Goal: Contribute content: Contribute content

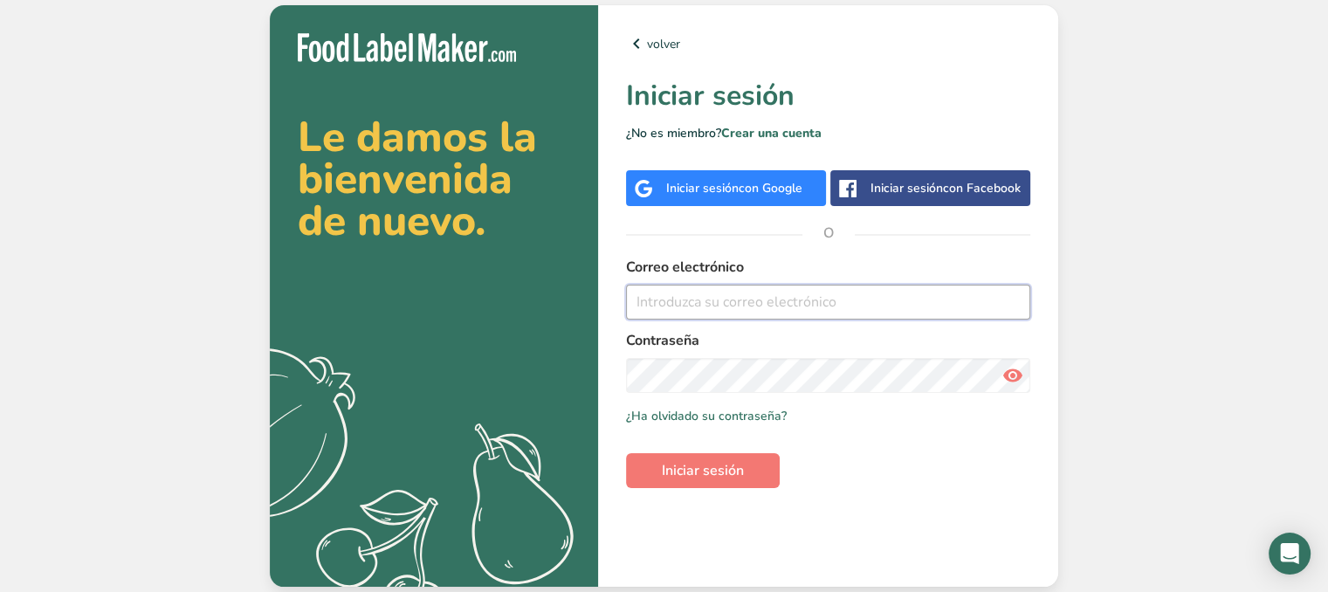
click at [873, 295] on input "email" at bounding box center [828, 302] width 404 height 35
type input "[EMAIL_ADDRESS][DOMAIN_NAME]"
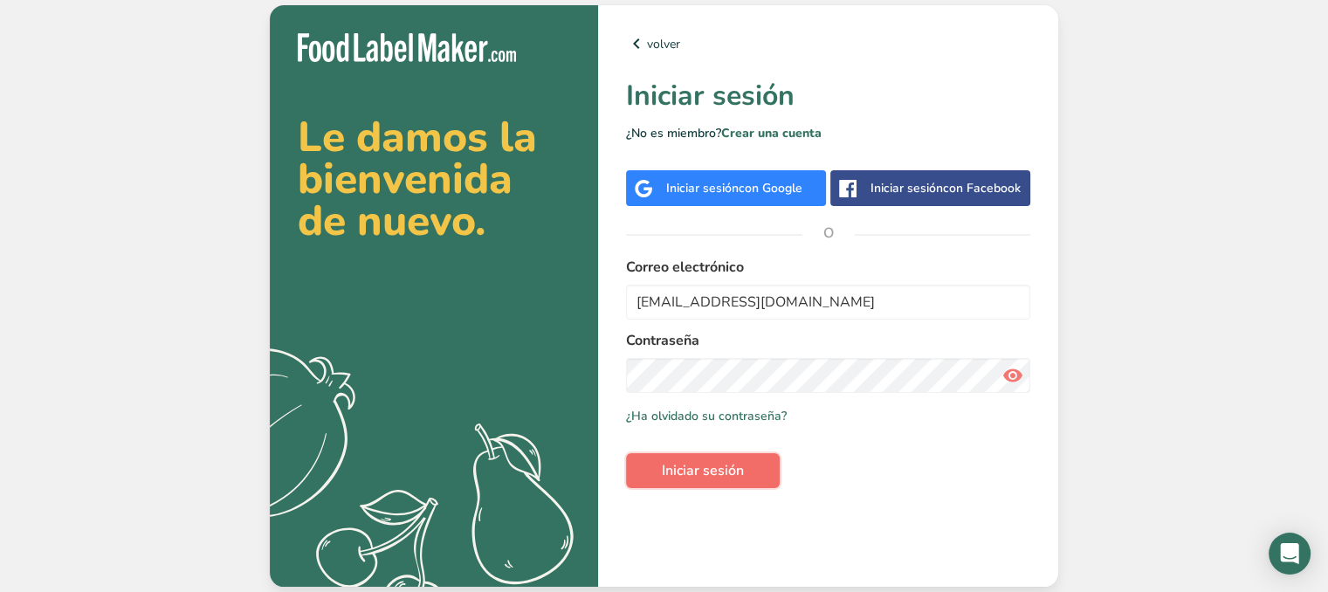
click at [758, 480] on button "Iniciar sesión" at bounding box center [703, 470] width 154 height 35
click at [782, 333] on label "Contraseña" at bounding box center [828, 340] width 404 height 21
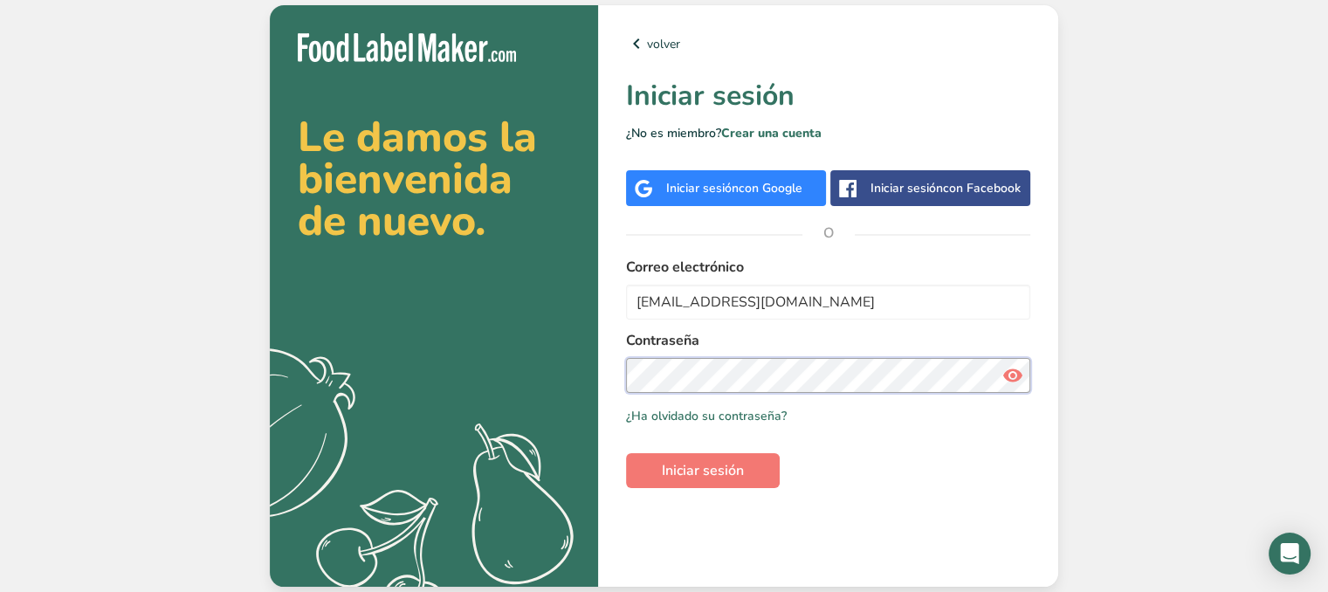
click at [340, 327] on section "Le damos la bienvenida de nuevo. .a{fill:#f5f3ed;} volver Iniciar sesión ¿No es…" at bounding box center [664, 295] width 788 height 581
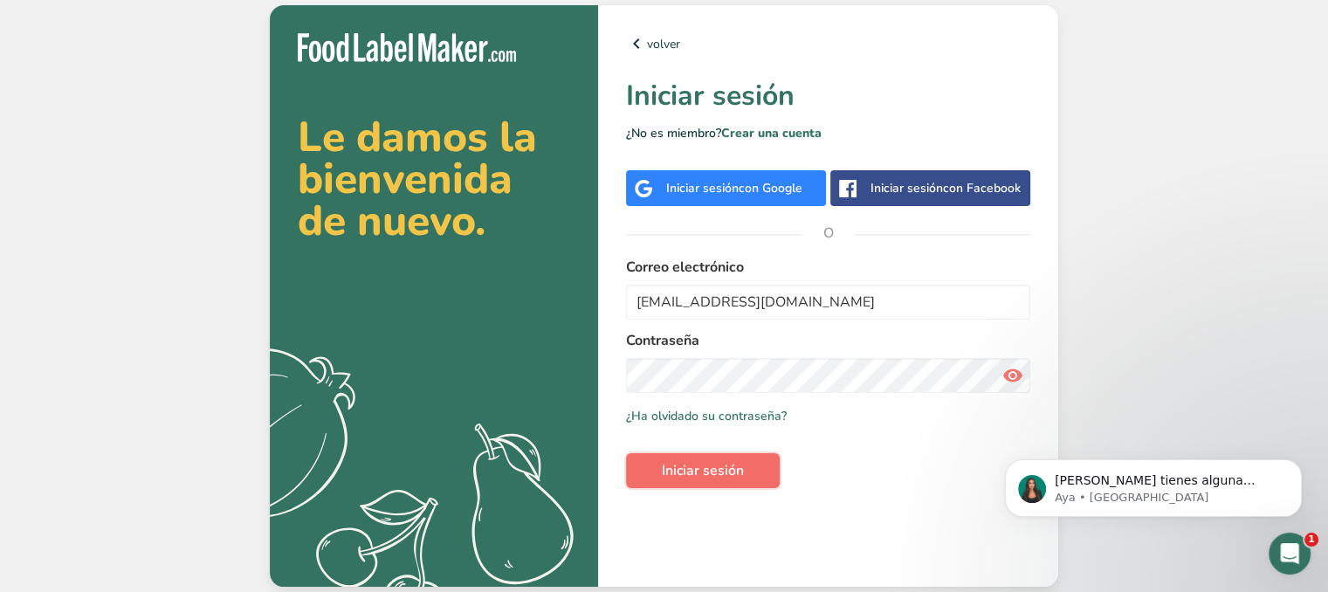
click at [739, 483] on button "Iniciar sesión" at bounding box center [703, 470] width 154 height 35
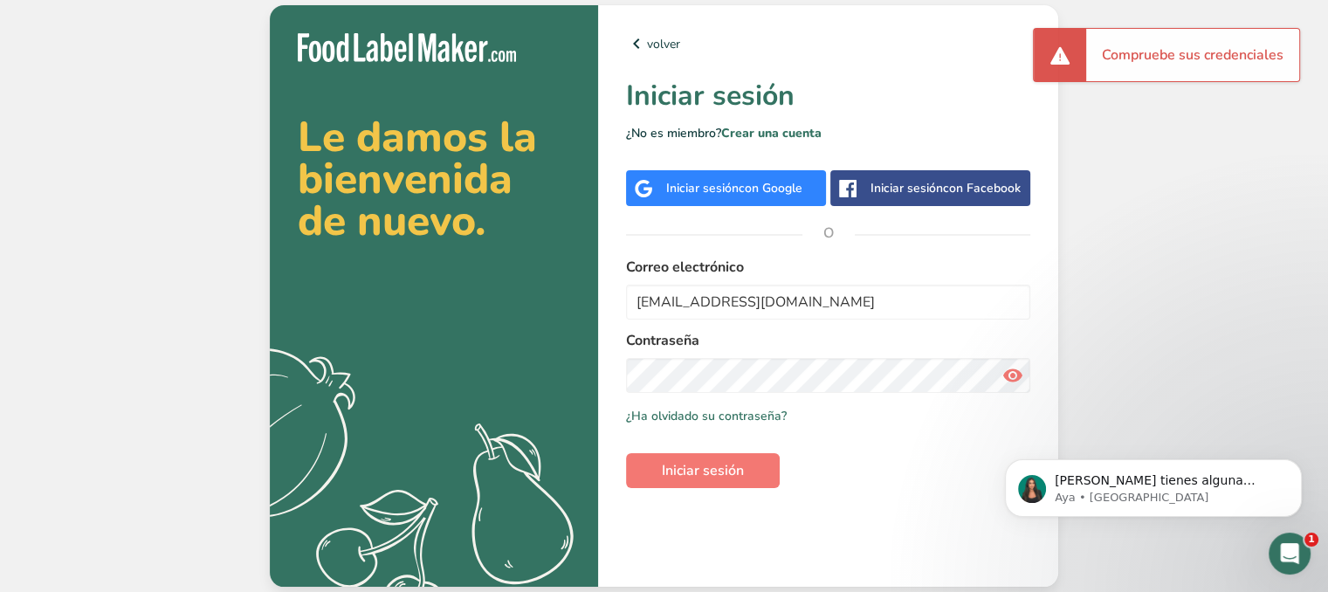
click at [1019, 380] on icon at bounding box center [1012, 375] width 21 height 31
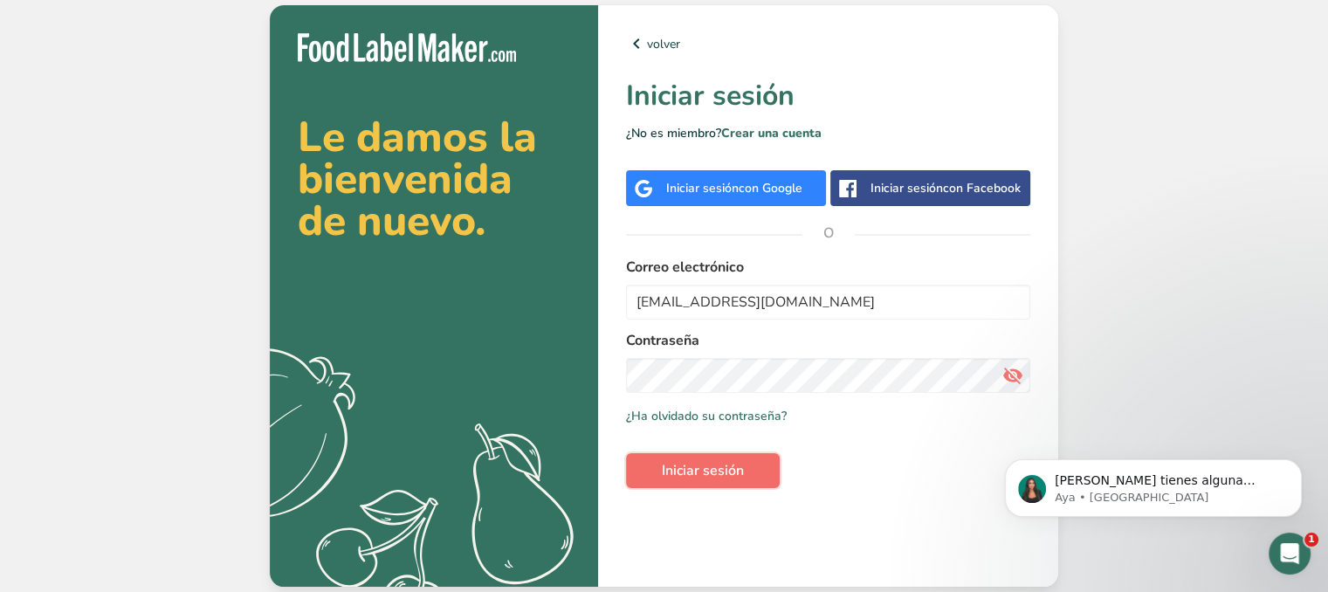
click at [738, 480] on span "Iniciar sesión" at bounding box center [703, 470] width 82 height 21
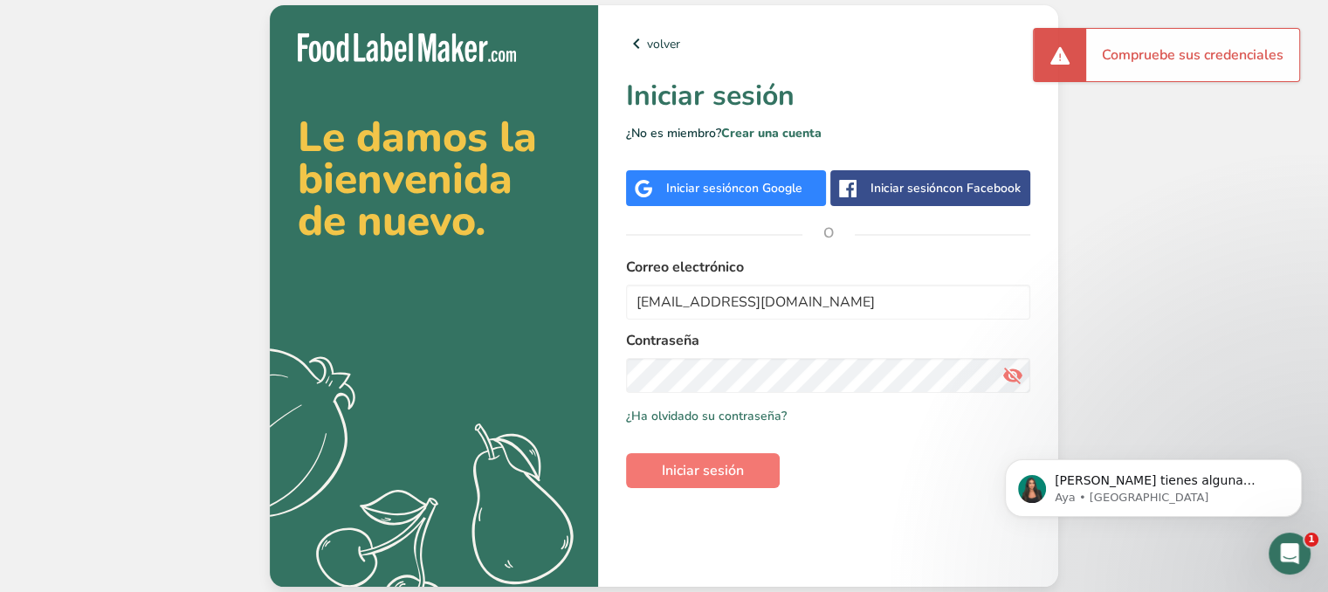
click at [1251, 287] on div "Le damos la bienvenida de nuevo. .a{fill:#f5f3ed;} volver Iniciar sesión ¿No es…" at bounding box center [664, 296] width 1328 height 592
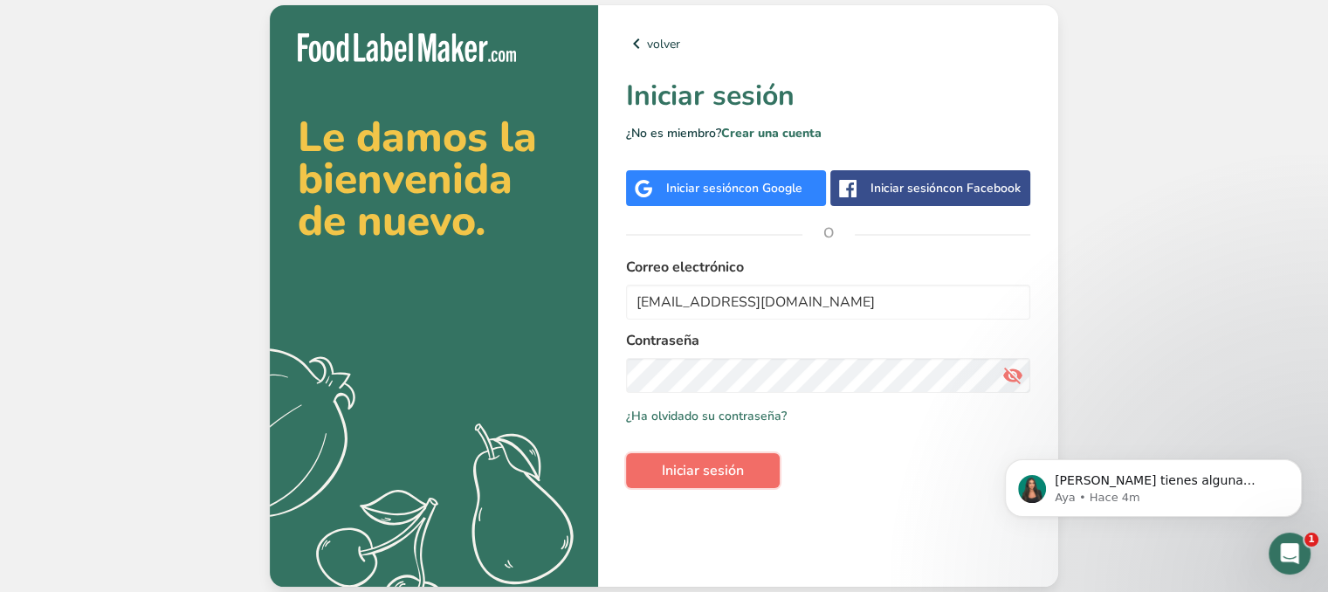
click at [742, 472] on span "Iniciar sesión" at bounding box center [703, 470] width 82 height 21
click at [709, 465] on span "Iniciar sesión" at bounding box center [703, 470] width 82 height 21
click at [750, 418] on link "¿Ha olvidado su contraseña?" at bounding box center [706, 416] width 161 height 18
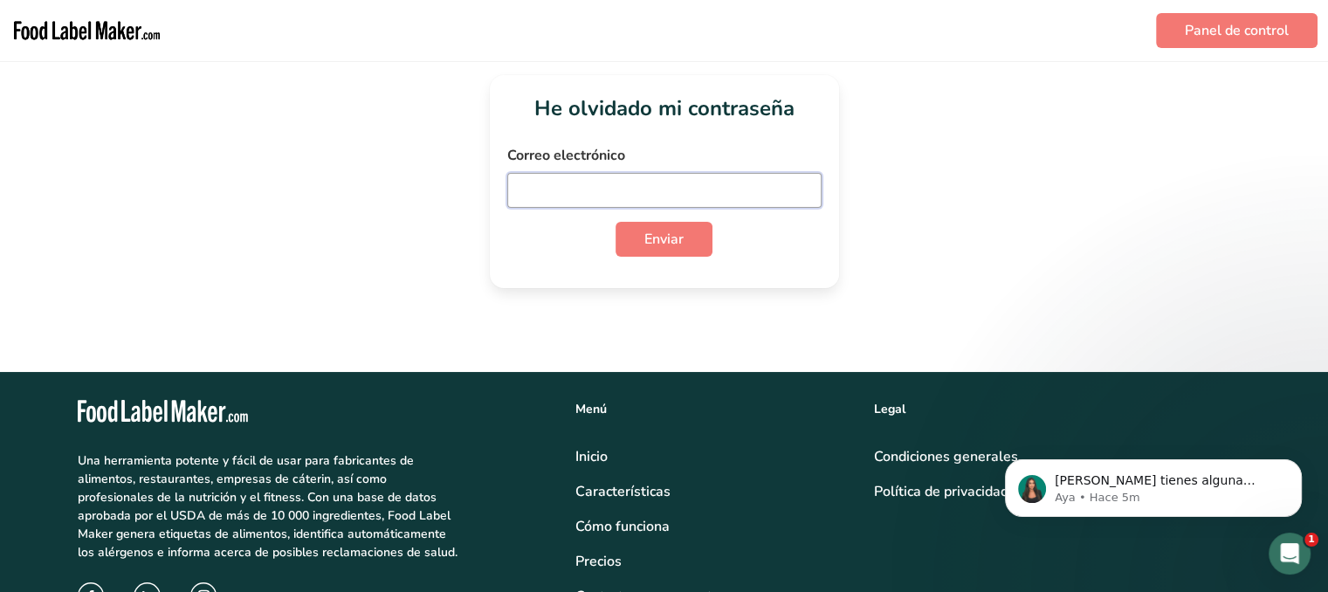
click at [738, 176] on input "email" at bounding box center [664, 190] width 314 height 35
type input "N"
type input "[EMAIL_ADDRESS][DOMAIN_NAME]"
click at [685, 234] on button "Enviar" at bounding box center [663, 239] width 97 height 35
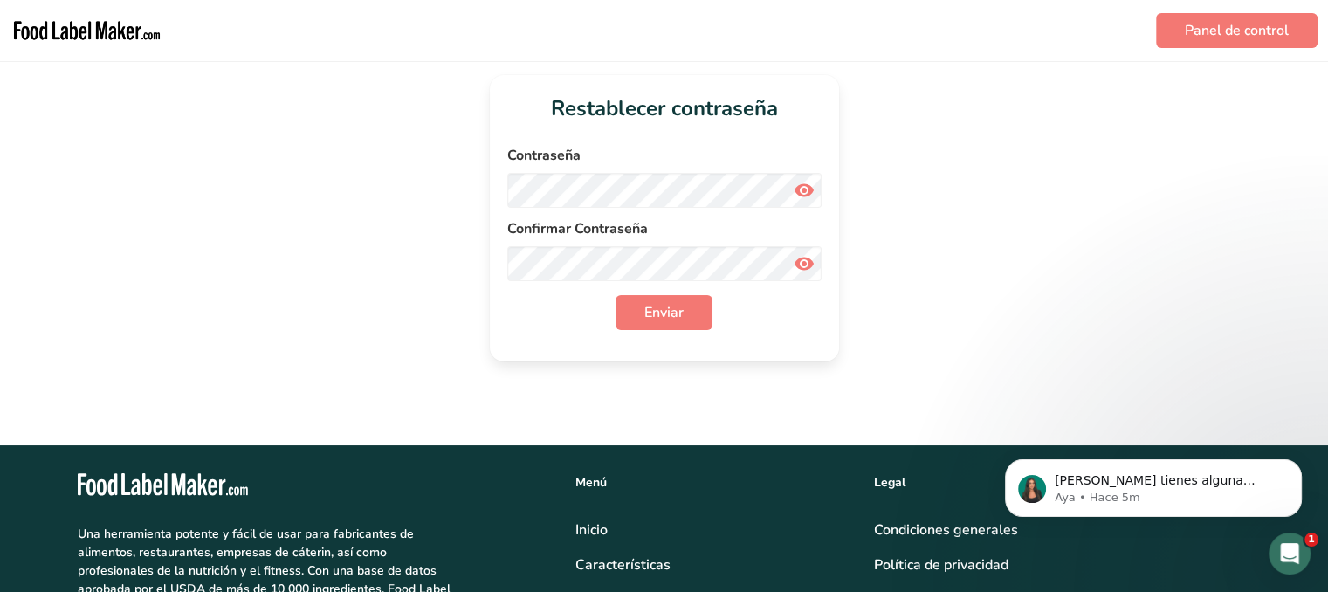
click at [797, 185] on icon at bounding box center [804, 190] width 21 height 31
click at [342, 146] on div "Restablecer contraseña Contraseña Confirmar Contraseña Enviar" at bounding box center [664, 218] width 1272 height 286
click at [569, 285] on form "Contraseña Confirmar Contraseña Enviar" at bounding box center [664, 237] width 314 height 185
click at [964, 215] on div "Restablecer contraseña Contraseña Confirmar Contraseña Enviar" at bounding box center [664, 218] width 1272 height 286
click at [670, 322] on span "Enviar" at bounding box center [663, 312] width 39 height 21
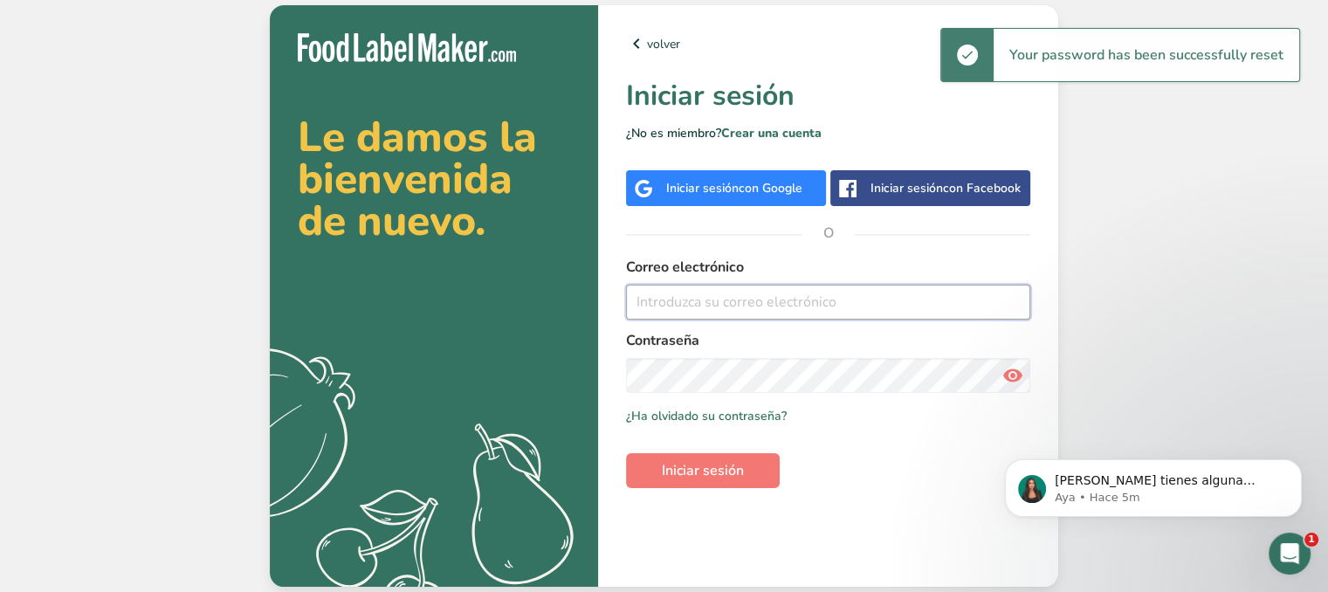
click at [678, 297] on input "email" at bounding box center [828, 302] width 404 height 35
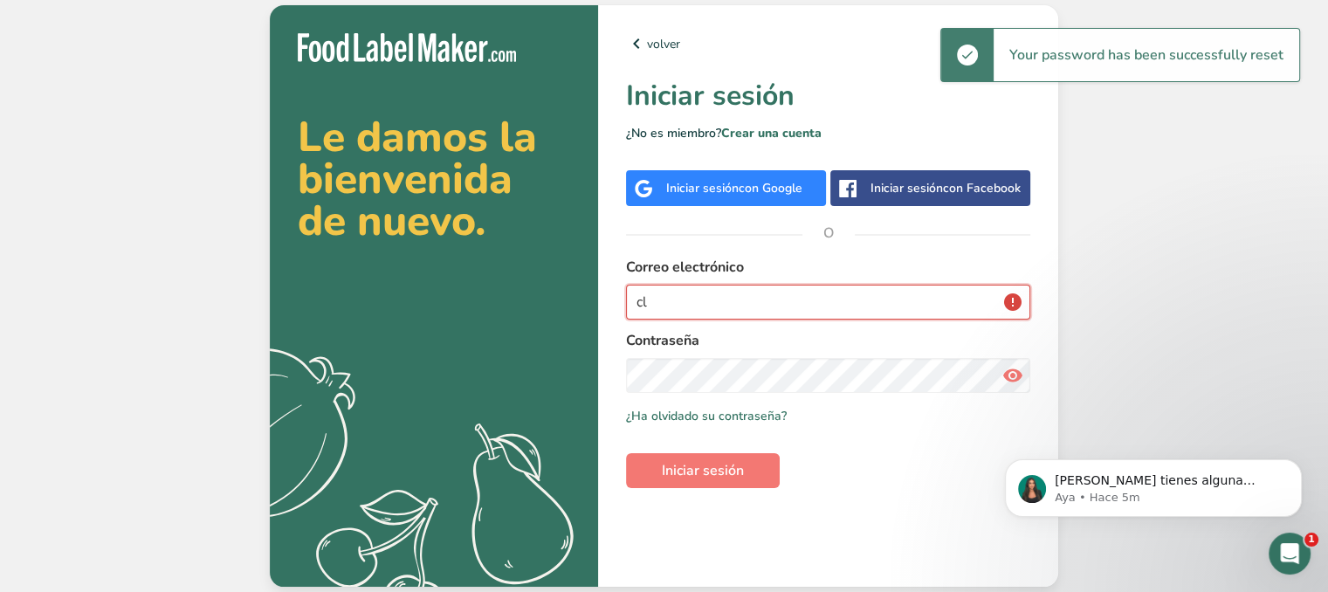
type input "c"
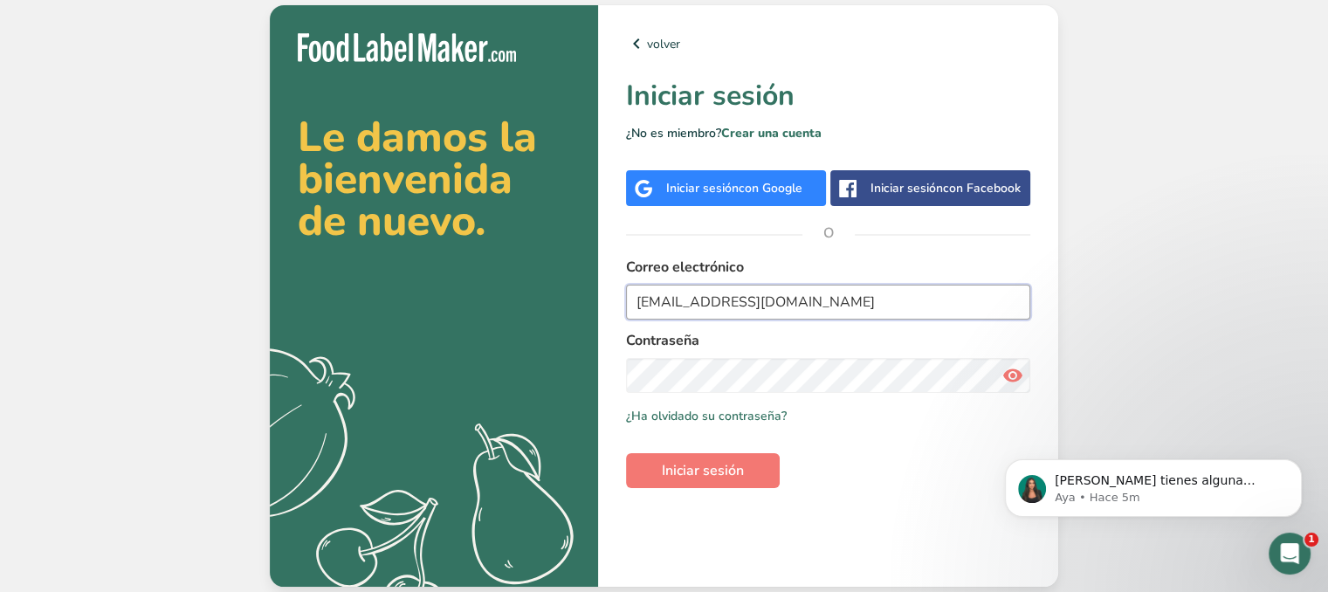
type input "[EMAIL_ADDRESS][DOMAIN_NAME]"
click at [662, 475] on span "Iniciar sesión" at bounding box center [703, 470] width 82 height 21
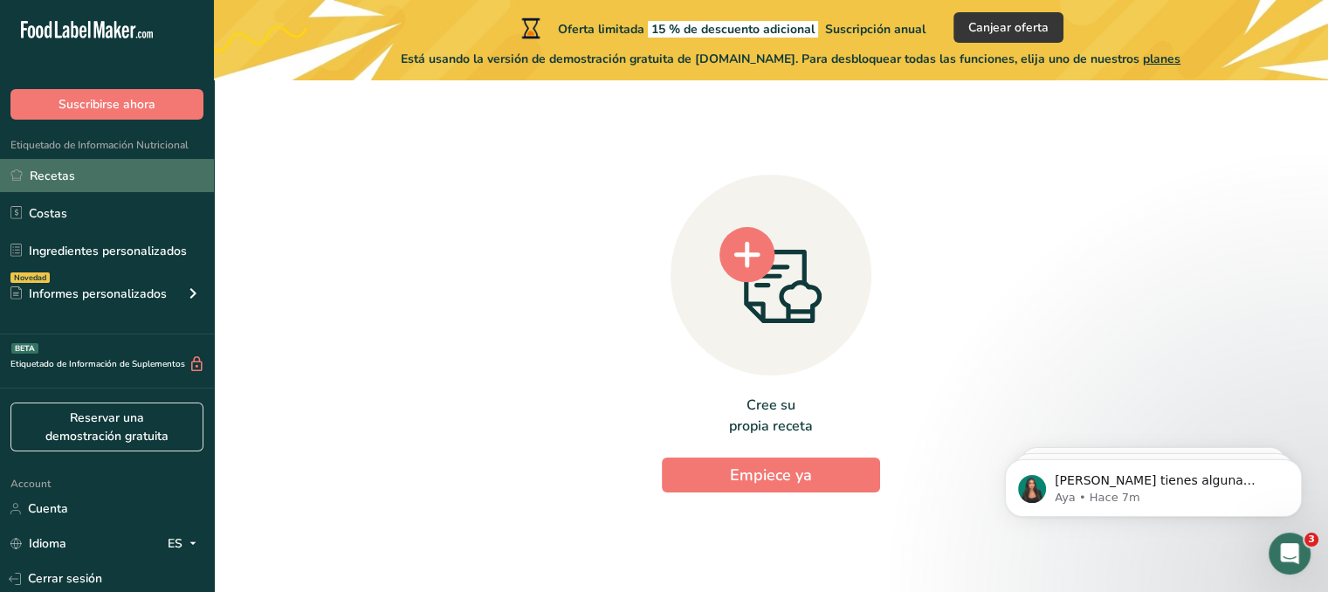
click at [161, 183] on link "Recetas" at bounding box center [107, 175] width 214 height 33
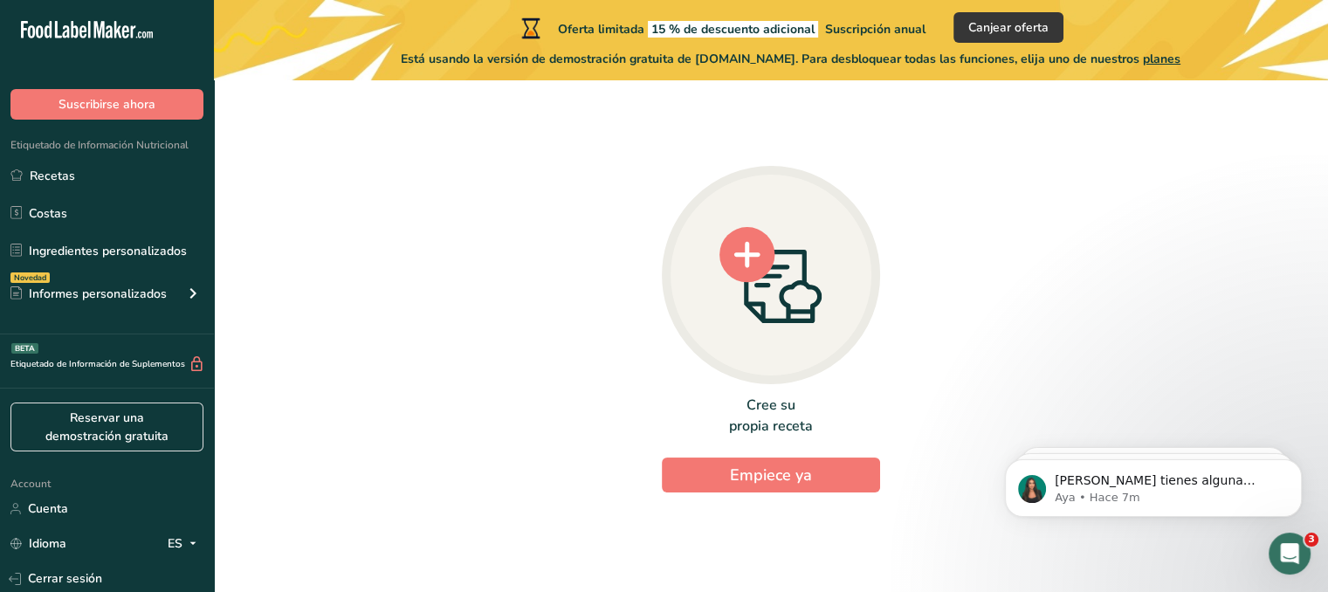
click at [757, 253] on icon at bounding box center [747, 254] width 26 height 26
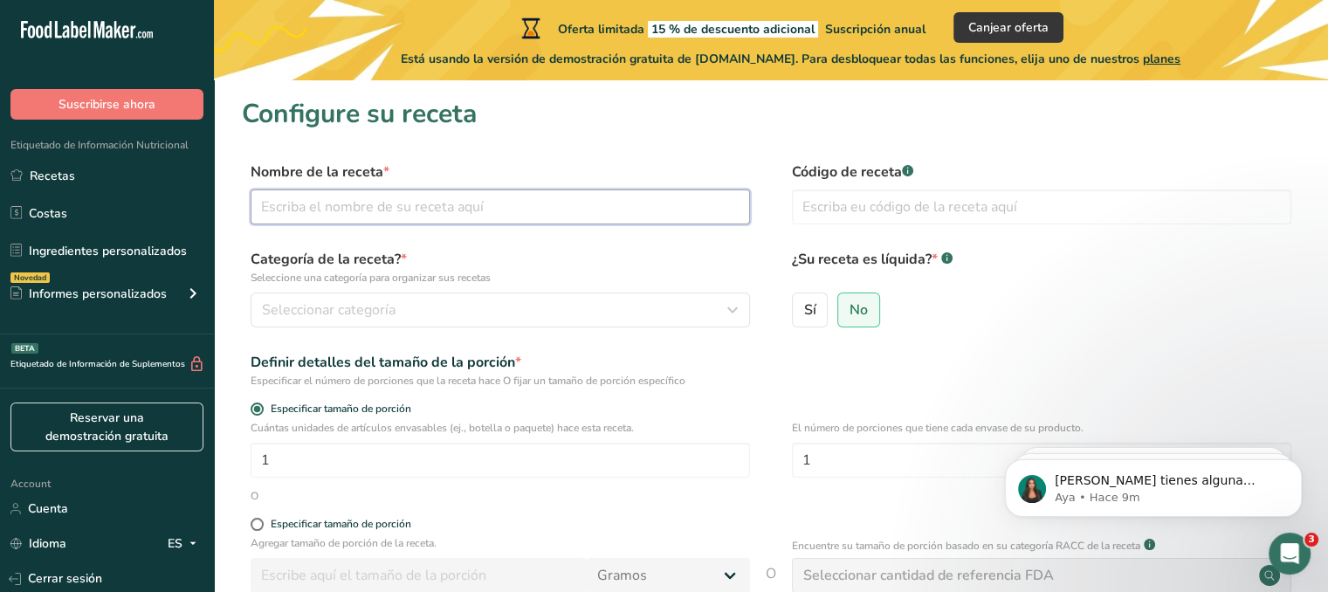
click at [516, 196] on input "text" at bounding box center [500, 206] width 499 height 35
type input "SHIUMAI"
click at [828, 204] on input "text" at bounding box center [1041, 206] width 499 height 35
type input "S"
drag, startPoint x: 913, startPoint y: 217, endPoint x: 800, endPoint y: 191, distance: 116.5
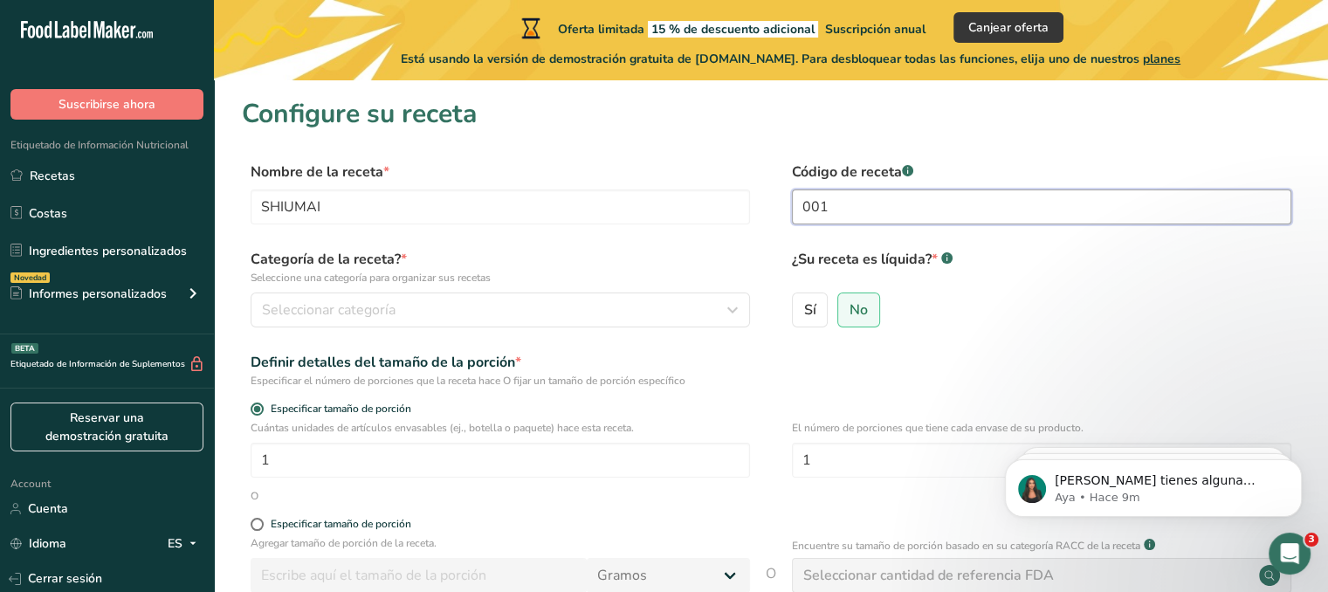
click at [800, 191] on input "001" at bounding box center [1041, 206] width 499 height 35
type input "NK001"
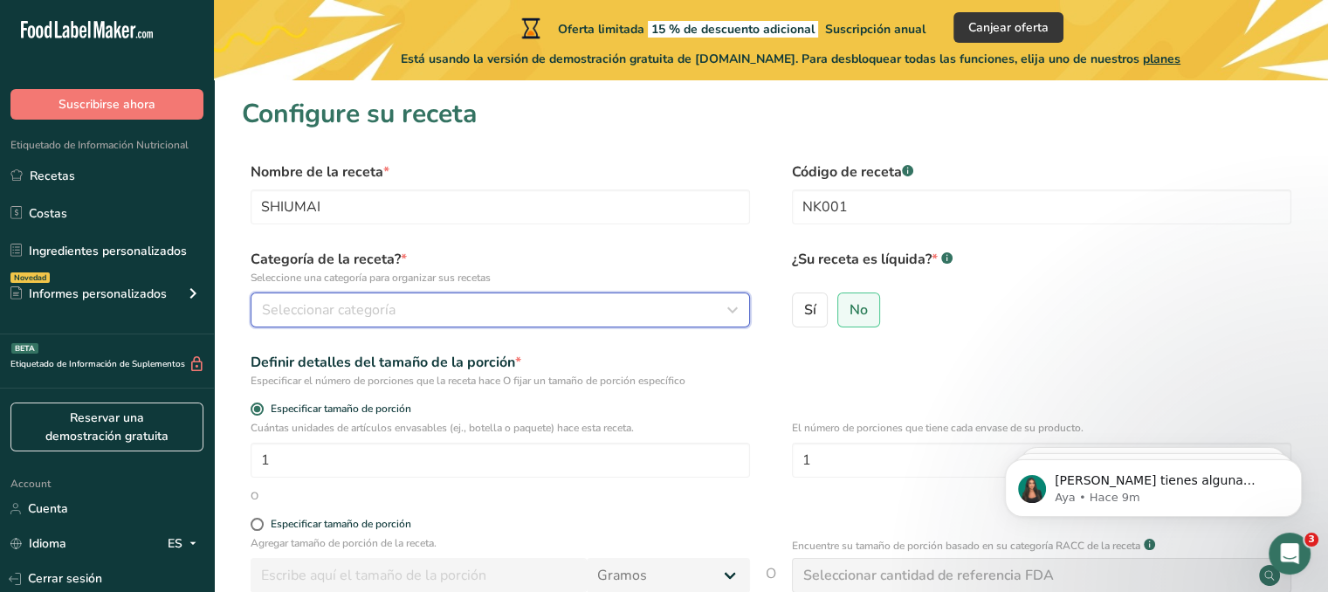
click at [420, 306] on div "Seleccionar categoría" at bounding box center [495, 309] width 466 height 21
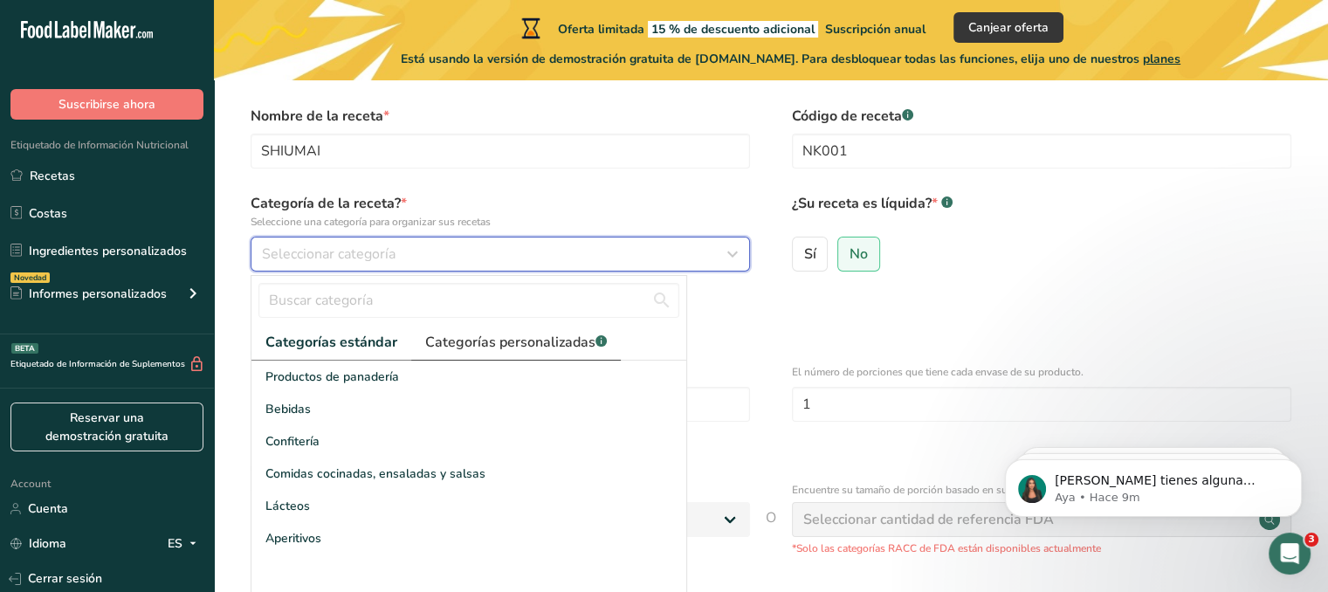
scroll to position [87, 0]
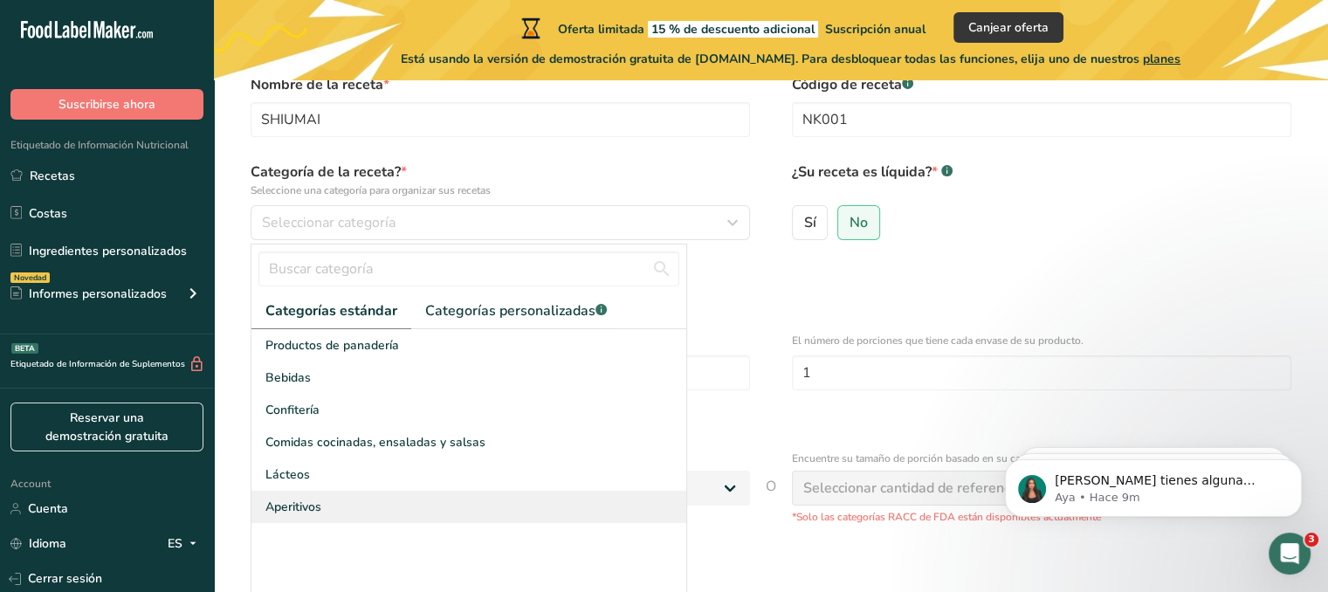
click at [384, 504] on div "Aperitivos" at bounding box center [468, 507] width 435 height 32
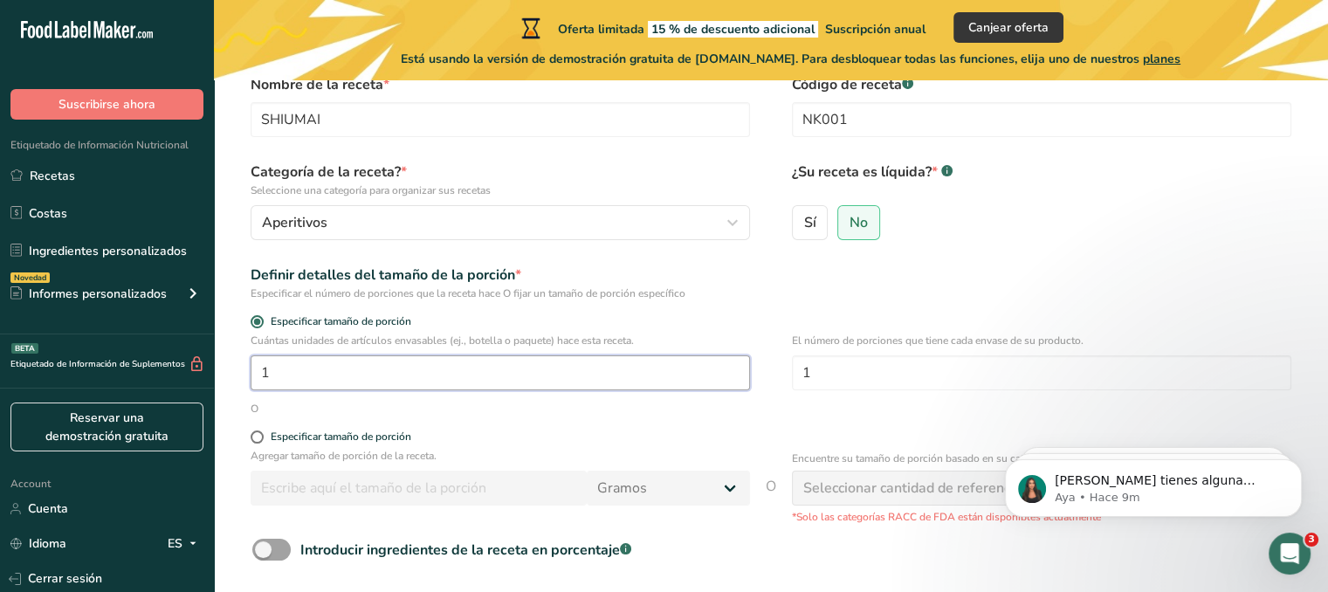
click at [600, 375] on input "1" at bounding box center [500, 372] width 499 height 35
click at [860, 367] on input "1" at bounding box center [1041, 372] width 499 height 35
click at [633, 378] on input "1" at bounding box center [500, 372] width 499 height 35
click at [342, 368] on input "number" at bounding box center [500, 372] width 499 height 35
type input "6"
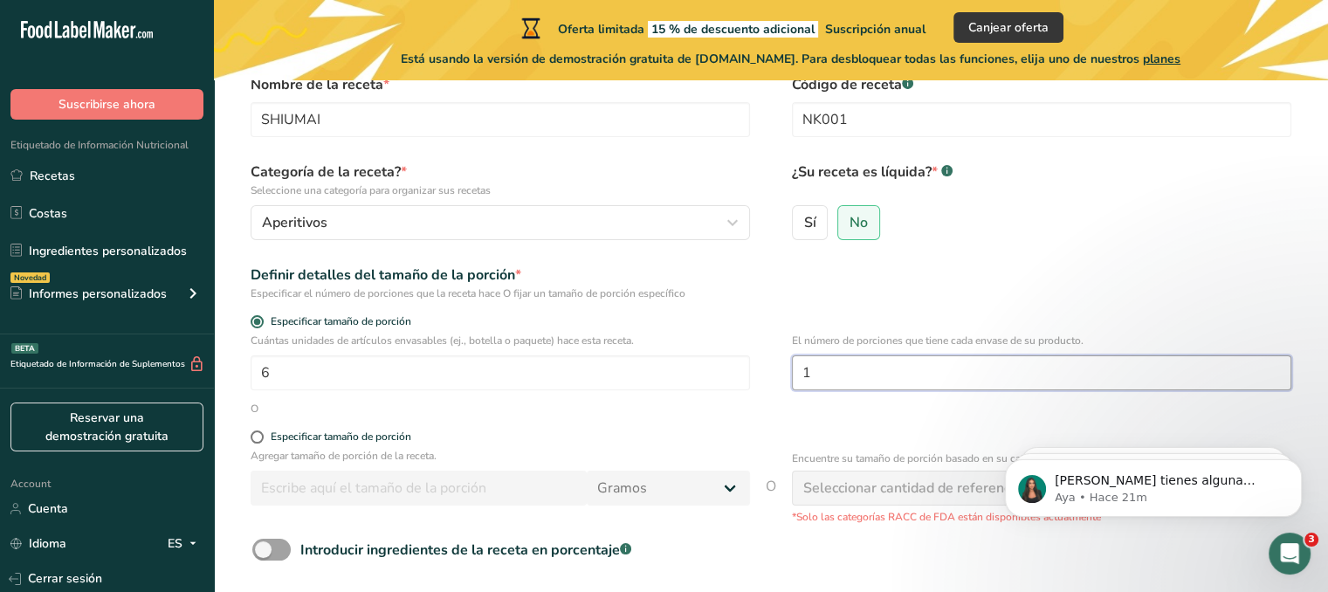
click at [859, 373] on input "1" at bounding box center [1041, 372] width 499 height 35
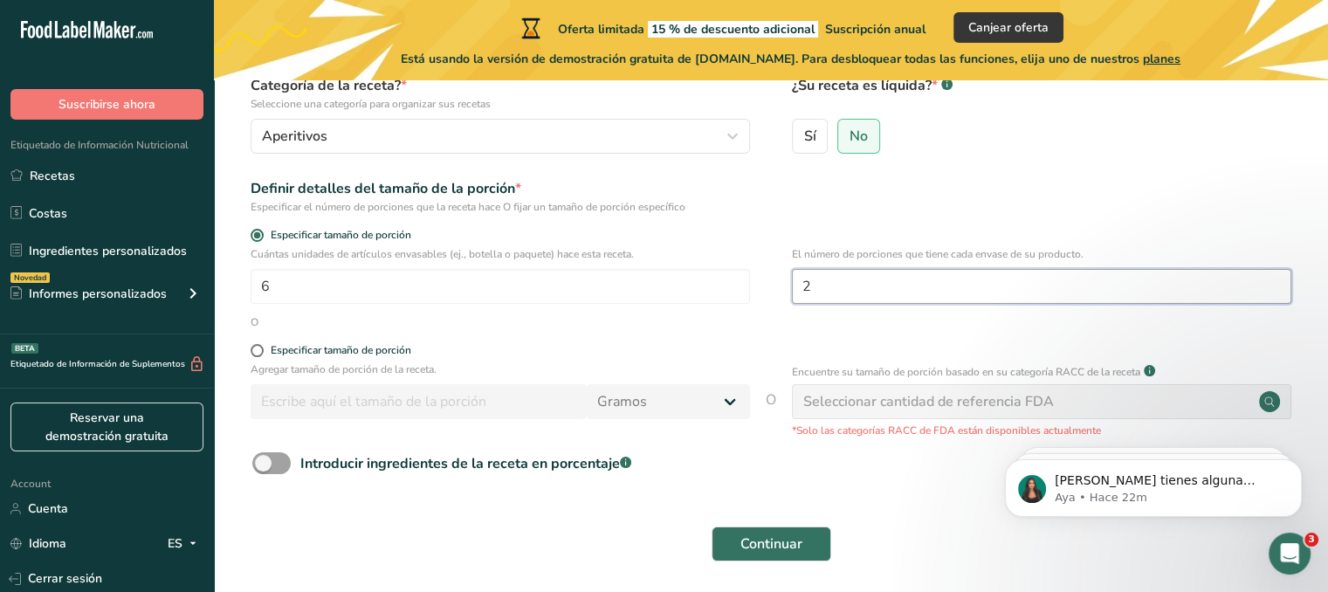
scroll to position [175, 0]
type input "2"
click at [258, 355] on span at bounding box center [257, 349] width 13 height 13
click at [258, 355] on input "Especificar tamaño de porción" at bounding box center [256, 349] width 11 height 11
radio input "true"
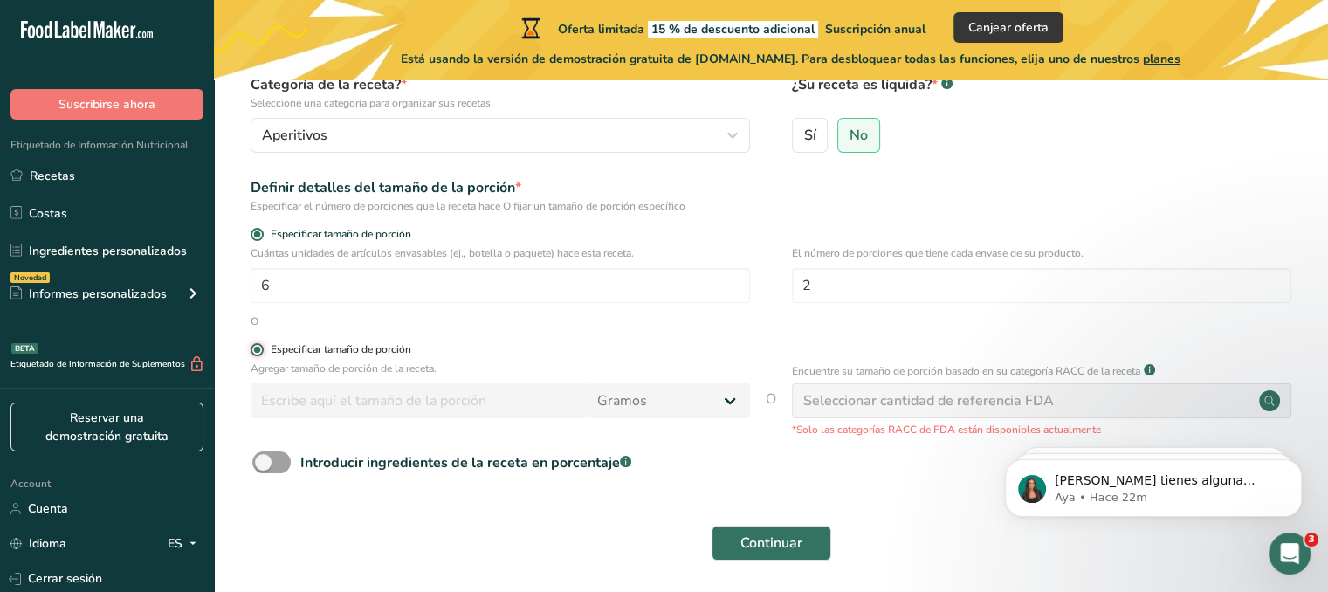
radio input "false"
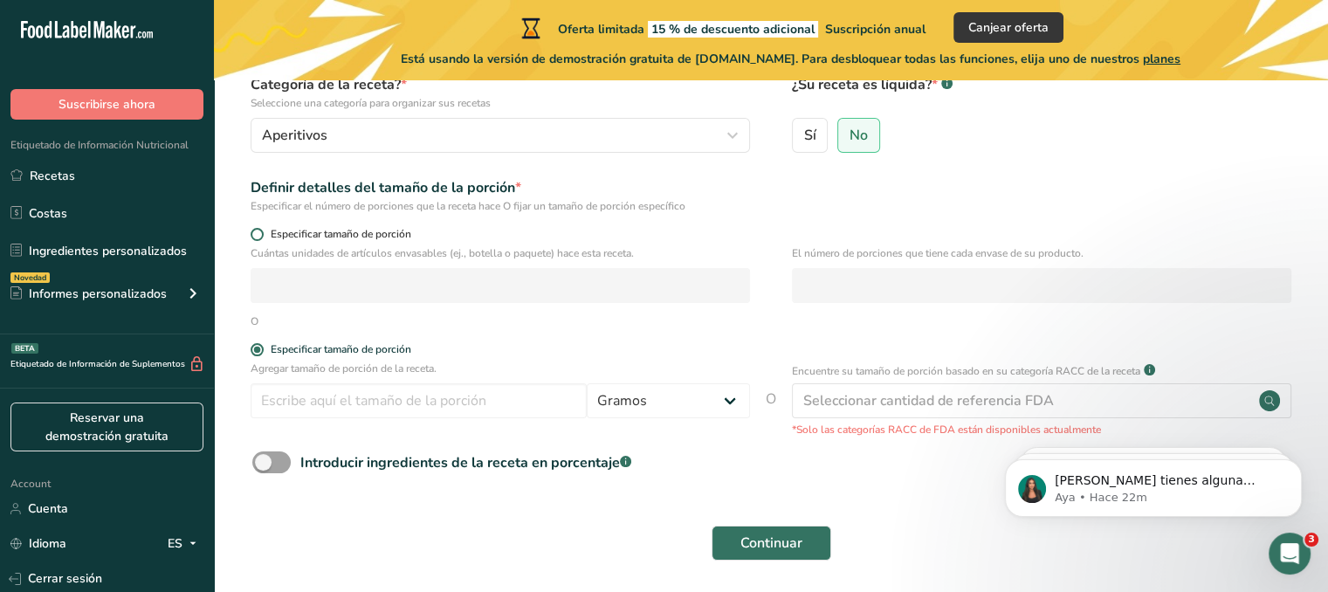
click at [258, 231] on span at bounding box center [257, 234] width 13 height 13
click at [258, 231] on input "Especificar tamaño de porción" at bounding box center [256, 234] width 11 height 11
radio input "true"
radio input "false"
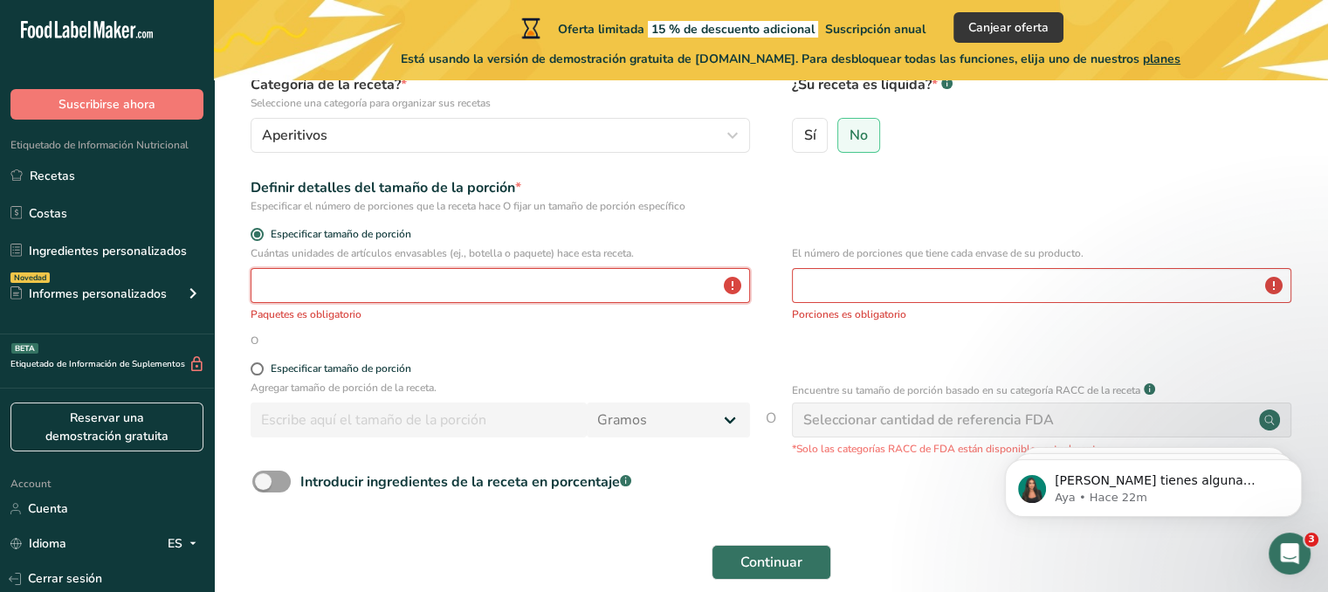
click at [402, 278] on input "number" at bounding box center [500, 285] width 499 height 35
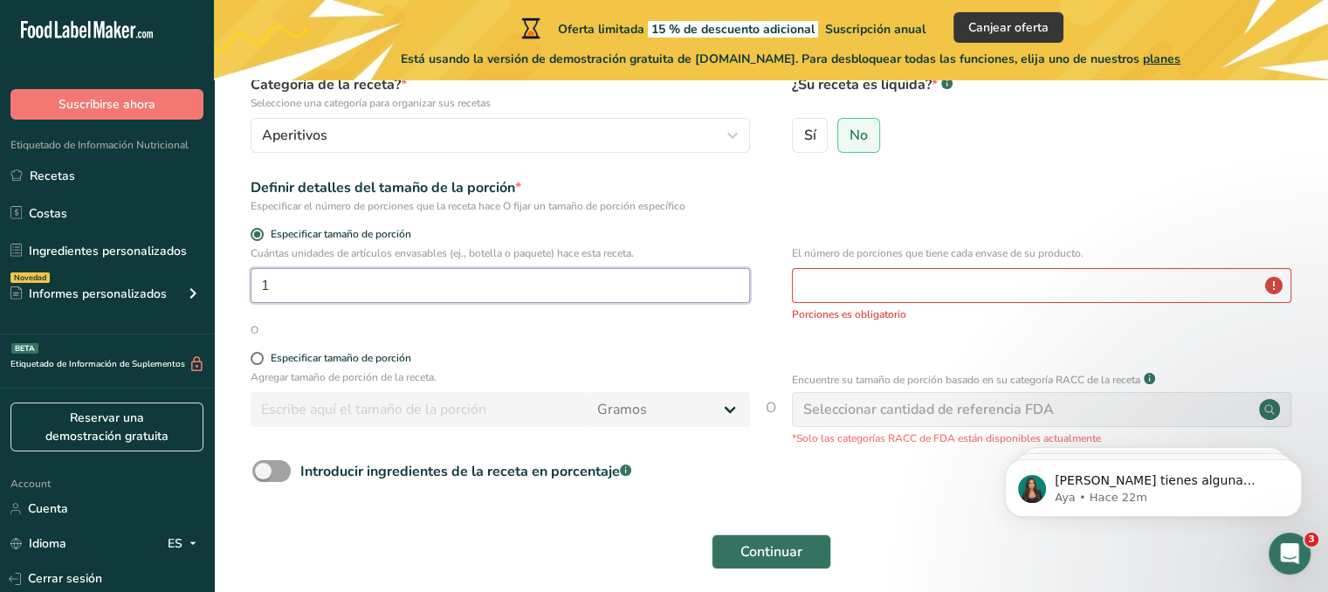
type input "1"
click at [988, 284] on input "number" at bounding box center [1041, 285] width 499 height 35
drag, startPoint x: 629, startPoint y: 277, endPoint x: 416, endPoint y: 245, distance: 216.2
click at [416, 245] on div "Cuántas unidades de artículos envasables (ej., botella o paquete) hace esta rec…" at bounding box center [500, 278] width 499 height 66
type input "6"
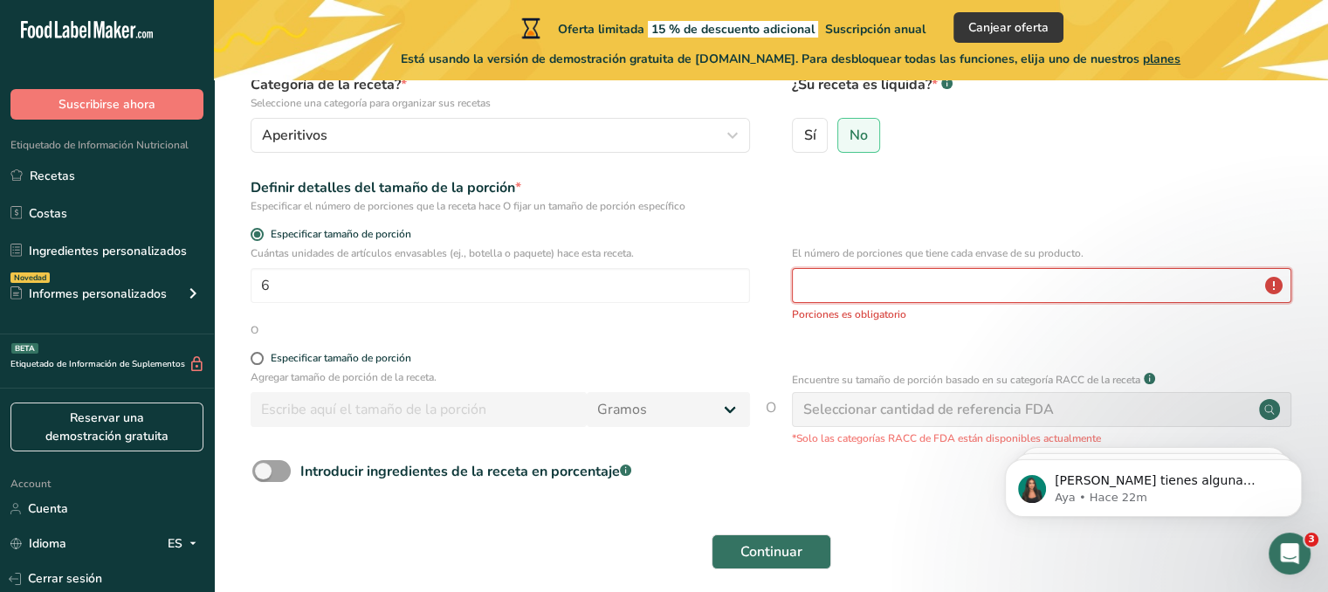
click at [984, 277] on input "number" at bounding box center [1041, 285] width 499 height 35
type input "3"
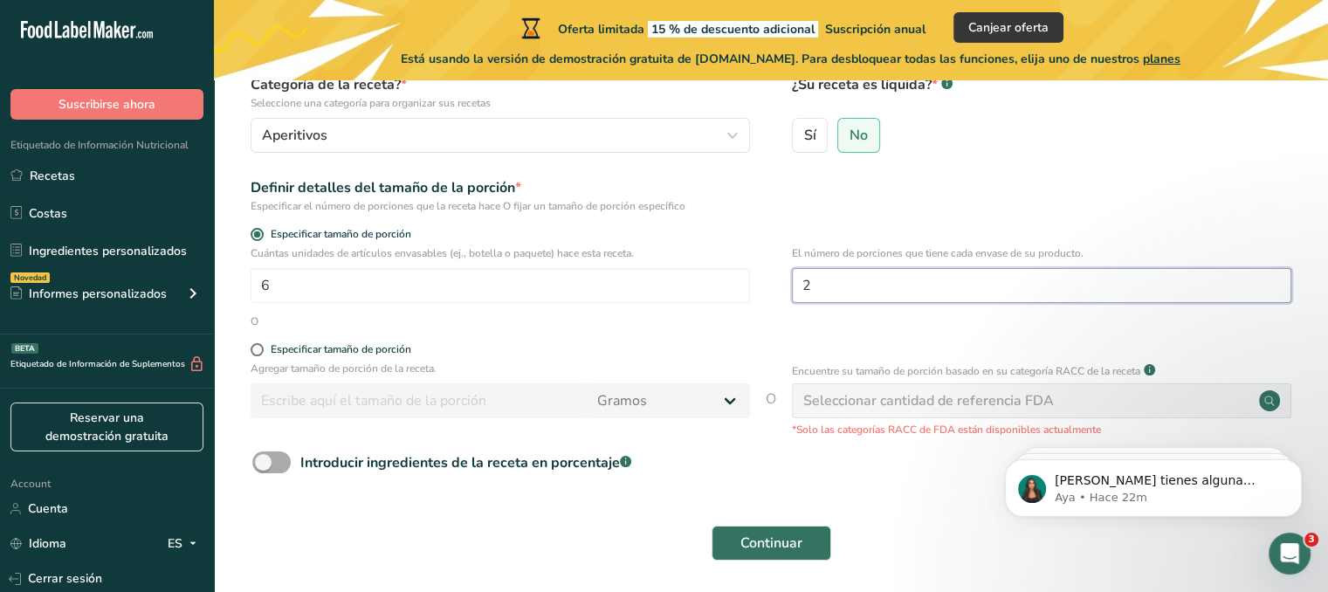
type input "2"
click at [287, 457] on span at bounding box center [271, 462] width 38 height 22
click at [264, 457] on input "Introducir ingredientes de la receta en porcentaje .a-a{fill:#347362;}.b-a{fill…" at bounding box center [257, 462] width 11 height 11
checkbox input "true"
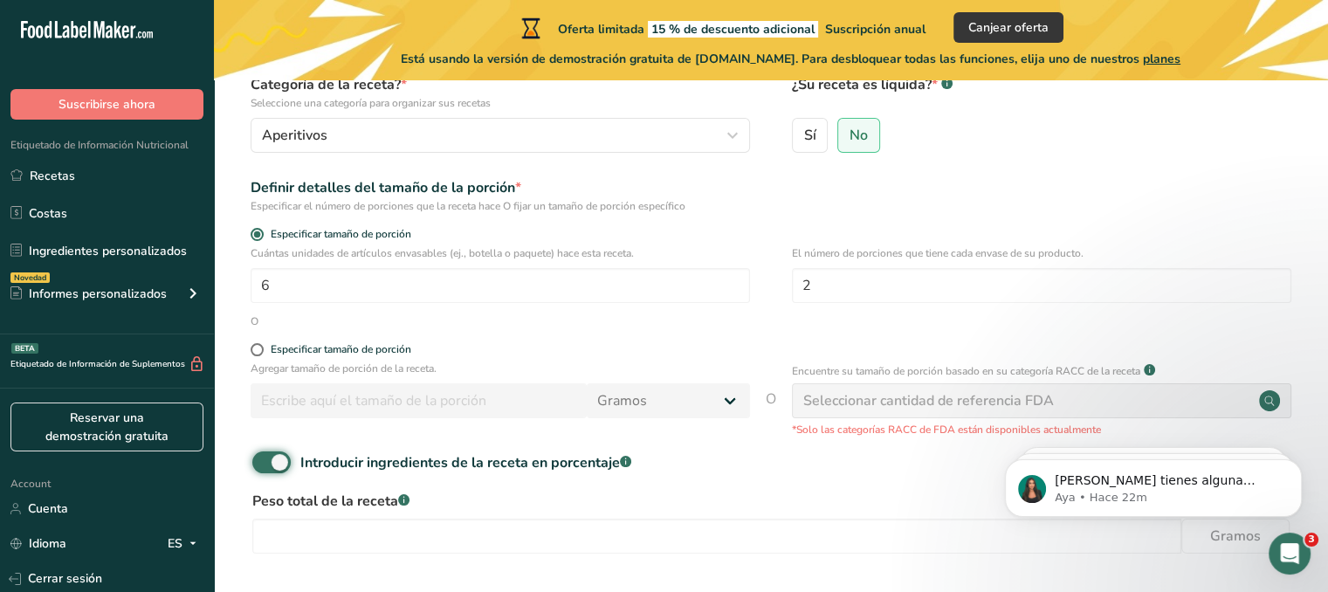
scroll to position [314, 0]
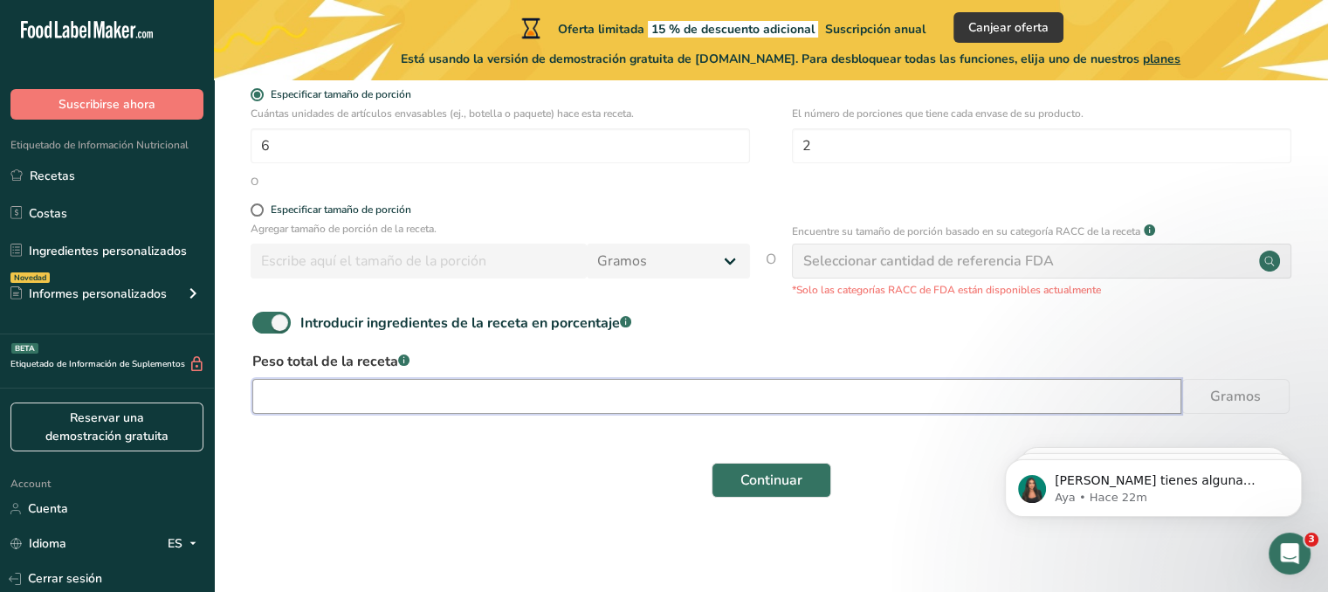
click at [567, 399] on input "number" at bounding box center [716, 396] width 929 height 35
type input "136"
click at [796, 479] on span "Continuar" at bounding box center [771, 480] width 62 height 21
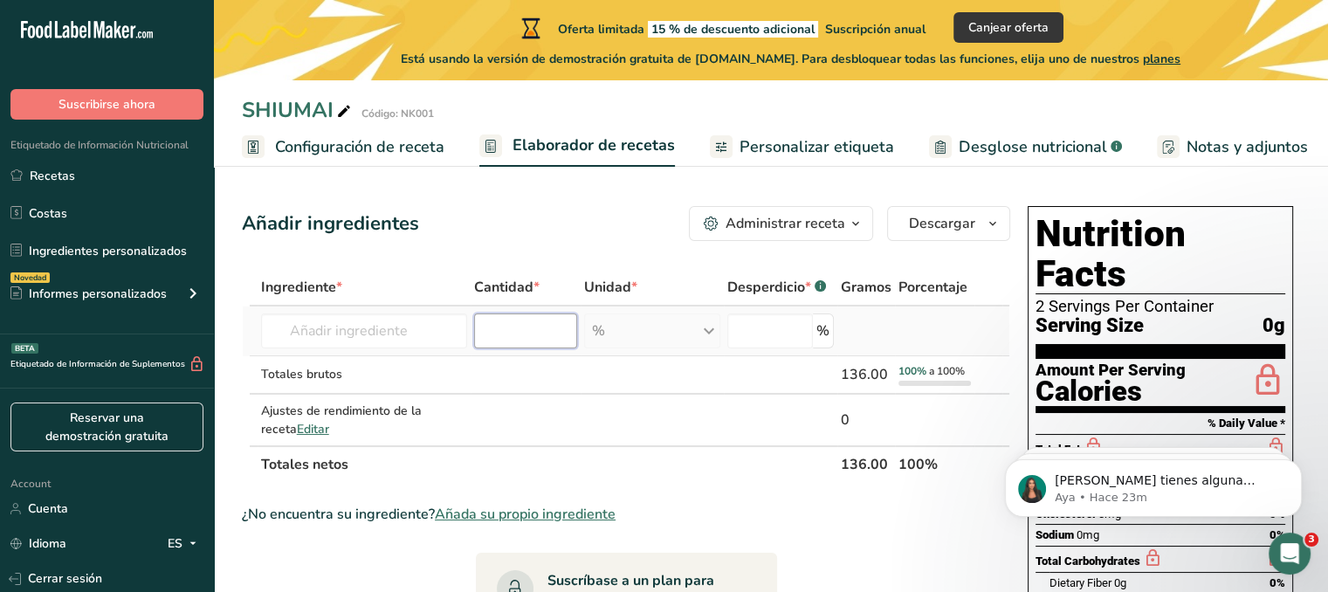
click at [555, 316] on input "number" at bounding box center [525, 330] width 103 height 35
click at [348, 314] on input "text" at bounding box center [364, 330] width 207 height 35
click at [354, 333] on input "text" at bounding box center [364, 330] width 207 height 35
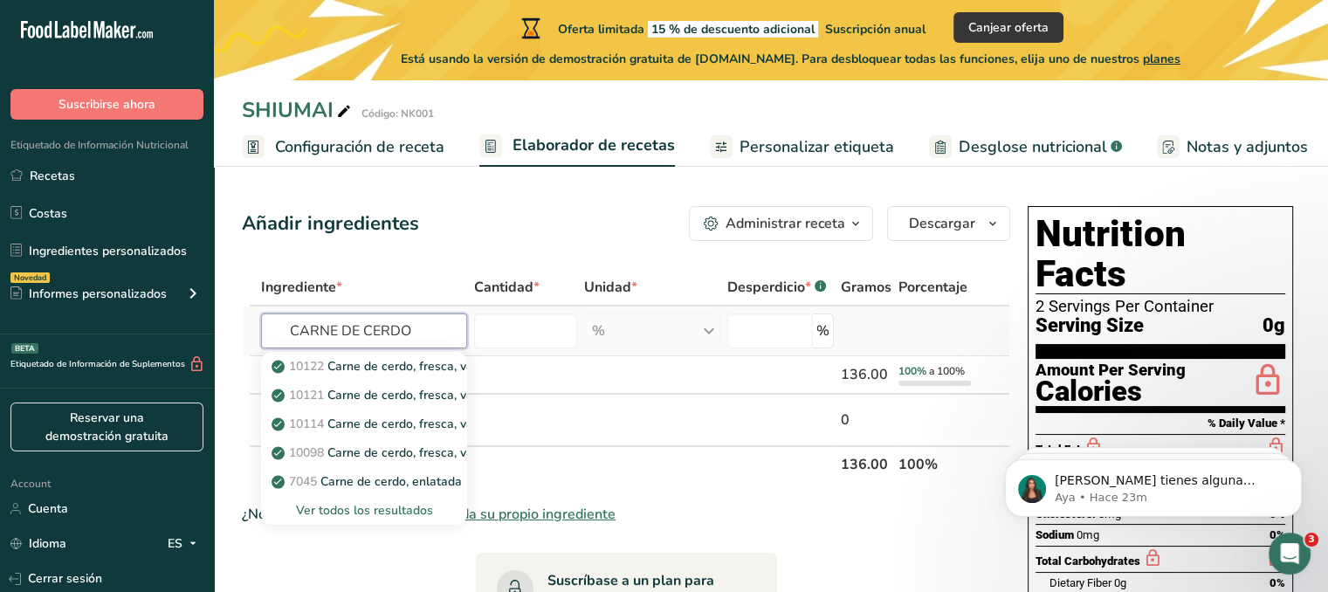
type input "CARNE DE CERDO"
click at [368, 504] on div "Ver todos los resultados" at bounding box center [364, 510] width 179 height 18
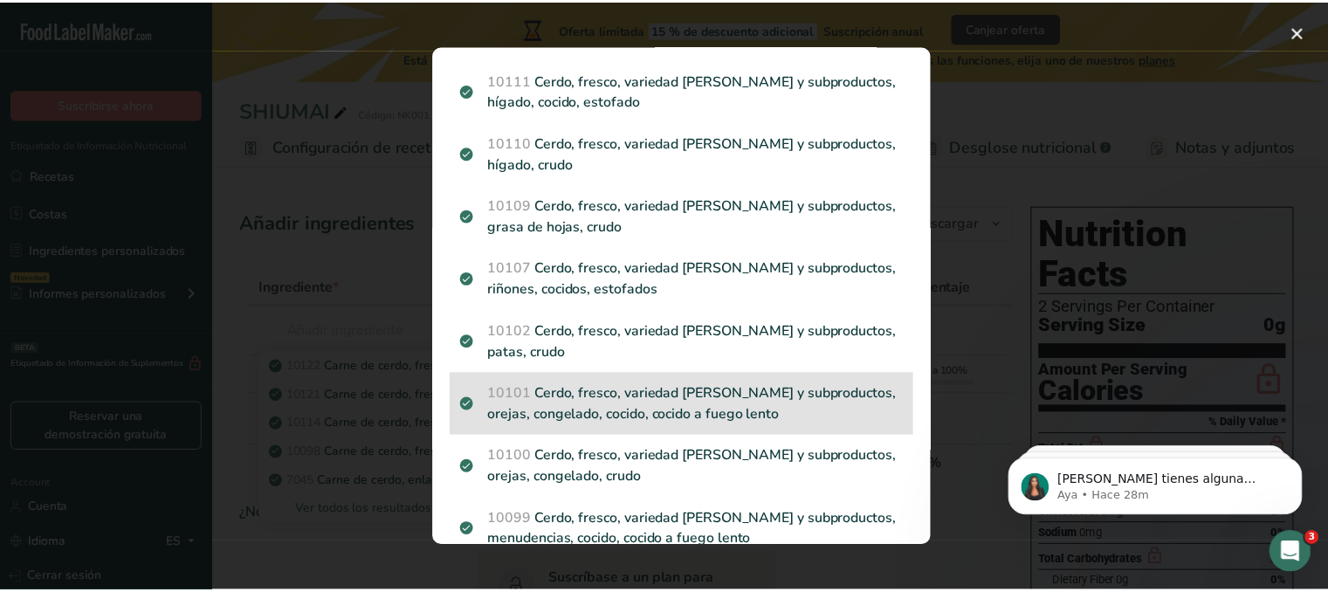
scroll to position [1643, 0]
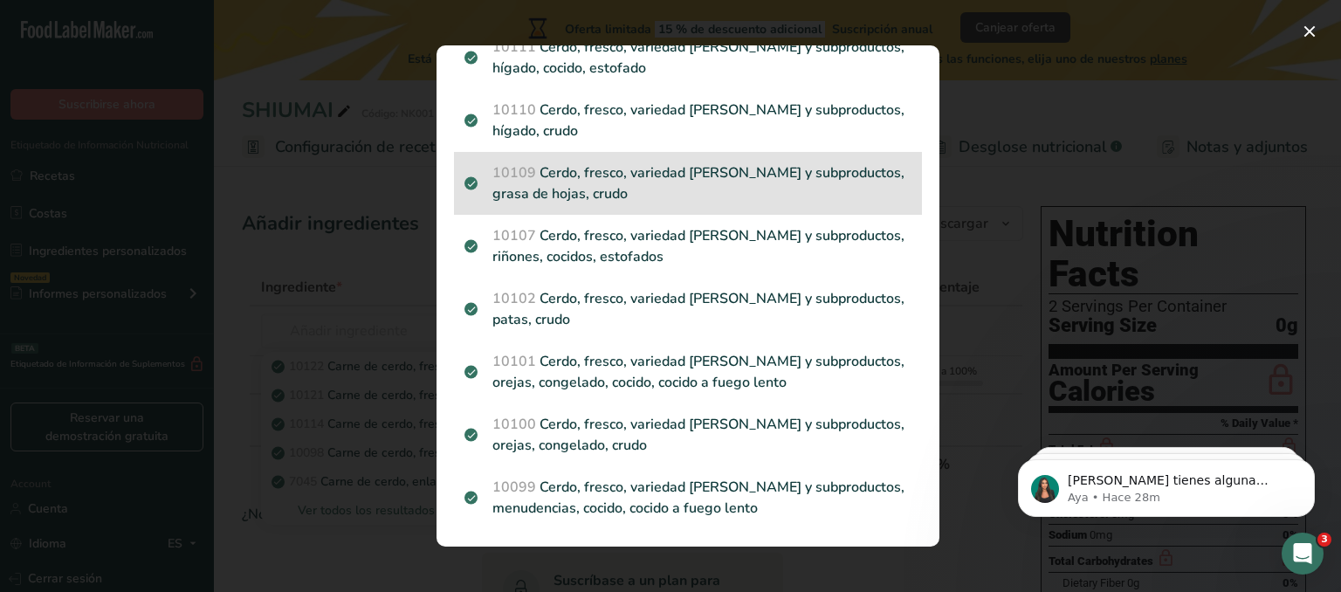
click at [886, 159] on div "10109 Cerdo, fresco, variedad [PERSON_NAME] y subproductos, grasa de hojas, cru…" at bounding box center [688, 183] width 468 height 63
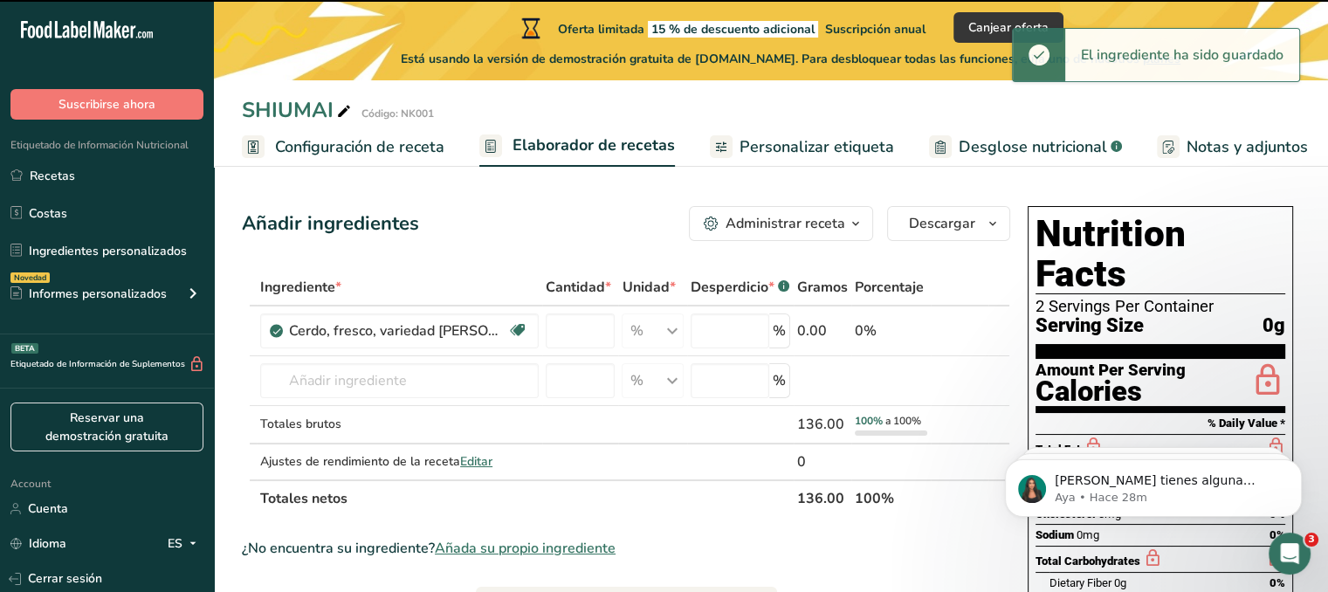
type input "0"
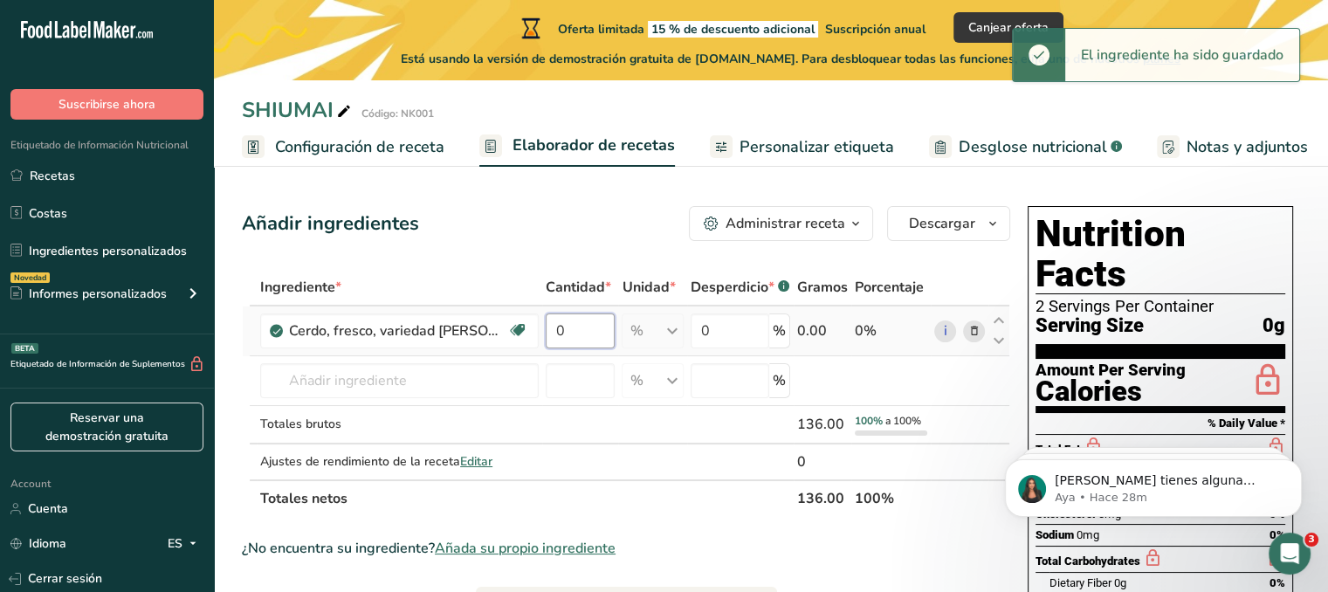
click at [594, 340] on input "0" at bounding box center [580, 330] width 69 height 35
click at [674, 340] on div "Ingrediente * Cantidad * Unidad * Desperdicio * .a-a{fill:#347362;}.b-a{fill:#f…" at bounding box center [626, 393] width 768 height 248
click at [744, 336] on input "0" at bounding box center [730, 330] width 79 height 35
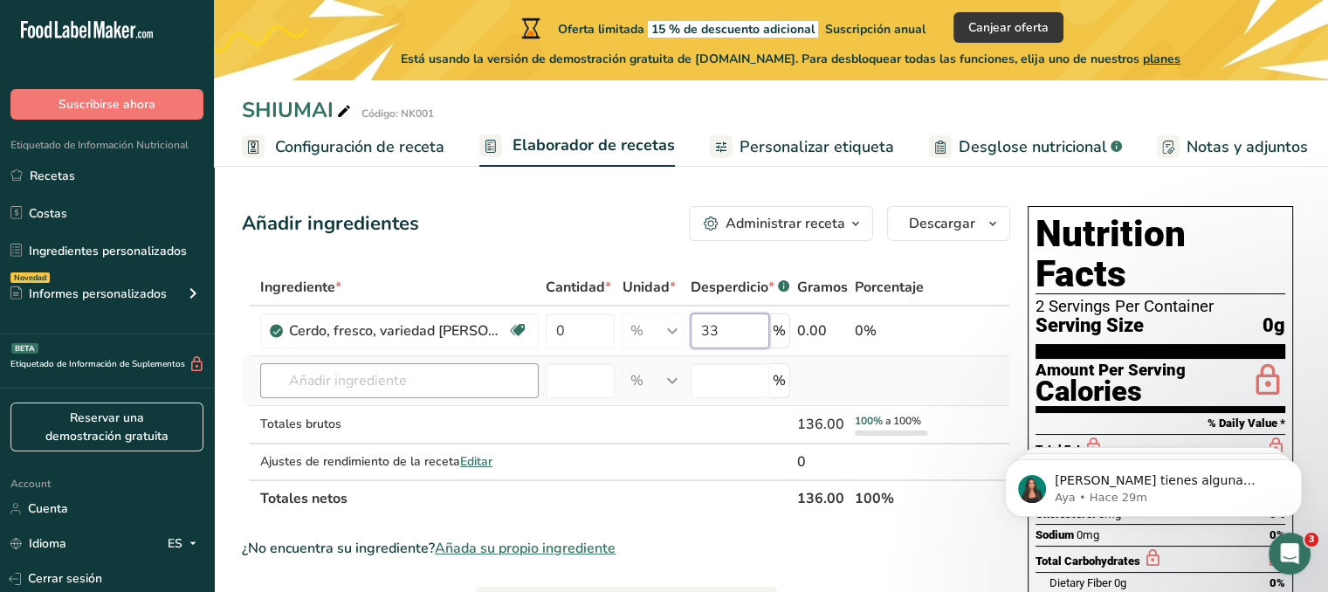
type input "33"
click at [447, 380] on div "Ingrediente * Cantidad * Unidad * Desperdicio * .a-a{fill:#347362;}.b-a{fill:#f…" at bounding box center [626, 393] width 768 height 248
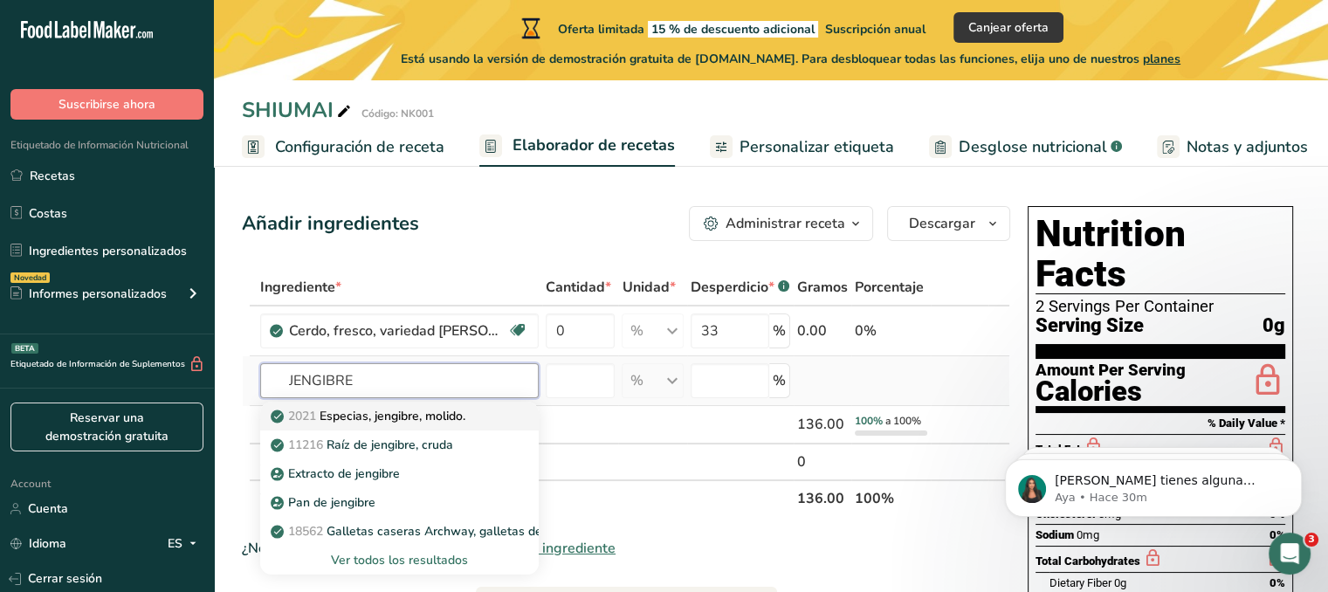
type input "JENGIBRE"
click at [449, 423] on p "2021 Especias, jengibre, molido." at bounding box center [369, 416] width 191 height 18
type input "Spices, ginger, ground"
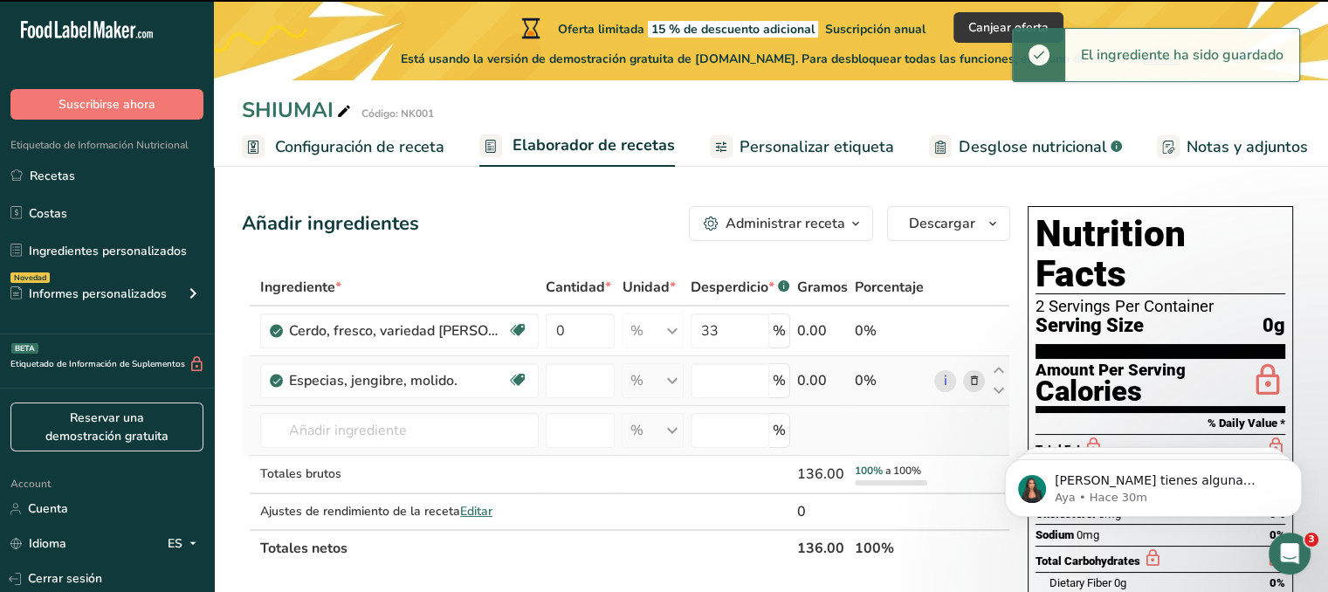
type input "0"
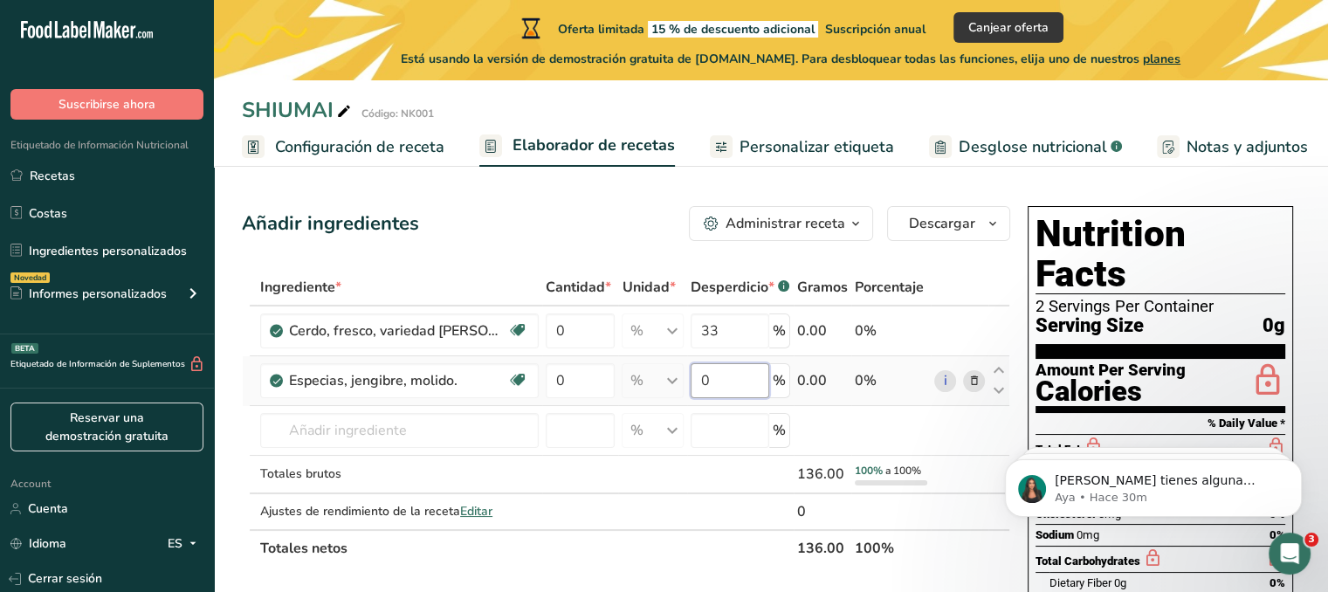
click at [715, 368] on input "0" at bounding box center [730, 380] width 79 height 35
type input "9"
click at [432, 418] on div "Ingrediente * Cantidad * Unidad * Desperdicio * .a-a{fill:#347362;}.b-a{fill:#f…" at bounding box center [626, 418] width 768 height 298
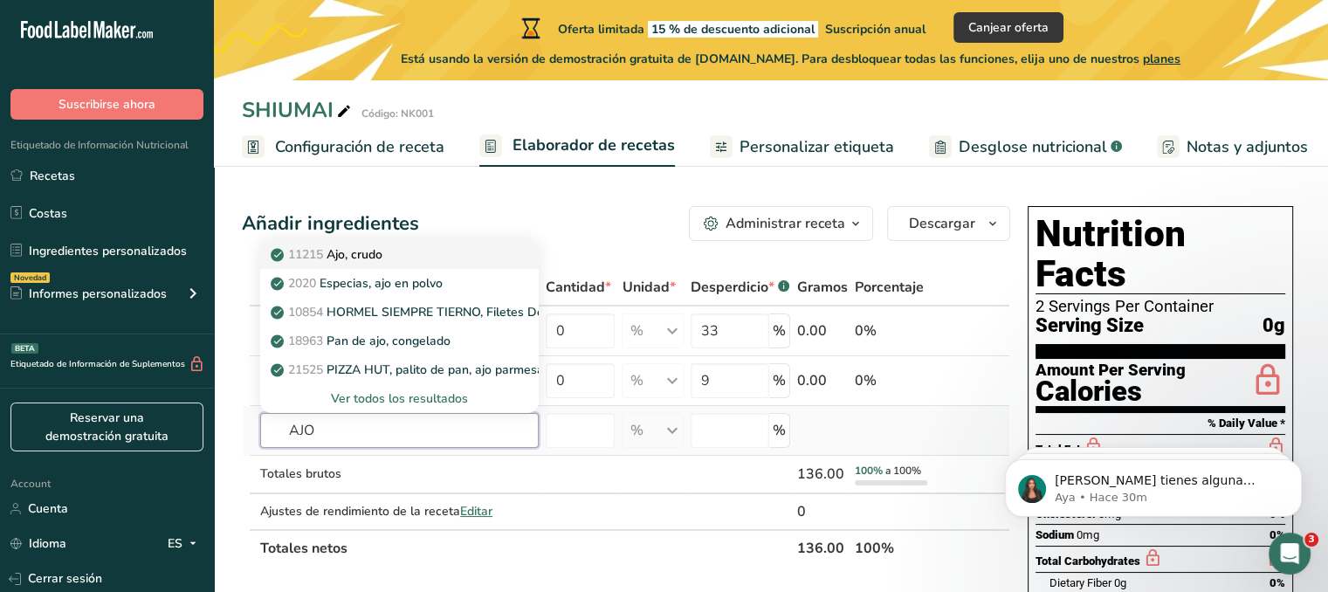
type input "AJO"
click at [429, 247] on div "11215 Ajo, crudo" at bounding box center [385, 254] width 223 height 18
type input "Garlic, raw"
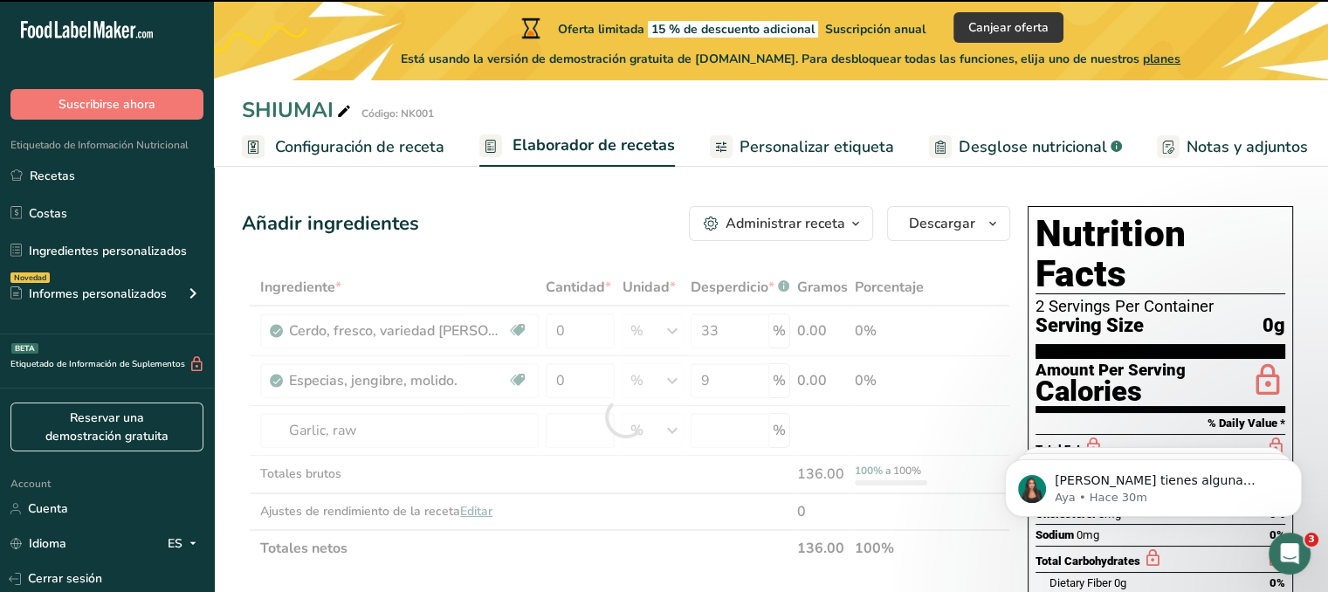
type input "0"
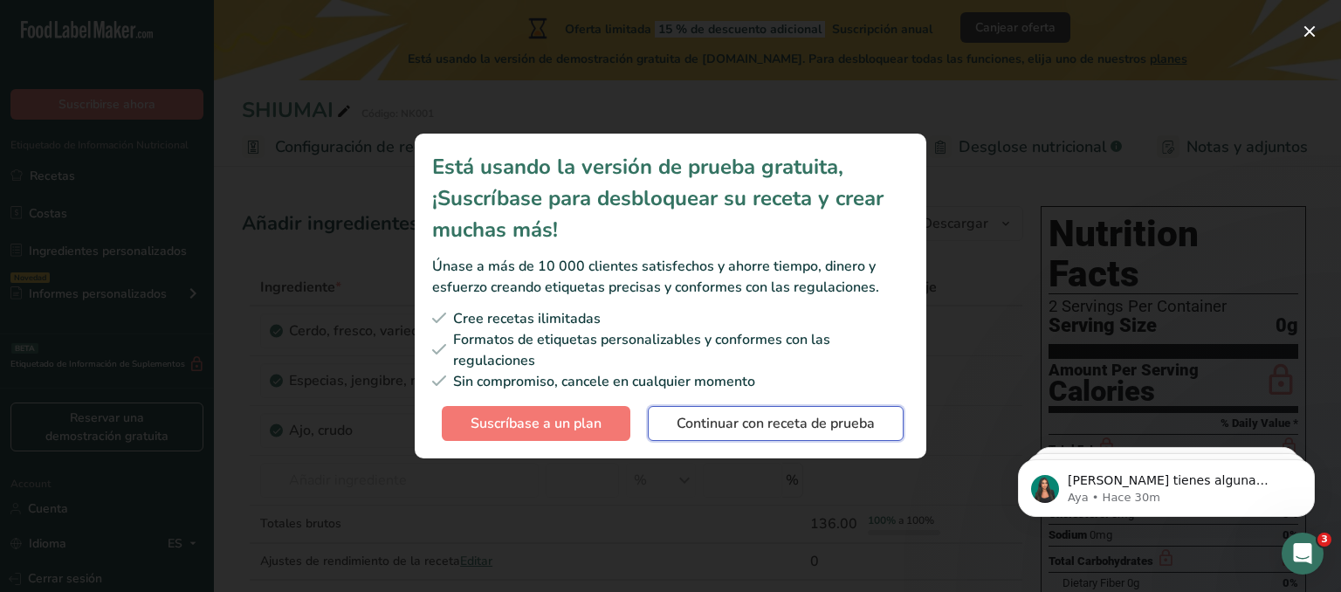
click at [767, 430] on span "Continuar con receta de prueba" at bounding box center [776, 423] width 198 height 21
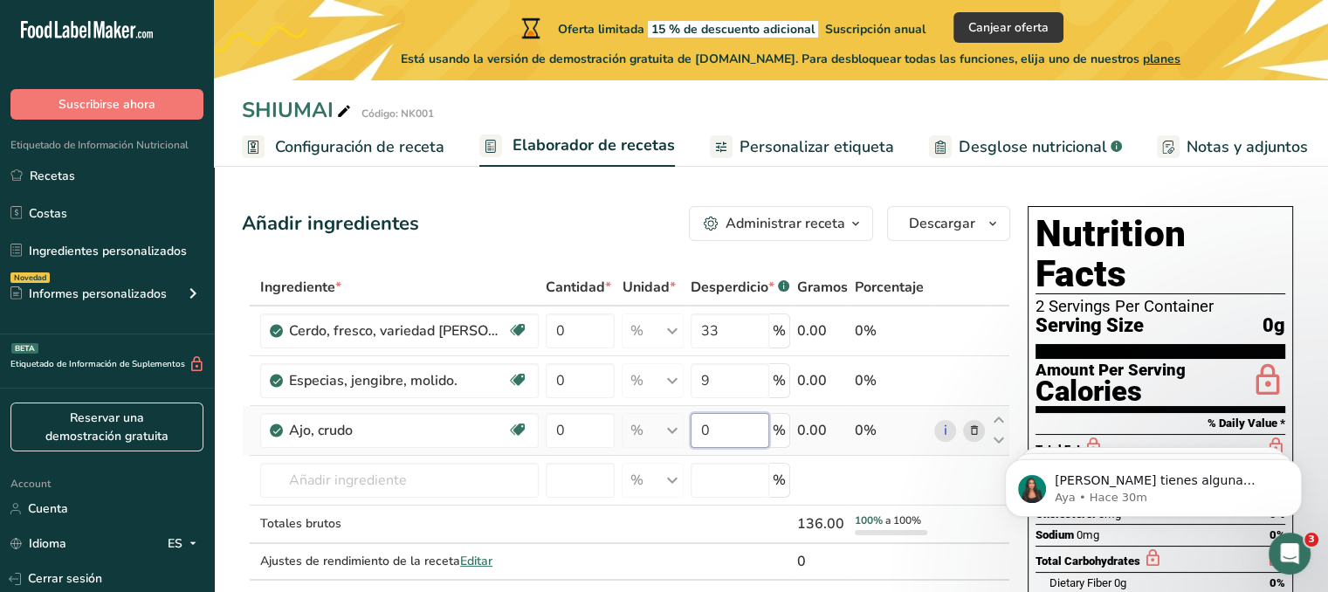
click at [734, 434] on input "0" at bounding box center [730, 430] width 79 height 35
type input "11"
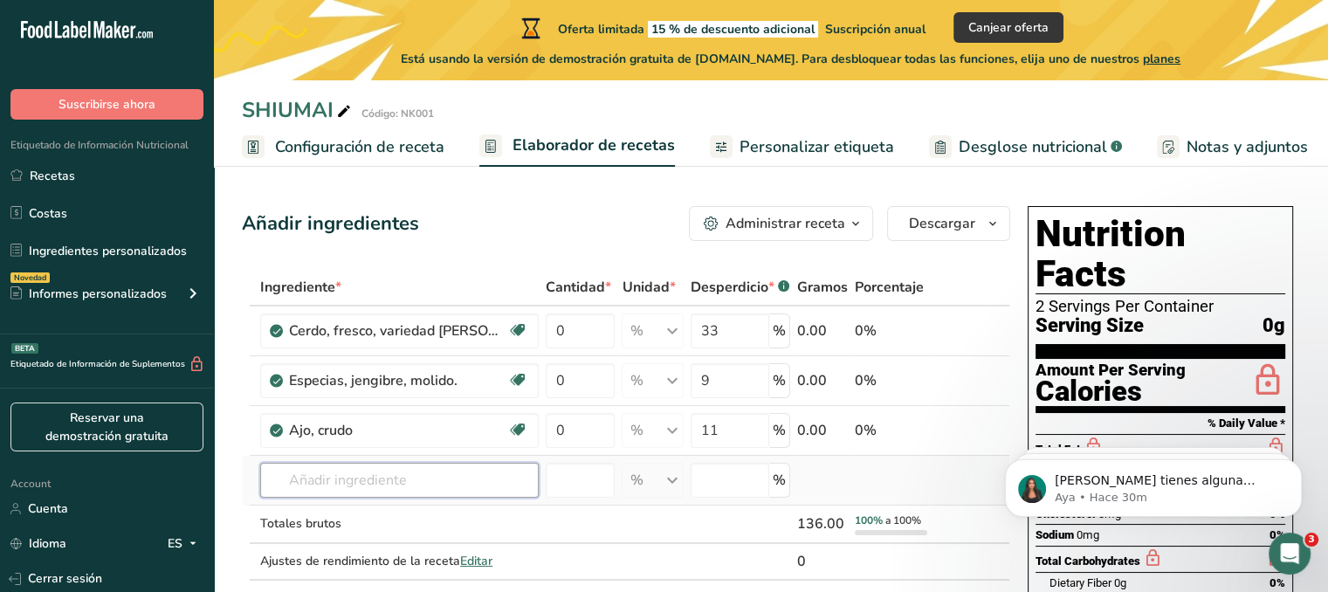
click at [452, 463] on div "Ingrediente * Cantidad * Unidad * Desperdicio * .a-a{fill:#347362;}.b-a{fill:#f…" at bounding box center [626, 442] width 768 height 347
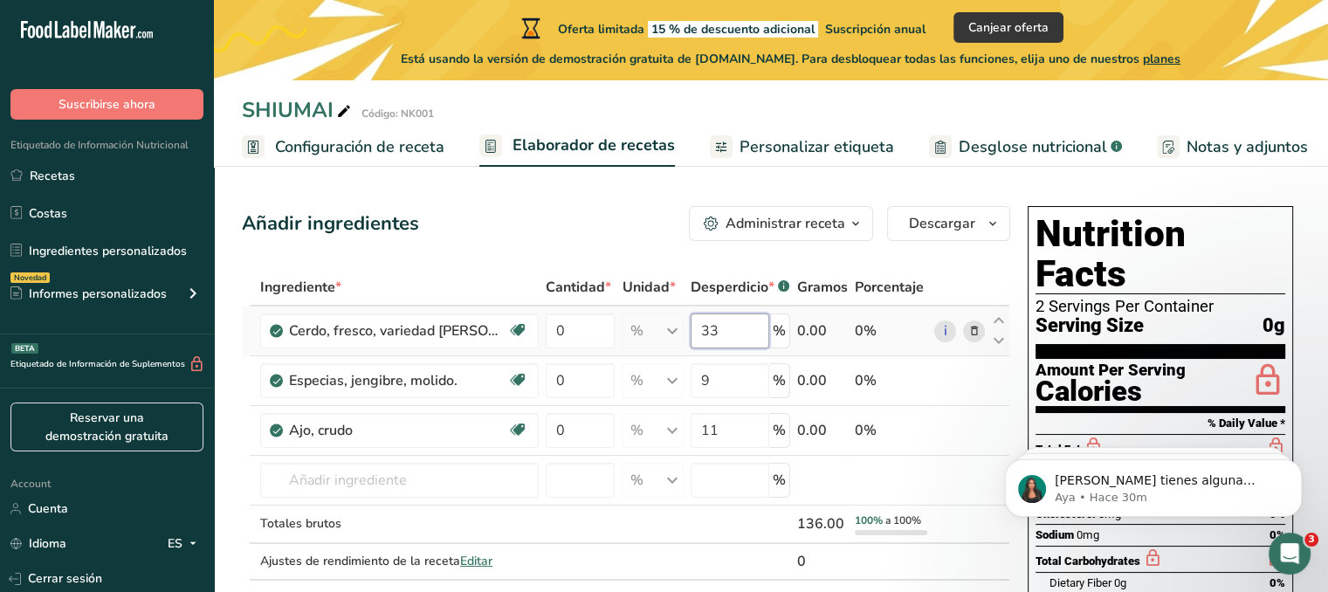
click at [723, 333] on input "33" at bounding box center [730, 330] width 79 height 35
type input "3"
type input "66"
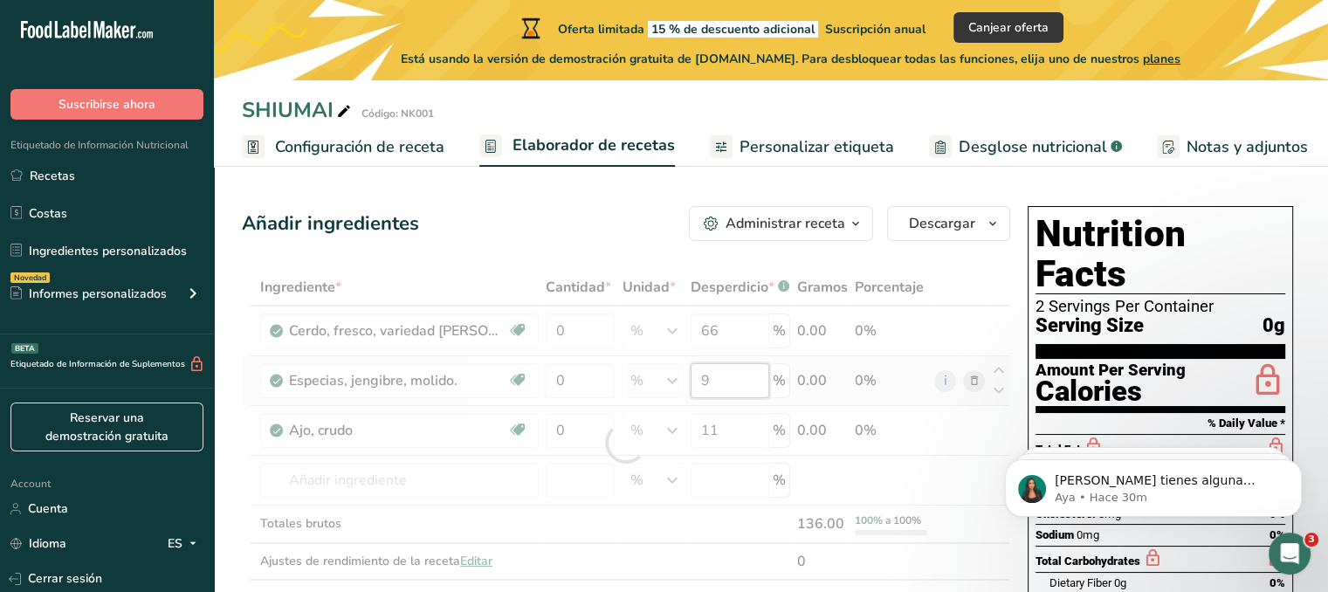
click at [753, 388] on div "Ingrediente * Cantidad * Unidad * Desperdicio * .a-a{fill:#347362;}.b-a{fill:#f…" at bounding box center [626, 442] width 768 height 347
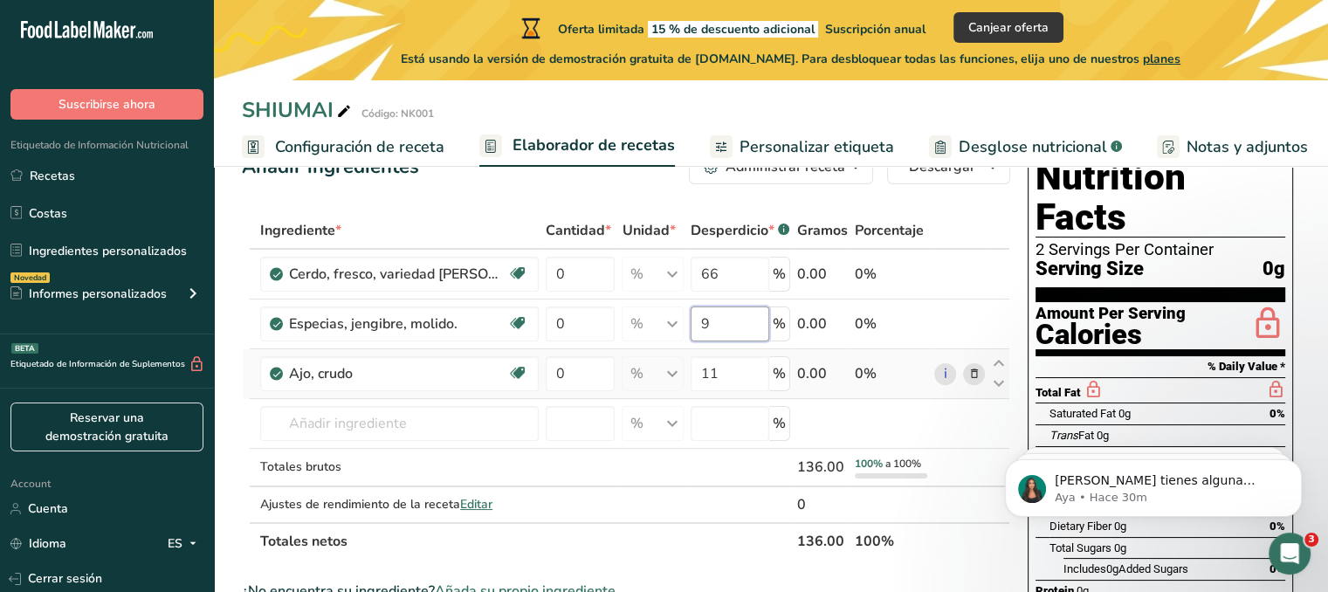
scroll to position [87, 0]
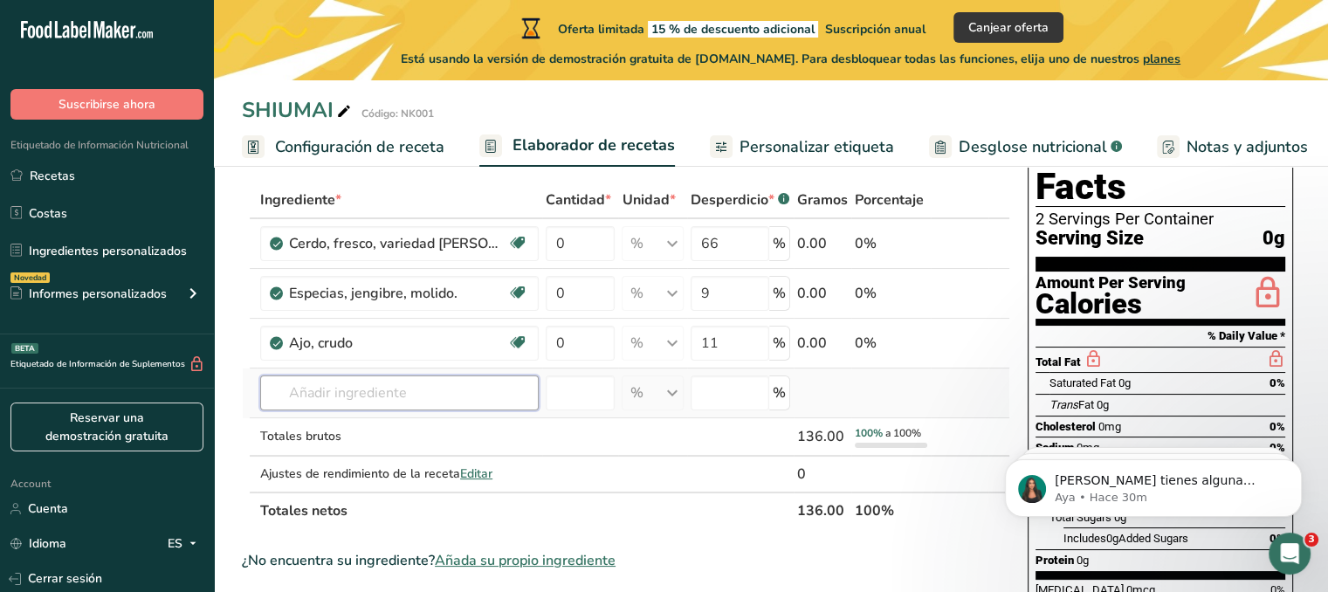
click at [524, 380] on div "Ingrediente * Cantidad * Unidad * Desperdicio * .a-a{fill:#347362;}.b-a{fill:#f…" at bounding box center [626, 355] width 768 height 347
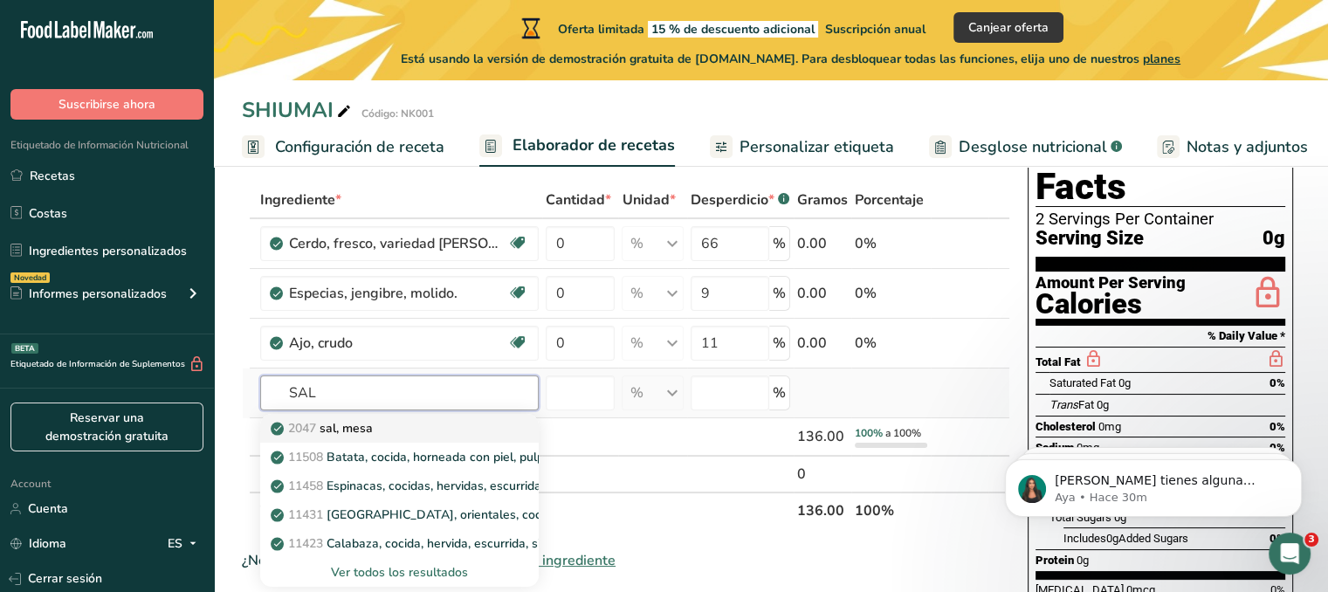
type input "SAL"
click at [505, 436] on link "2047 sal, [GEOGRAPHIC_DATA]" at bounding box center [399, 428] width 278 height 29
type input "Salt, table"
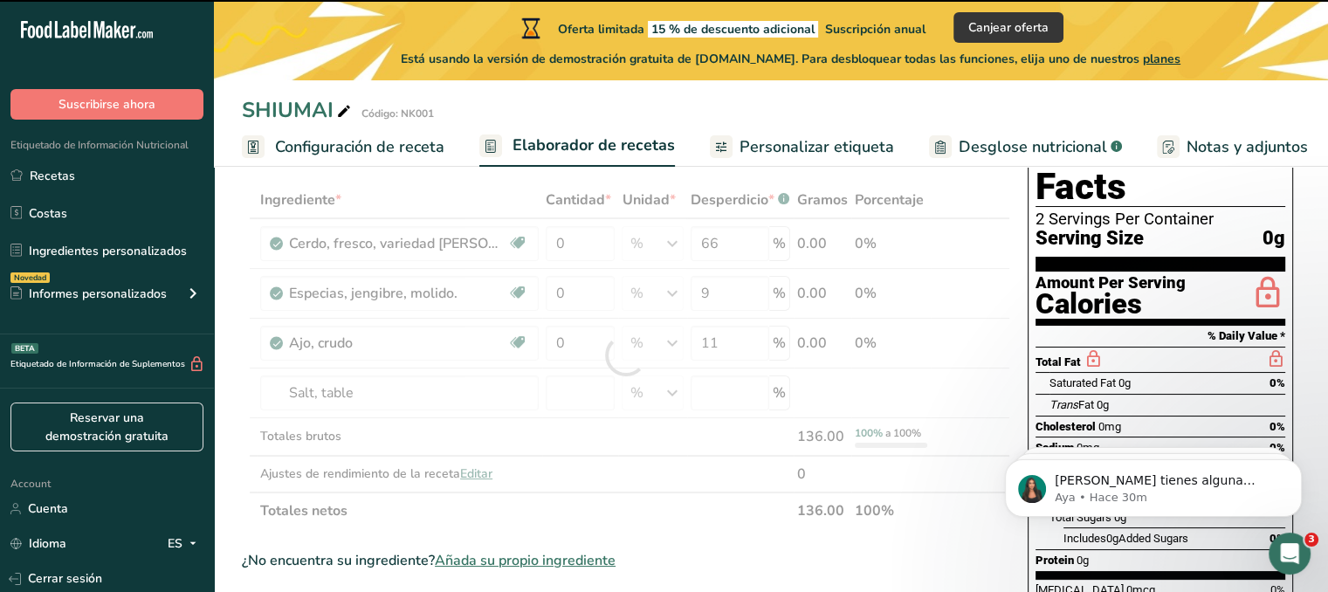
type input "0"
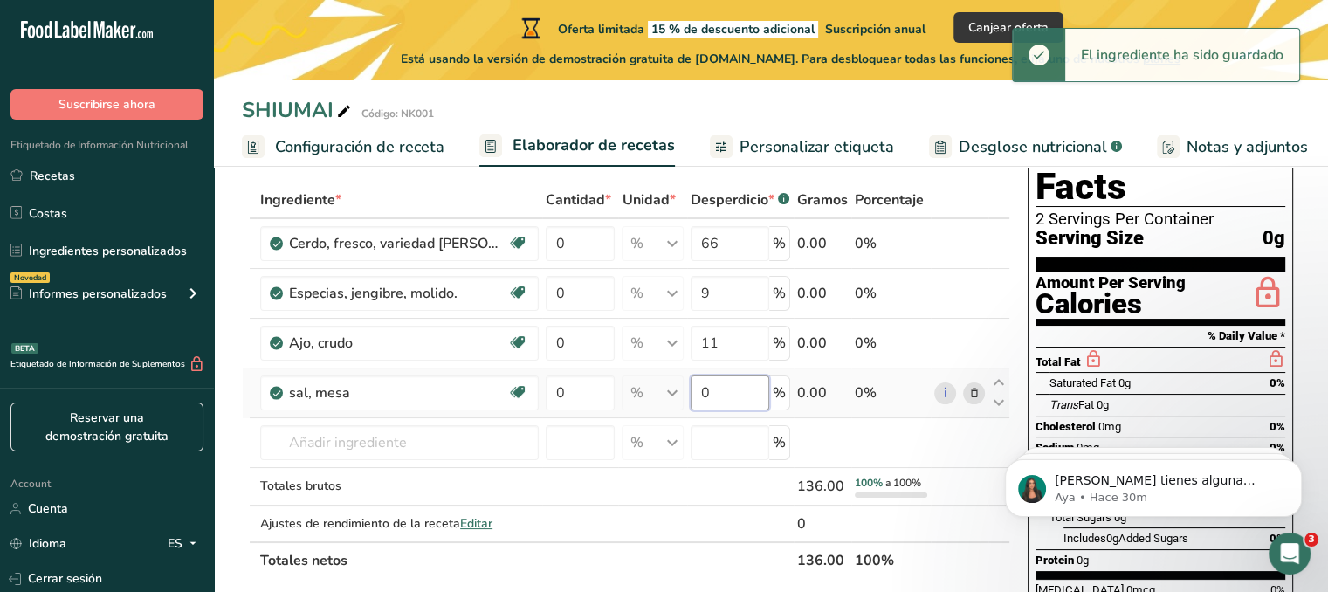
click at [727, 392] on input "0" at bounding box center [730, 392] width 79 height 35
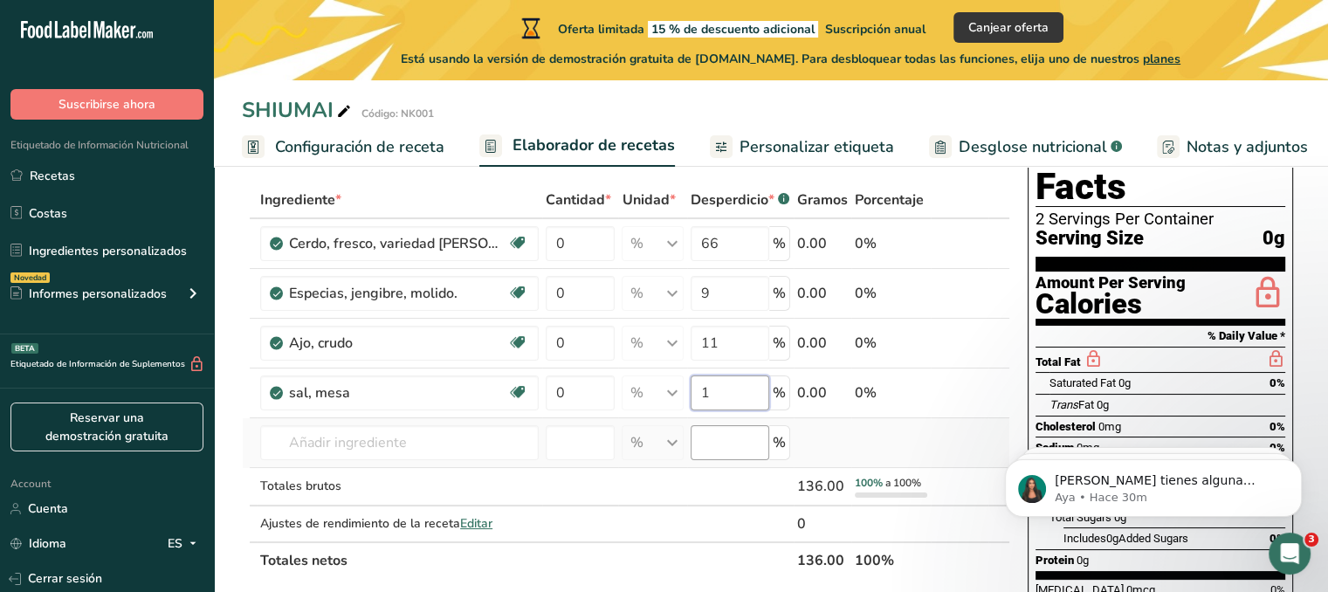
type input "1"
click at [731, 428] on div "Ingrediente * Cantidad * Unidad * Desperdicio * .a-a{fill:#347362;}.b-a{fill:#f…" at bounding box center [626, 380] width 768 height 397
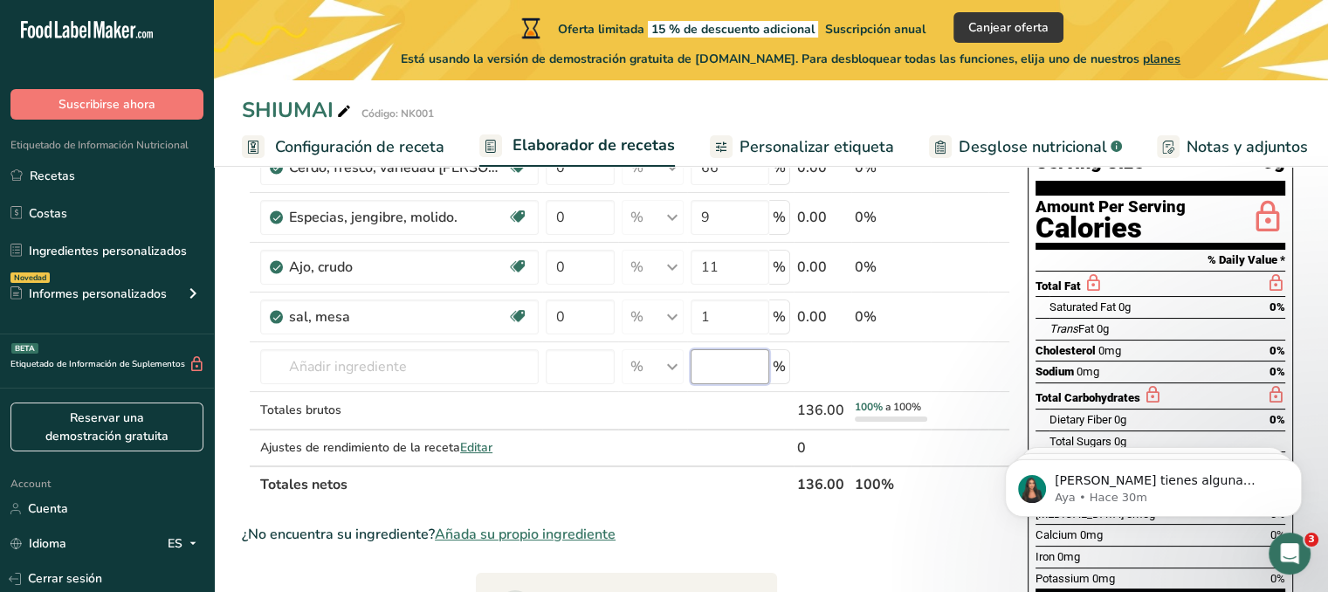
scroll to position [175, 0]
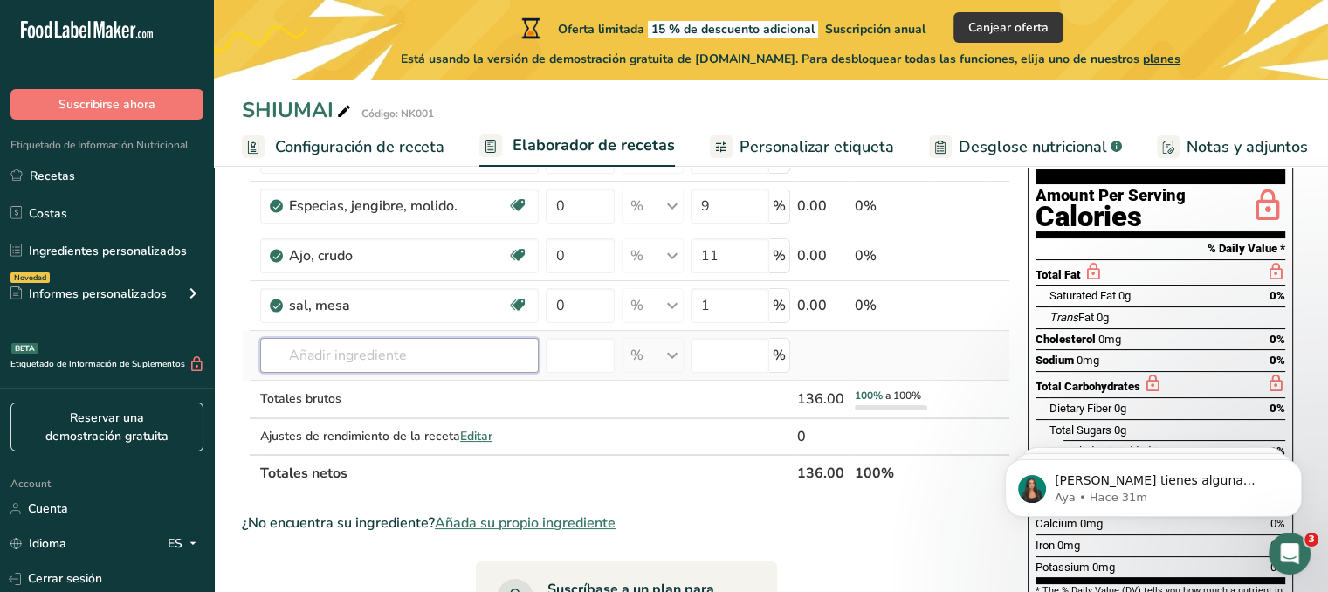
click at [432, 350] on input "text" at bounding box center [399, 355] width 278 height 35
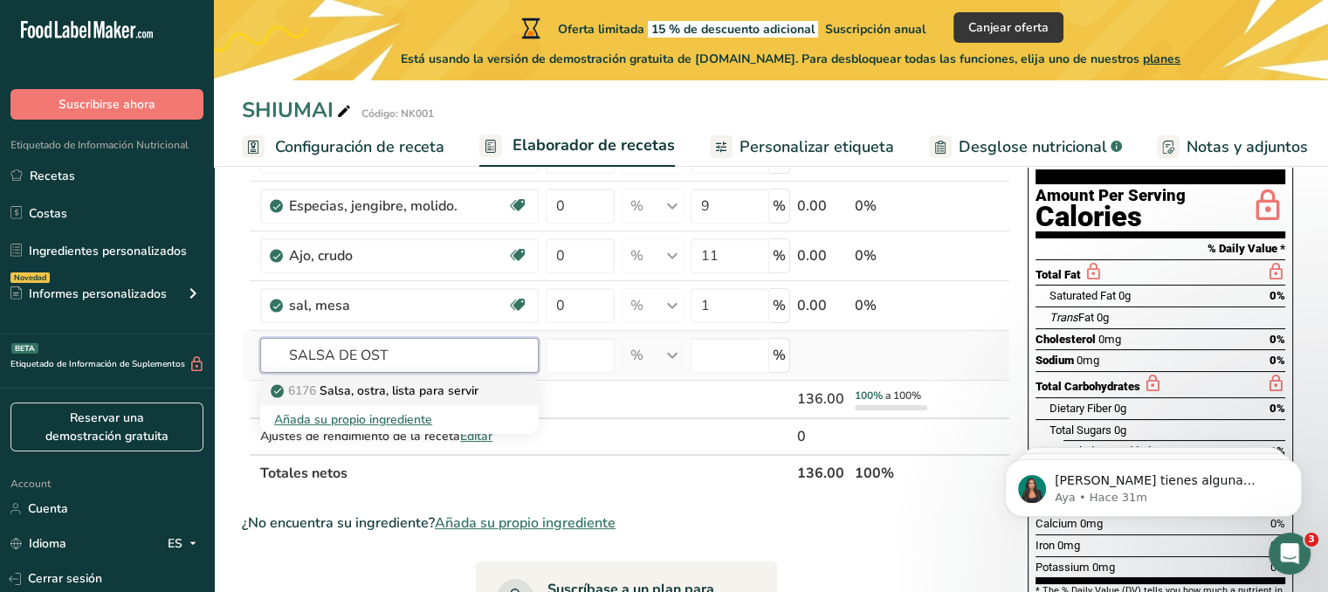
type input "SALSA DE OST"
click at [471, 385] on p "6176 Salsa, ostra, lista para servir" at bounding box center [376, 391] width 204 height 18
type input "Sauce, oyster, ready-to-serve"
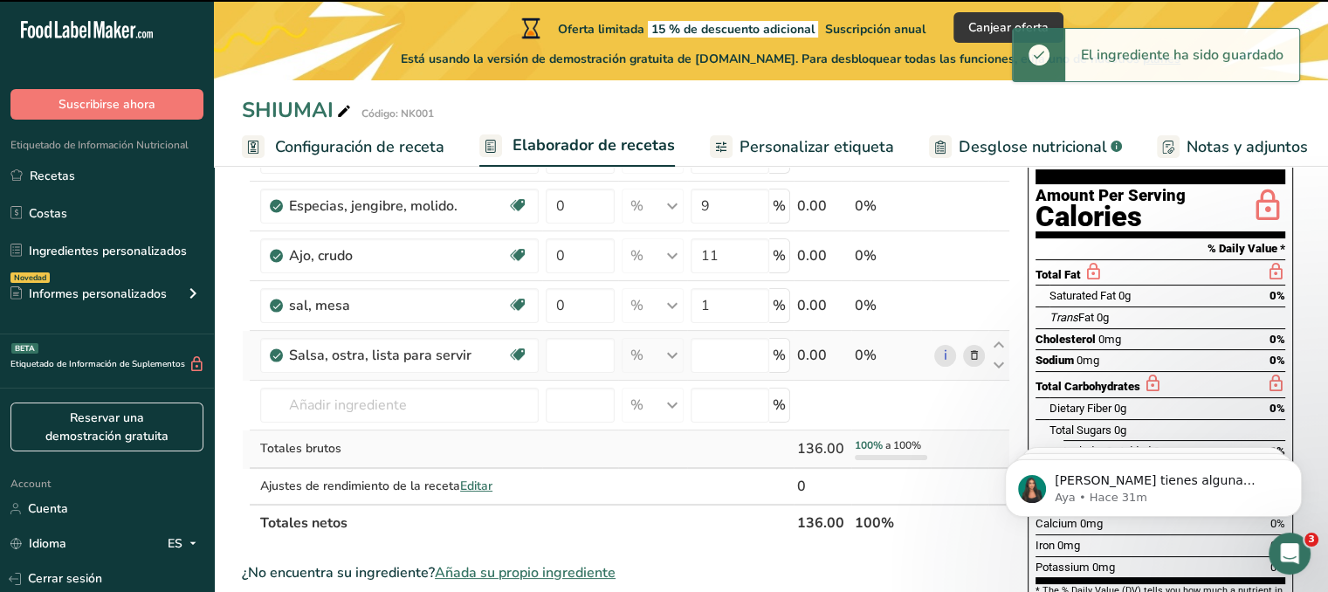
type input "0"
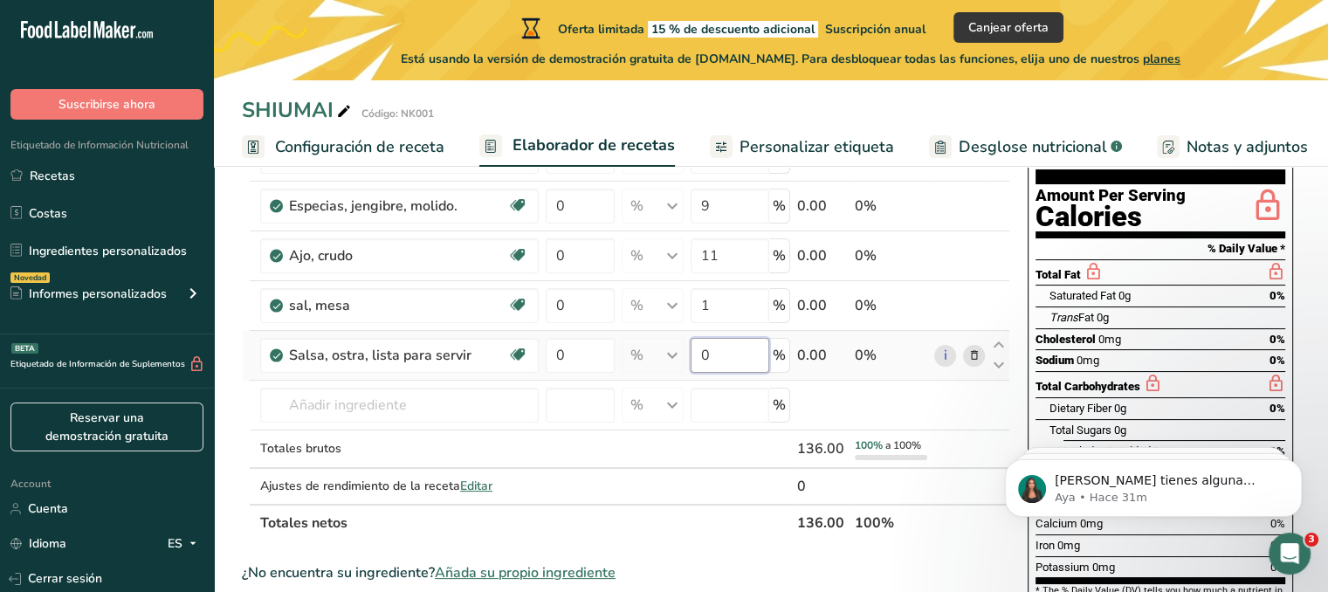
click at [732, 368] on input "0" at bounding box center [730, 355] width 79 height 35
type input "1"
click at [424, 395] on div "Ingrediente * Cantidad * Unidad * Desperdicio * .a-a{fill:#347362;}.b-a{fill:#f…" at bounding box center [626, 317] width 768 height 447
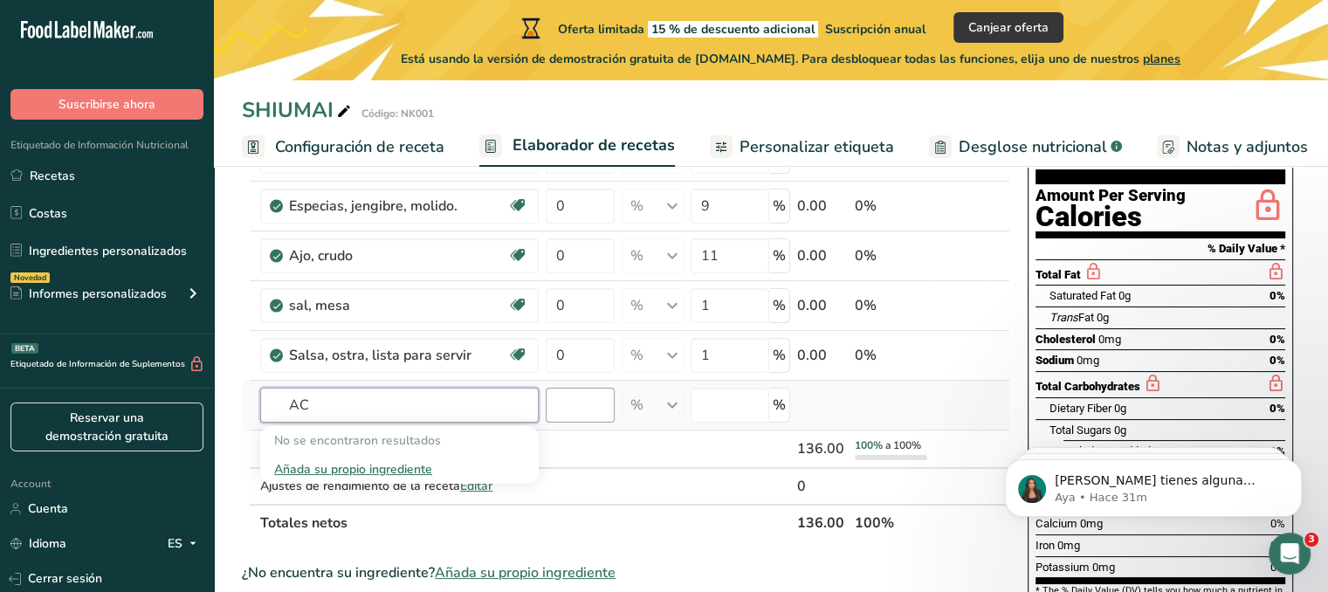
type input "A"
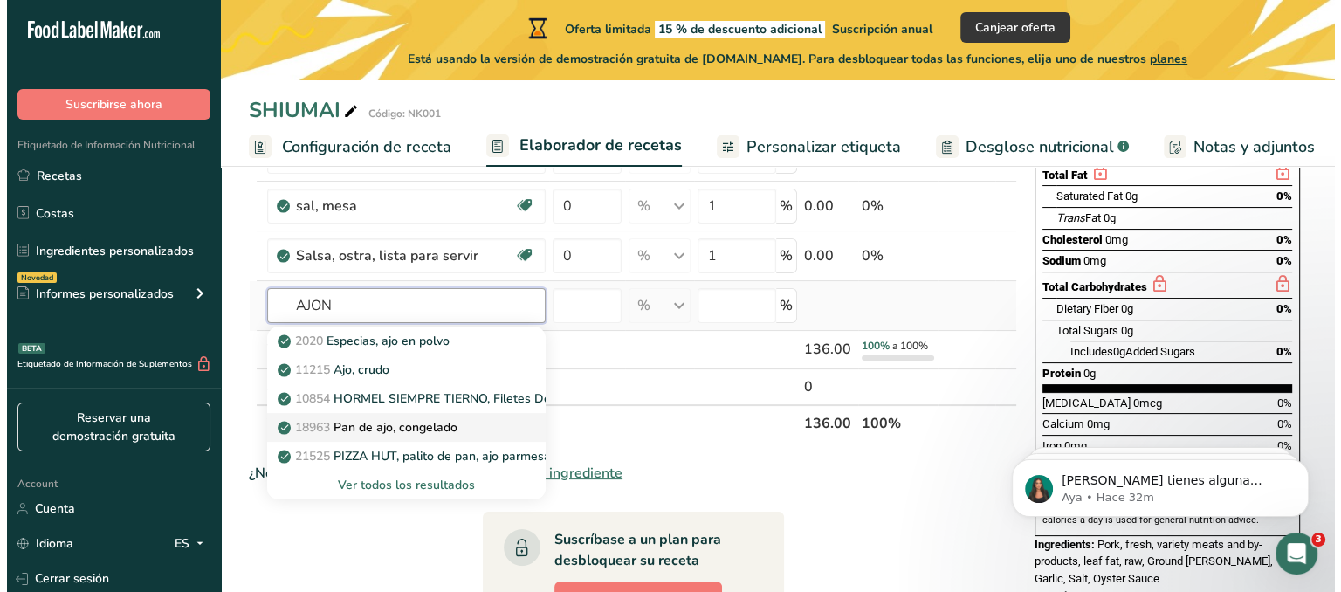
scroll to position [349, 0]
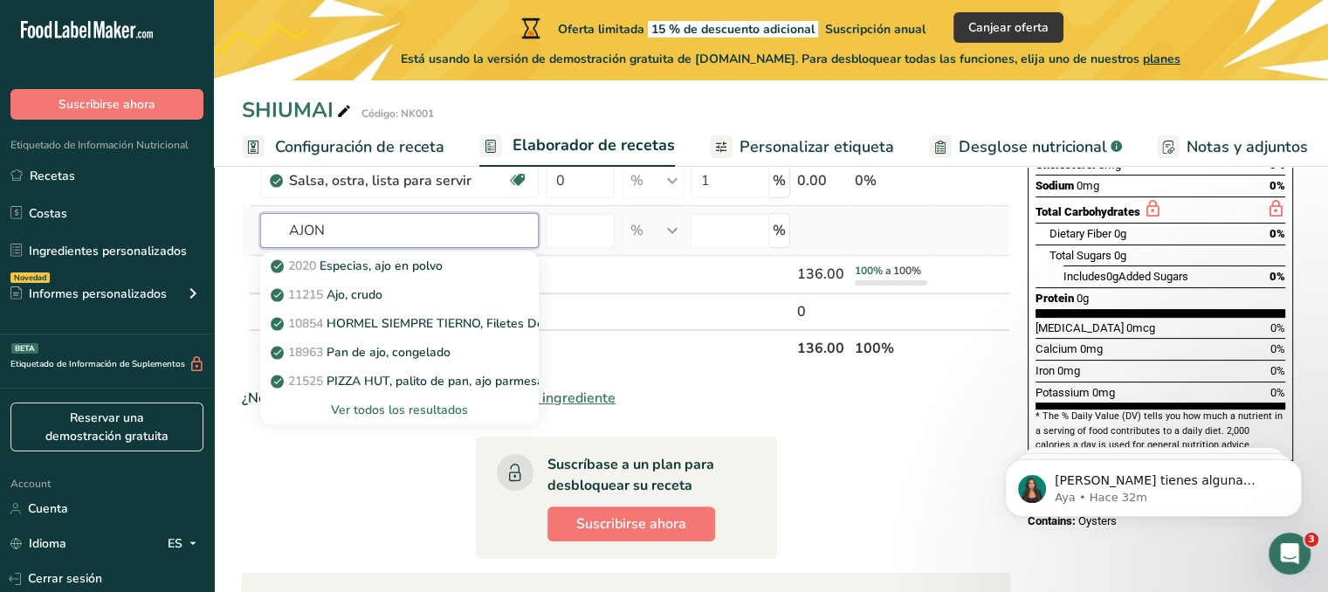
type input "AJON"
click at [437, 411] on div "Ver todos los resultados" at bounding box center [399, 410] width 251 height 18
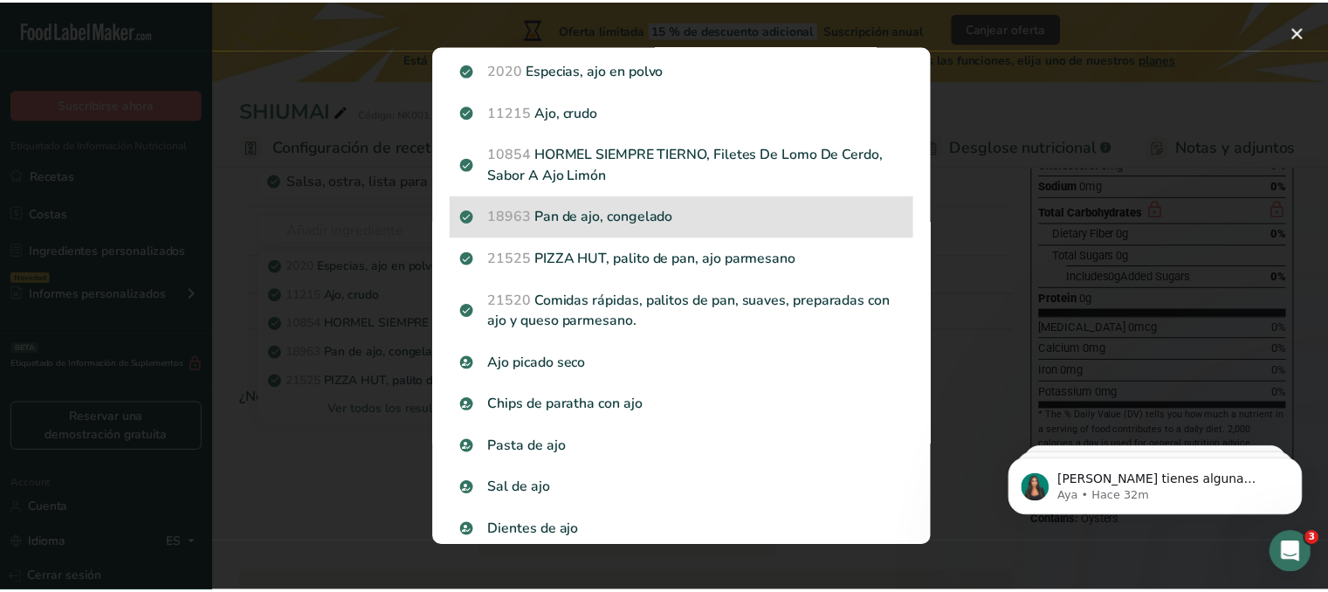
scroll to position [72, 0]
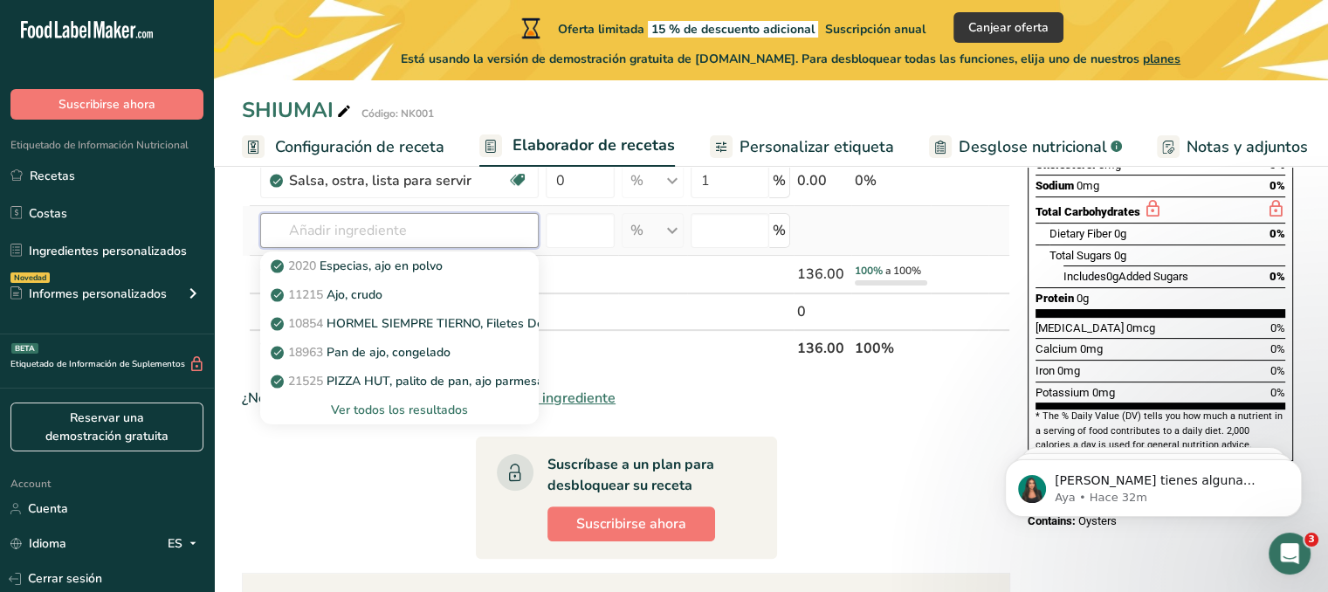
click at [430, 230] on input "text" at bounding box center [399, 230] width 278 height 35
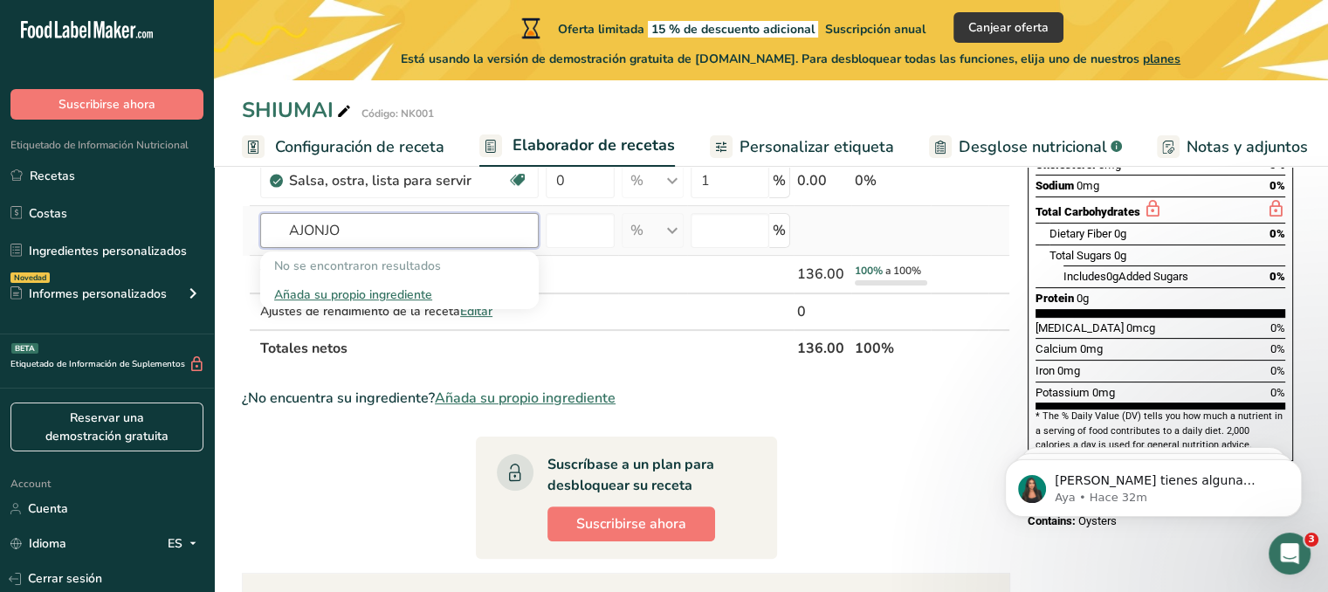
type input "AJONJO"
click at [411, 287] on div "Añada su propio ingrediente" at bounding box center [399, 294] width 251 height 18
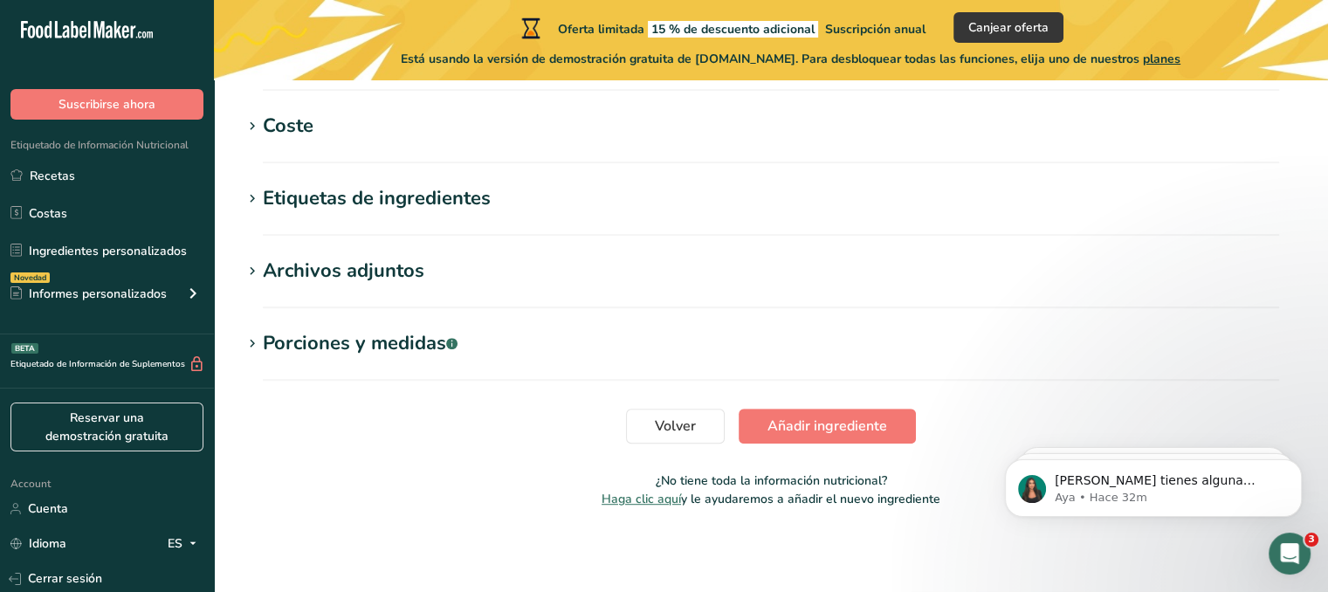
scroll to position [790, 0]
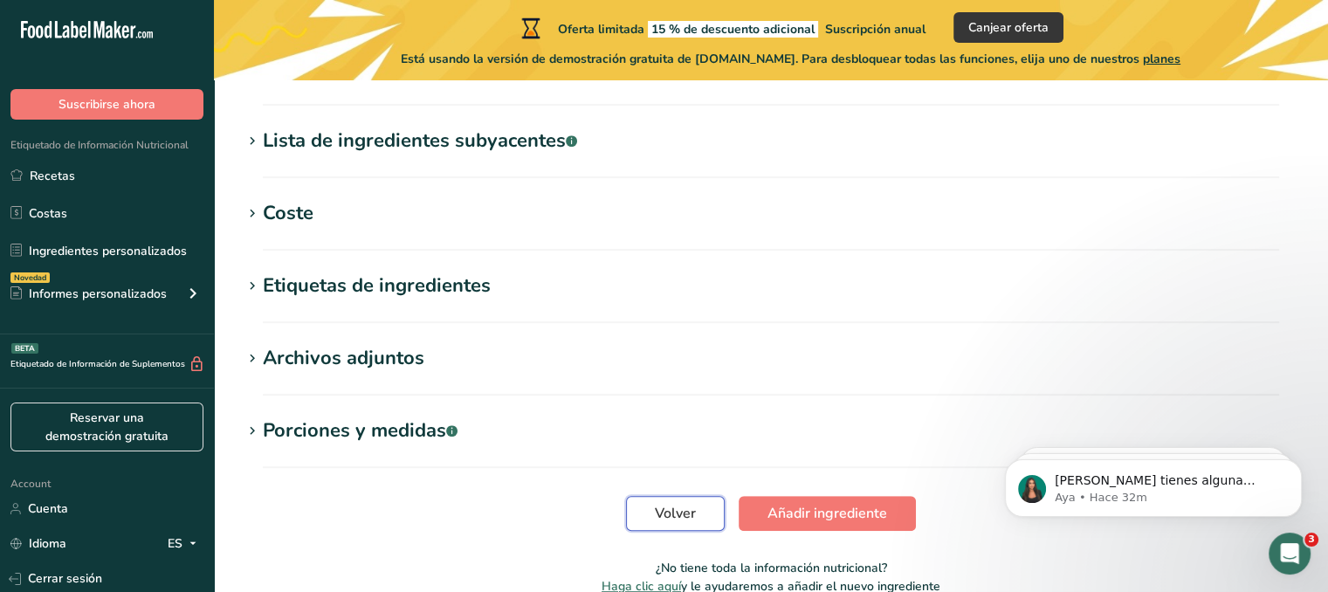
click at [674, 512] on span "Volver" at bounding box center [675, 513] width 41 height 21
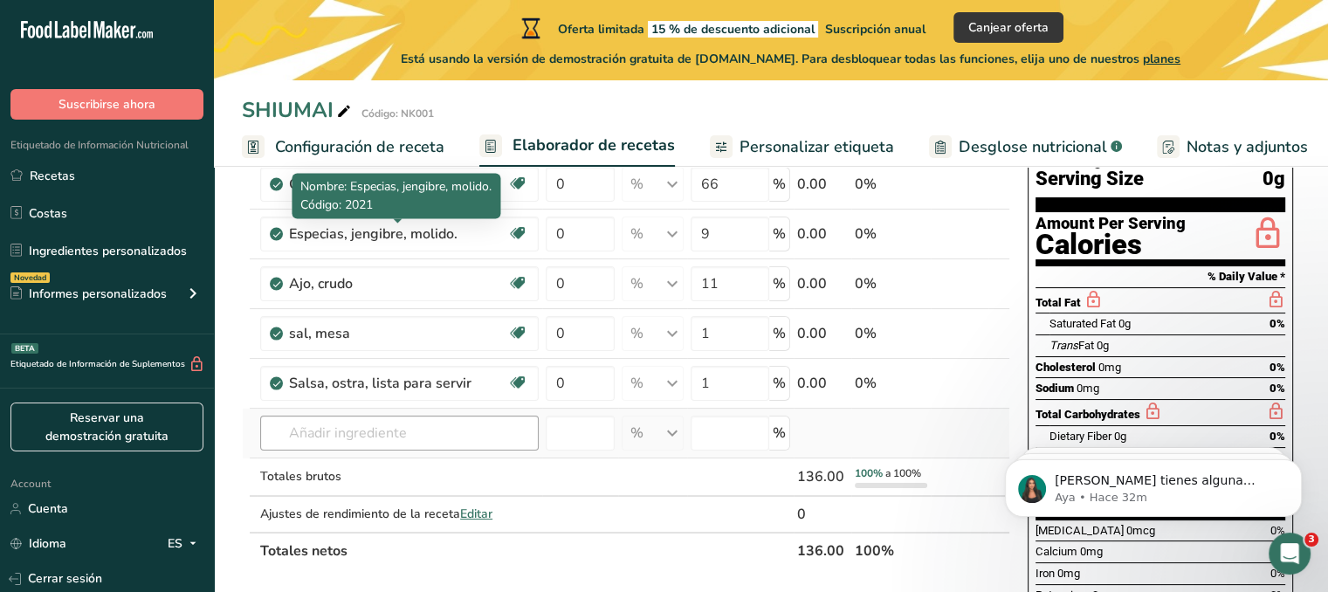
scroll to position [175, 0]
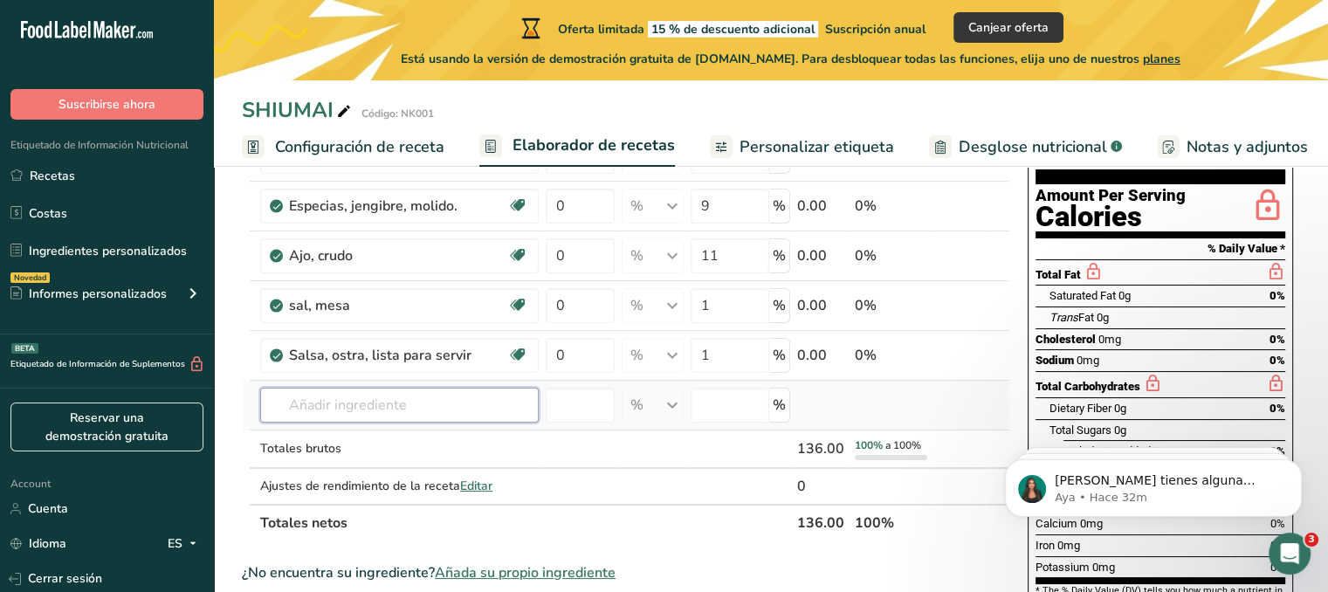
click at [378, 402] on input "text" at bounding box center [399, 405] width 278 height 35
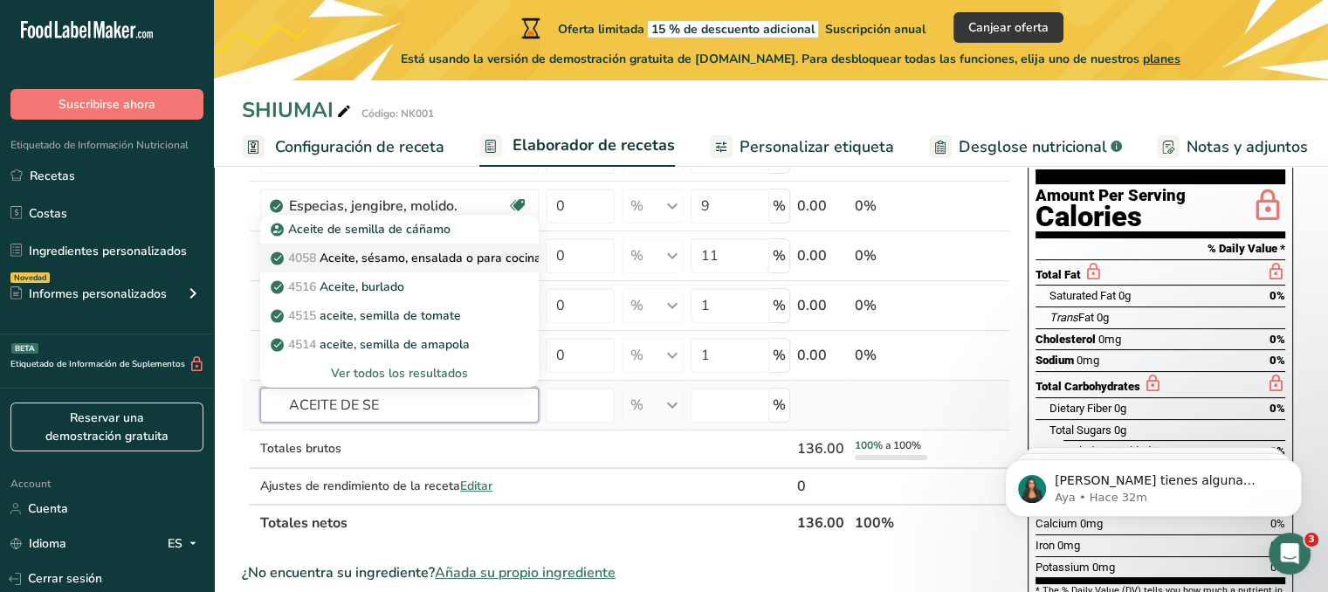
type input "ACEITE DE SE"
click at [475, 252] on p "4058 Aceite, sésamo, ensalada o para cocinar" at bounding box center [410, 258] width 272 height 18
type input "Oil, sesame, salad or cooking"
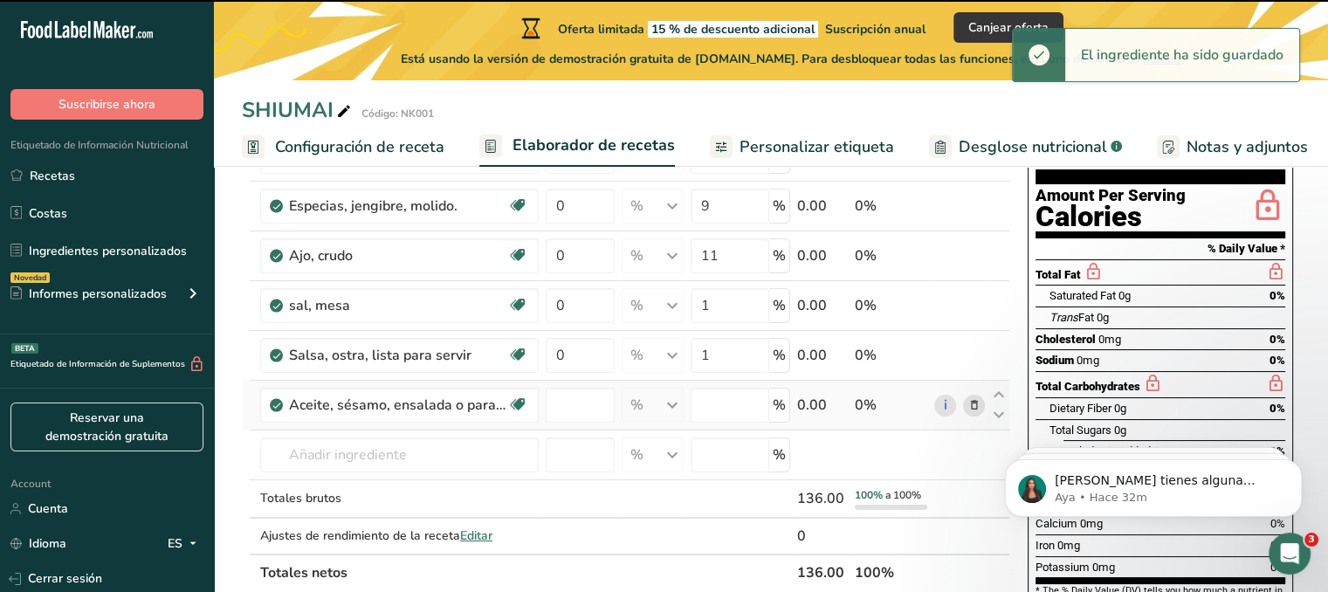
type input "0"
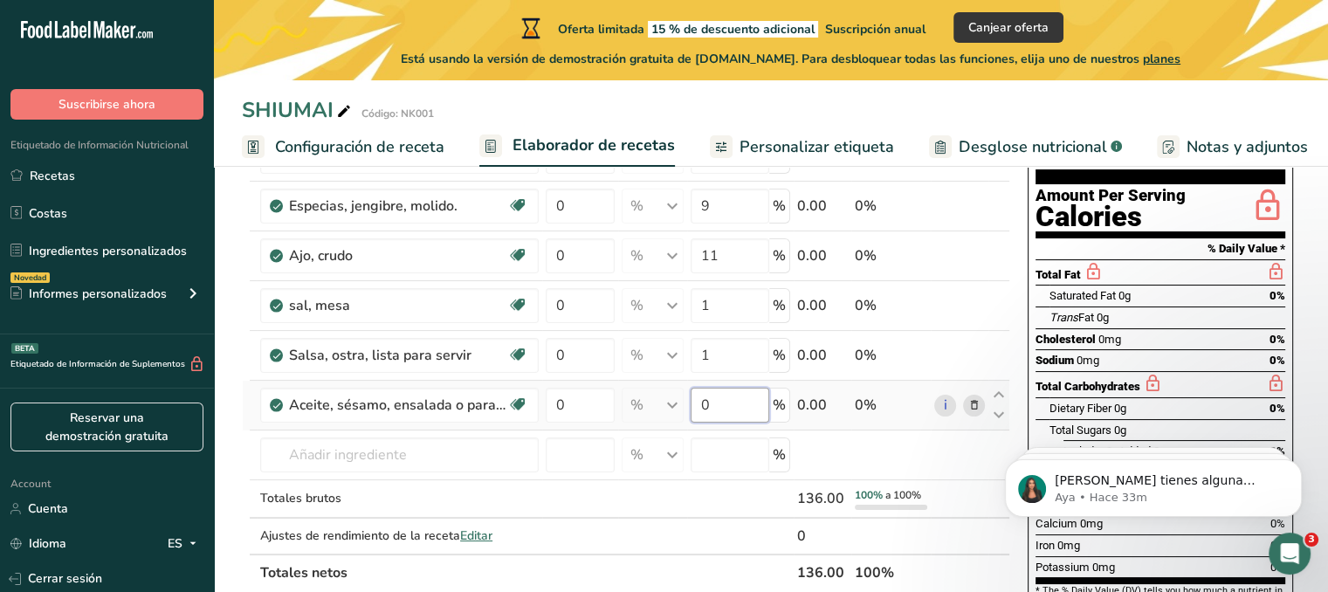
click at [719, 394] on input "0" at bounding box center [730, 405] width 79 height 35
type input "1"
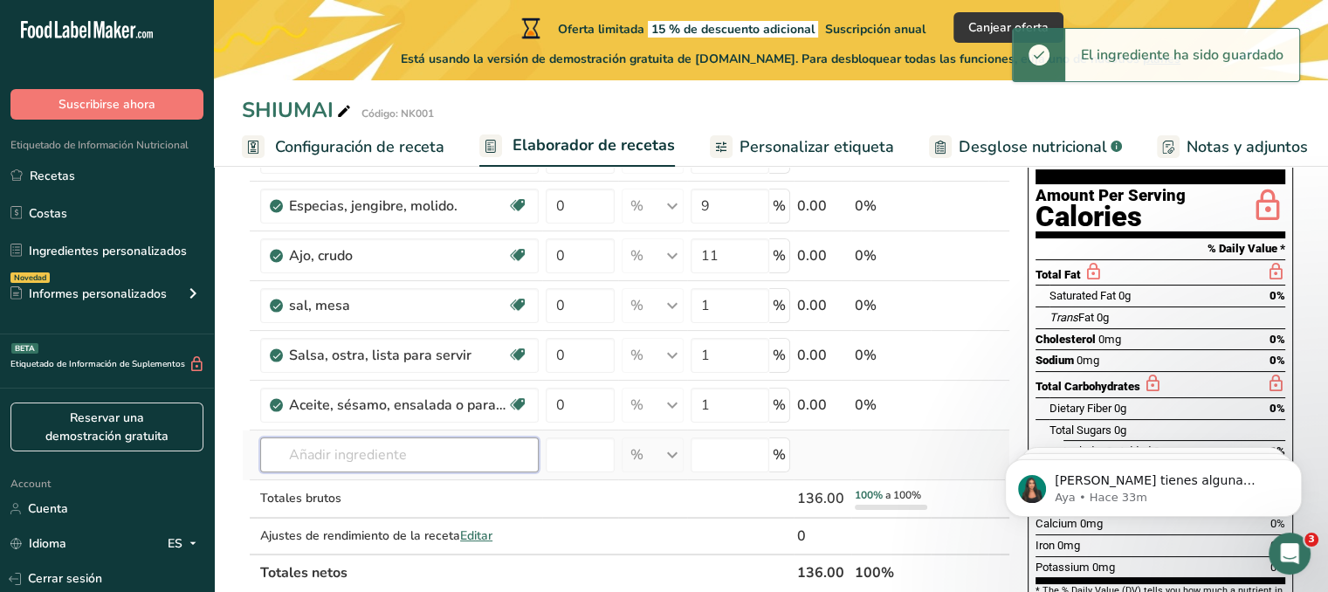
click at [440, 444] on div "Ingrediente * Cantidad * Unidad * Desperdicio * .a-a{fill:#347362;}.b-a{fill:#f…" at bounding box center [626, 342] width 768 height 497
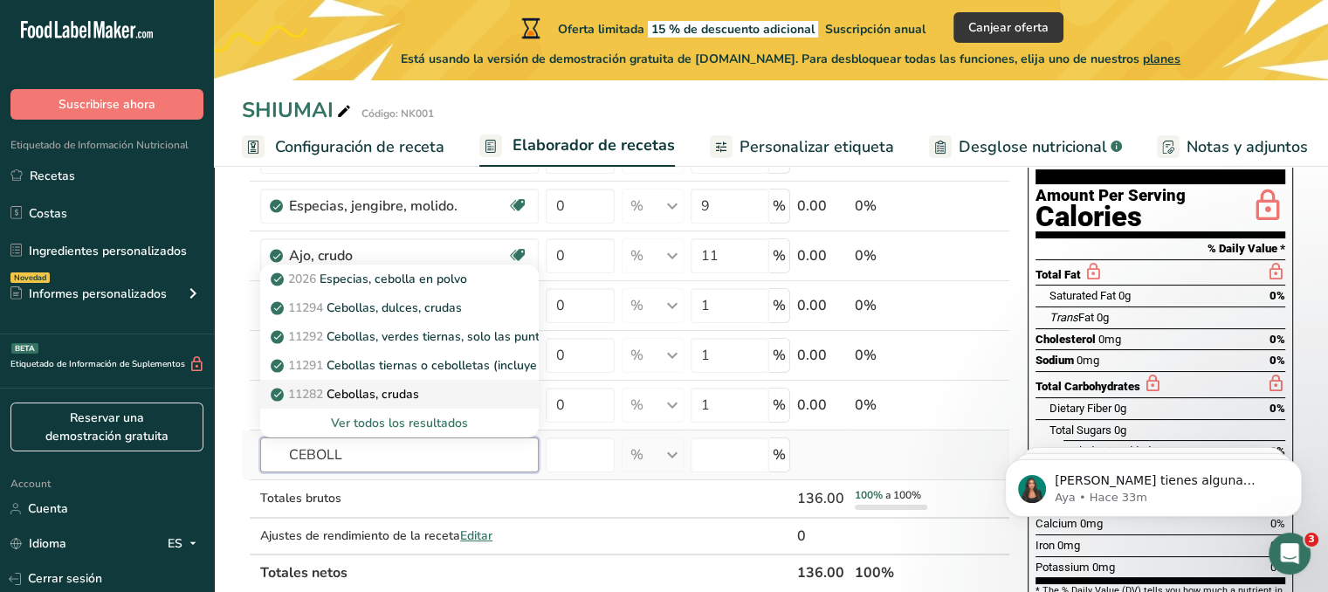
type input "CEBOLL"
click at [482, 398] on div "11282 Cebollas, crudas" at bounding box center [385, 394] width 223 height 18
type input "Onions, raw"
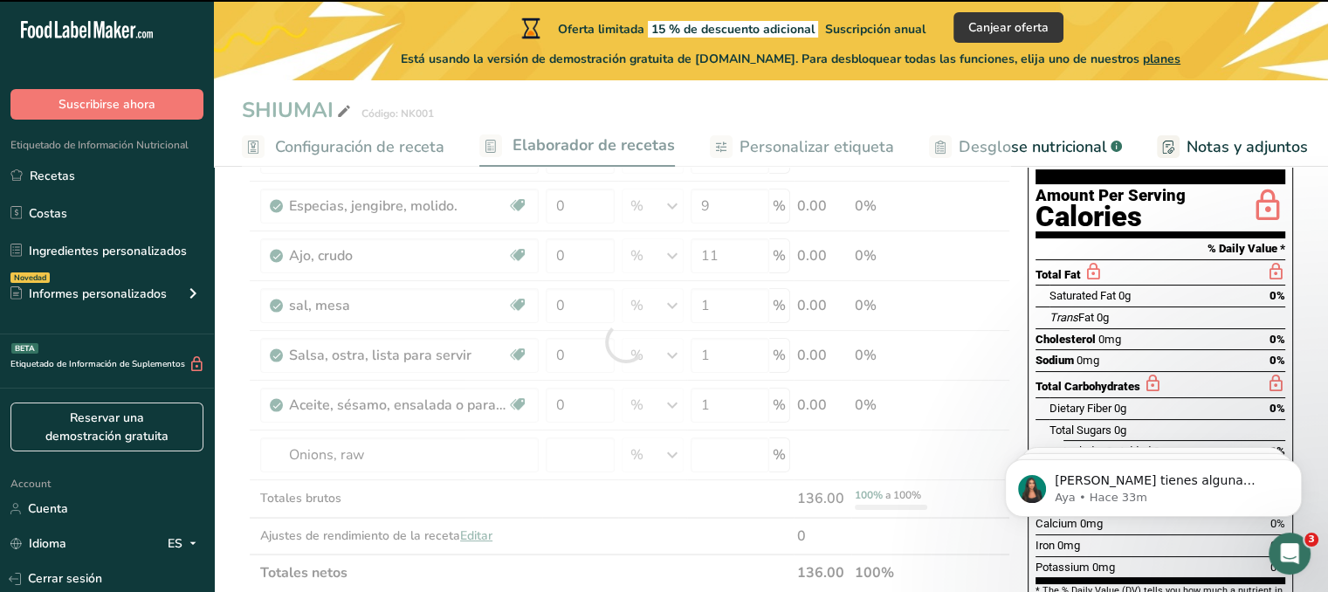
type input "0"
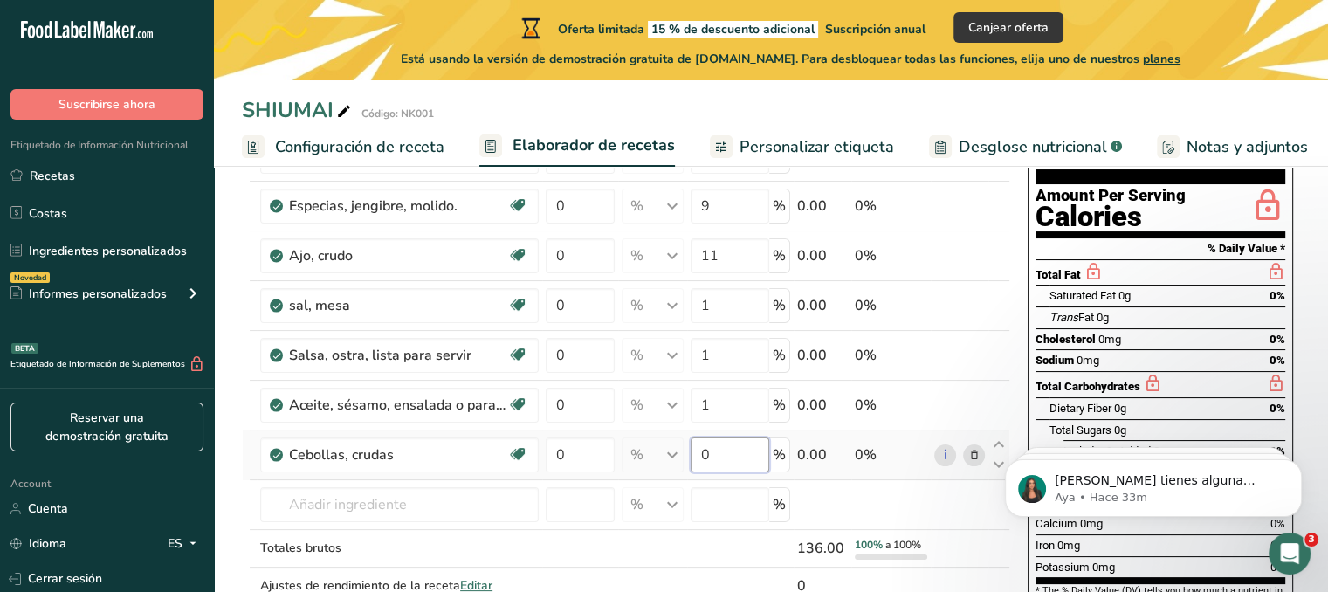
click at [730, 440] on input "0" at bounding box center [730, 454] width 79 height 35
type input "11"
click at [943, 503] on div "Ingrediente * Cantidad * Unidad * Desperdicio * .a-a{fill:#347362;}.b-a{fill:#f…" at bounding box center [626, 367] width 768 height 547
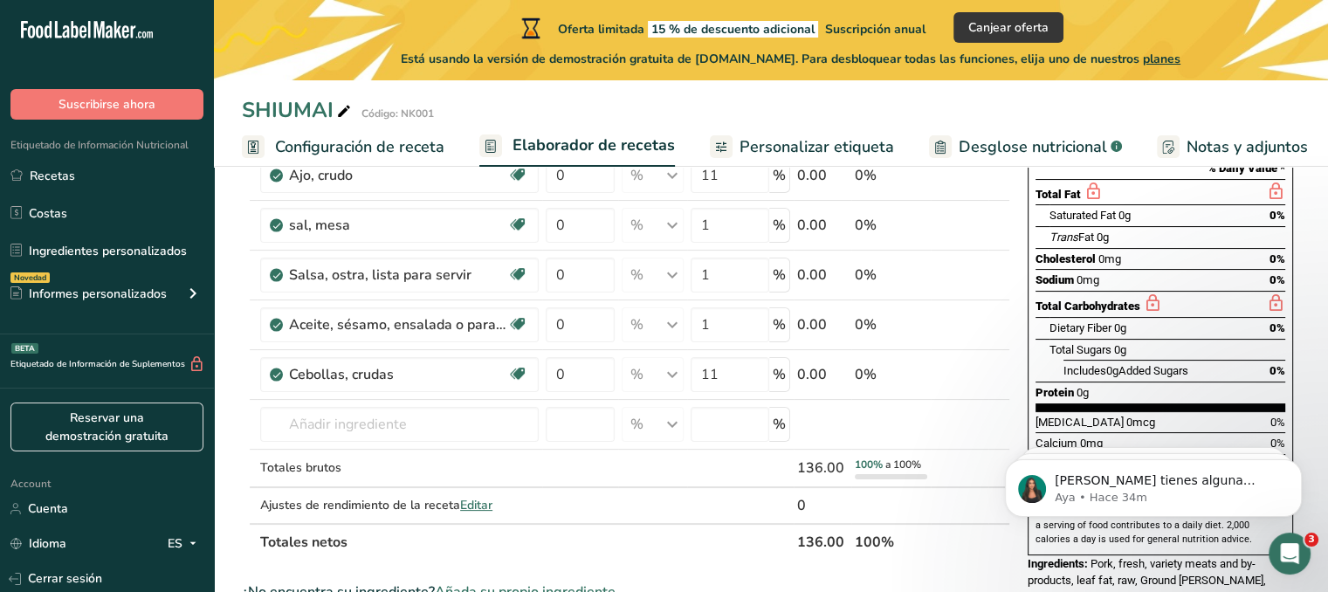
scroll to position [0, 0]
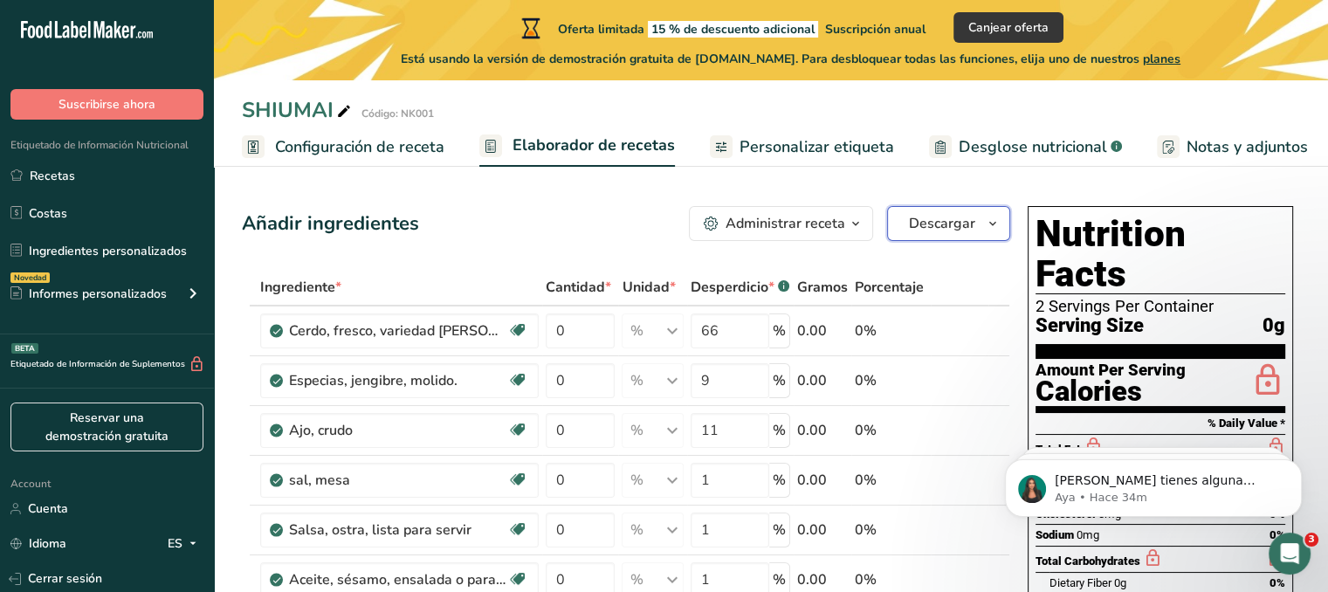
click at [933, 228] on span "Descargar" at bounding box center [942, 223] width 66 height 21
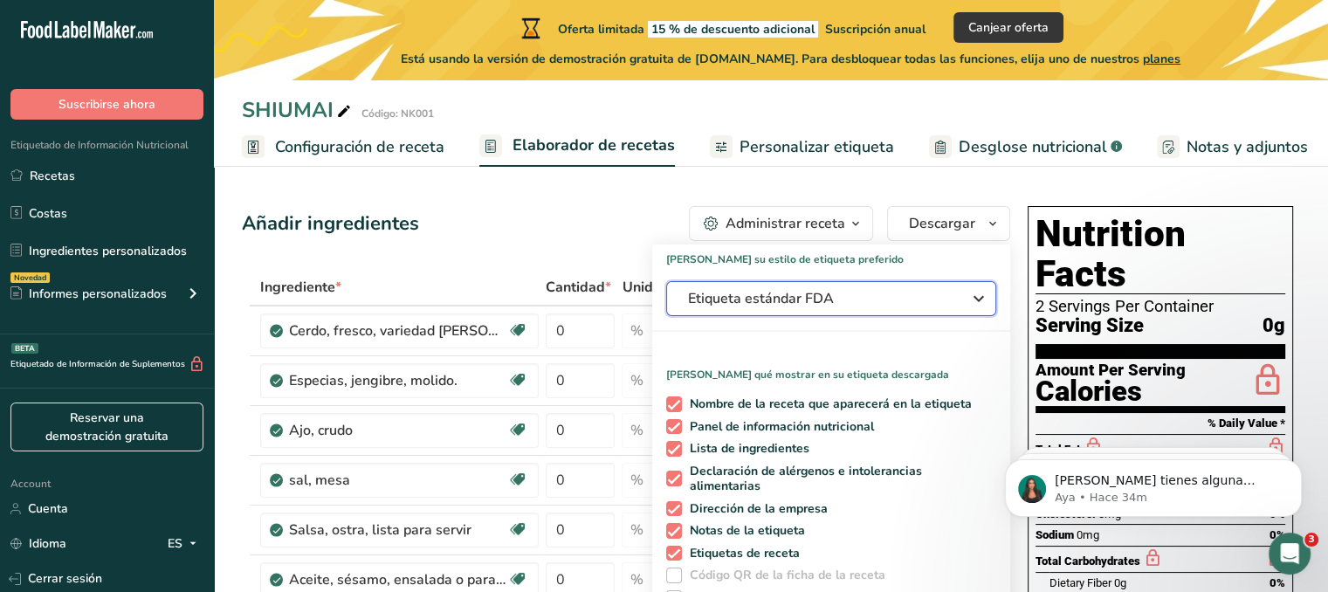
click at [897, 301] on span "Etiqueta estándar FDA" at bounding box center [819, 298] width 262 height 21
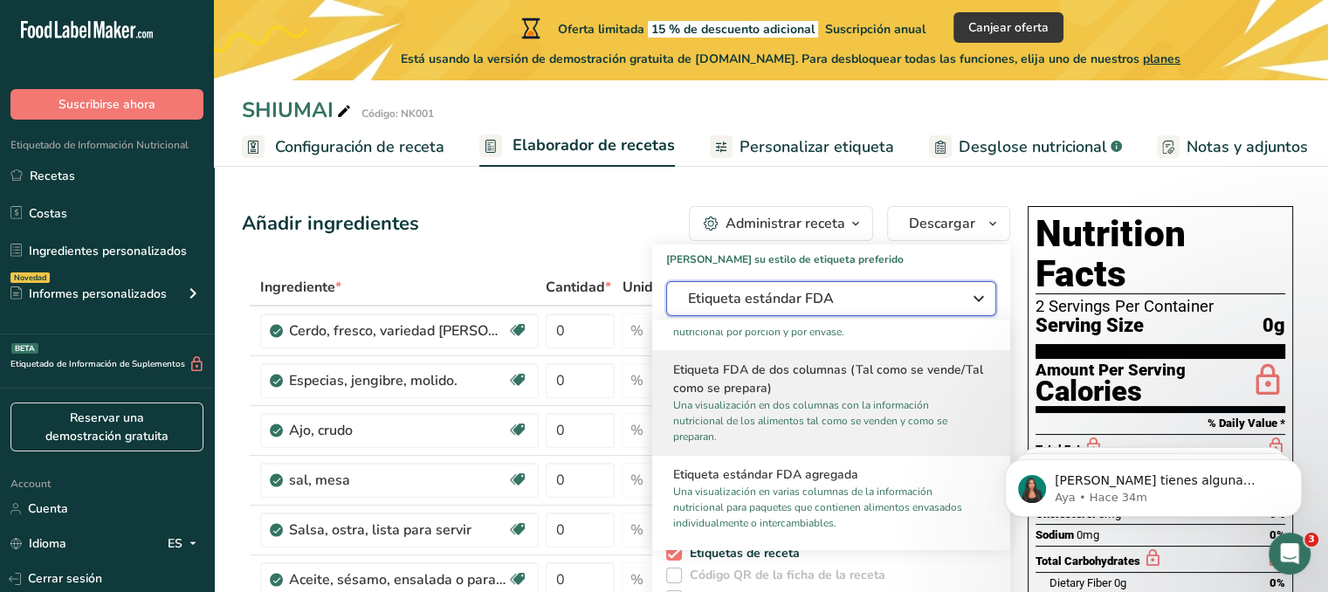
scroll to position [437, 0]
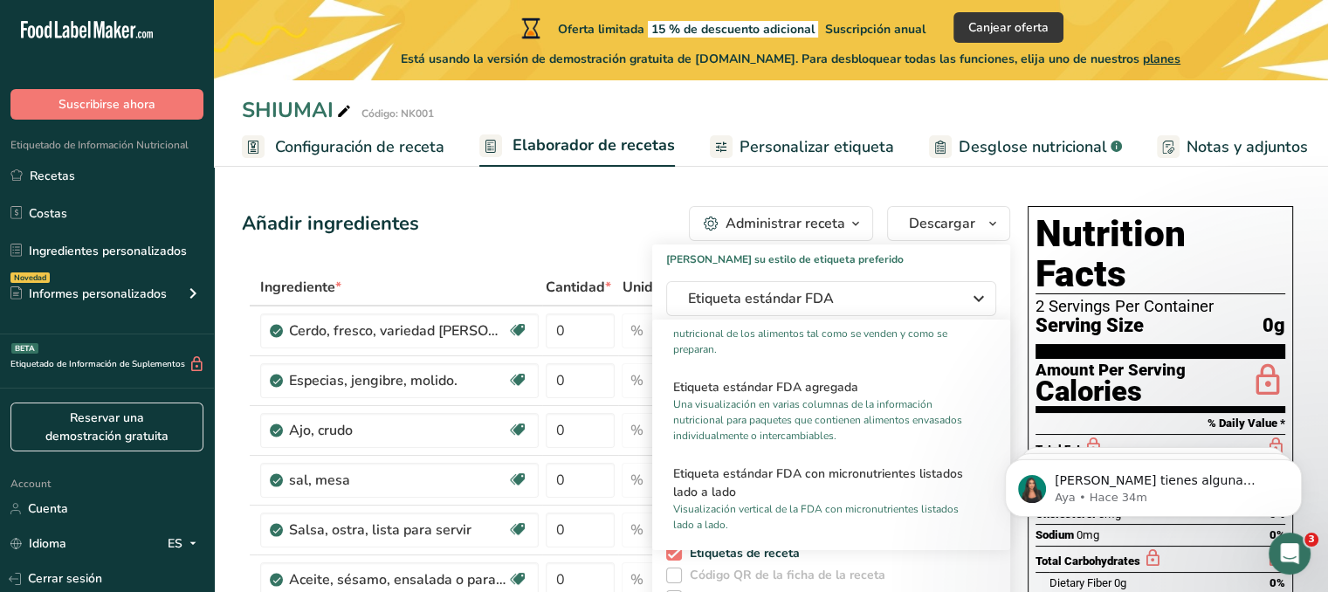
click at [587, 228] on div "Añadir ingredientes Administrar receta Eliminar receta Duplicar receta Escalar …" at bounding box center [626, 223] width 768 height 35
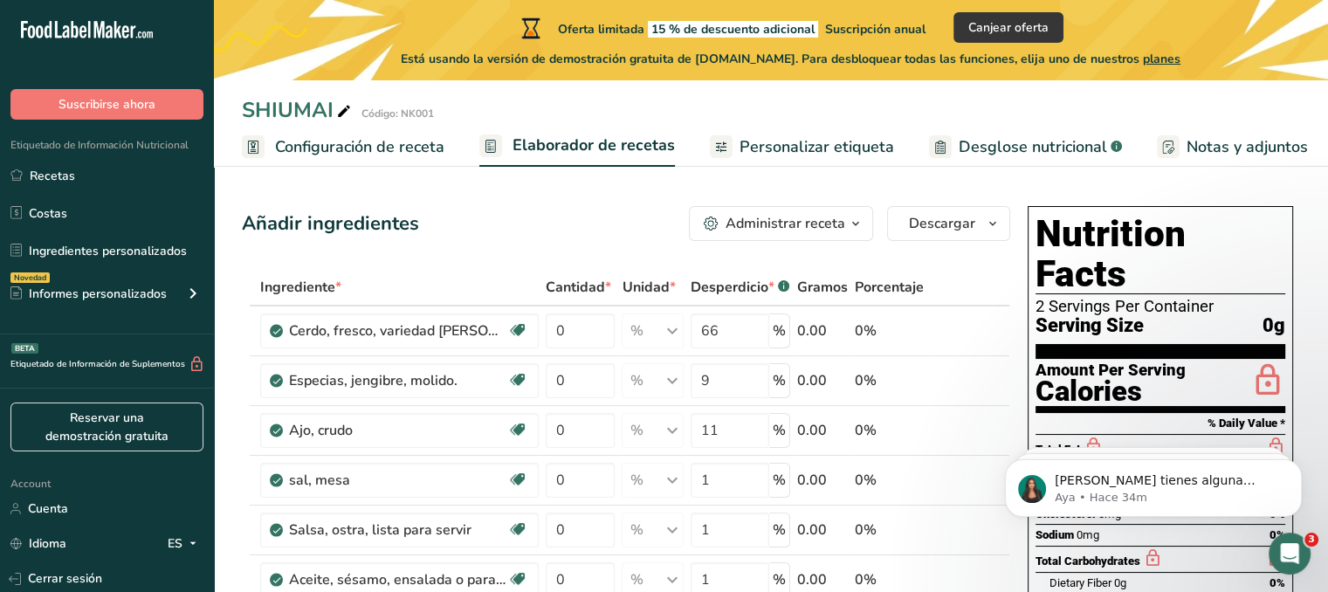
click at [836, 223] on div "Administrar receta" at bounding box center [785, 223] width 120 height 21
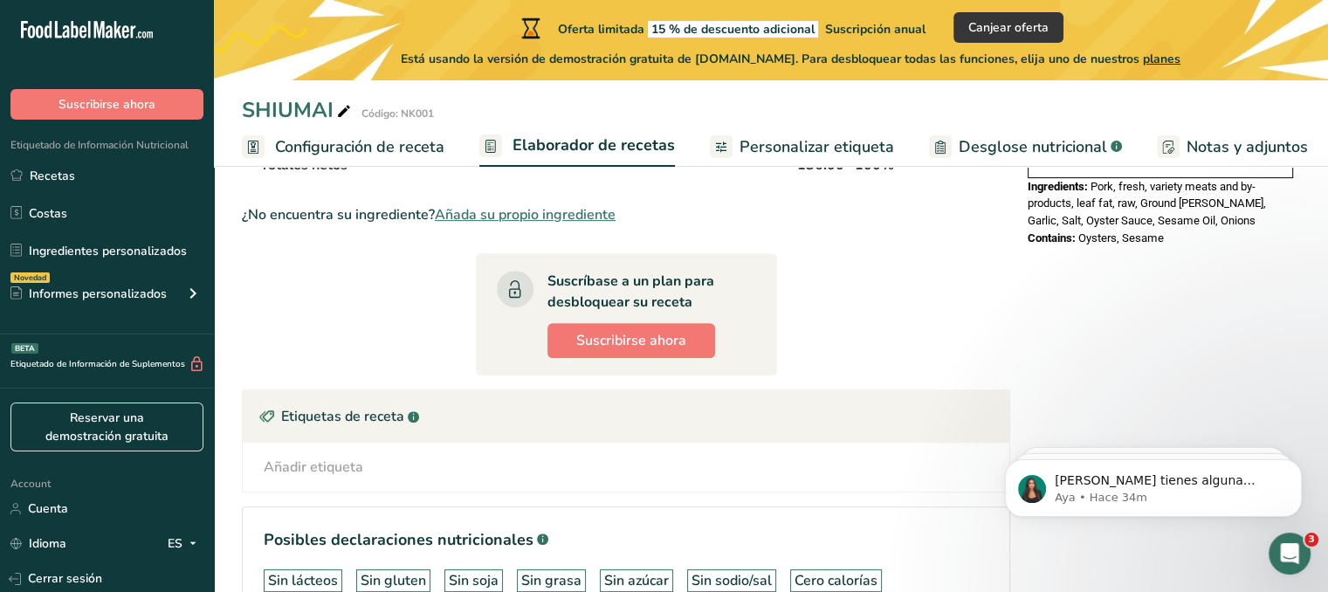
scroll to position [777, 0]
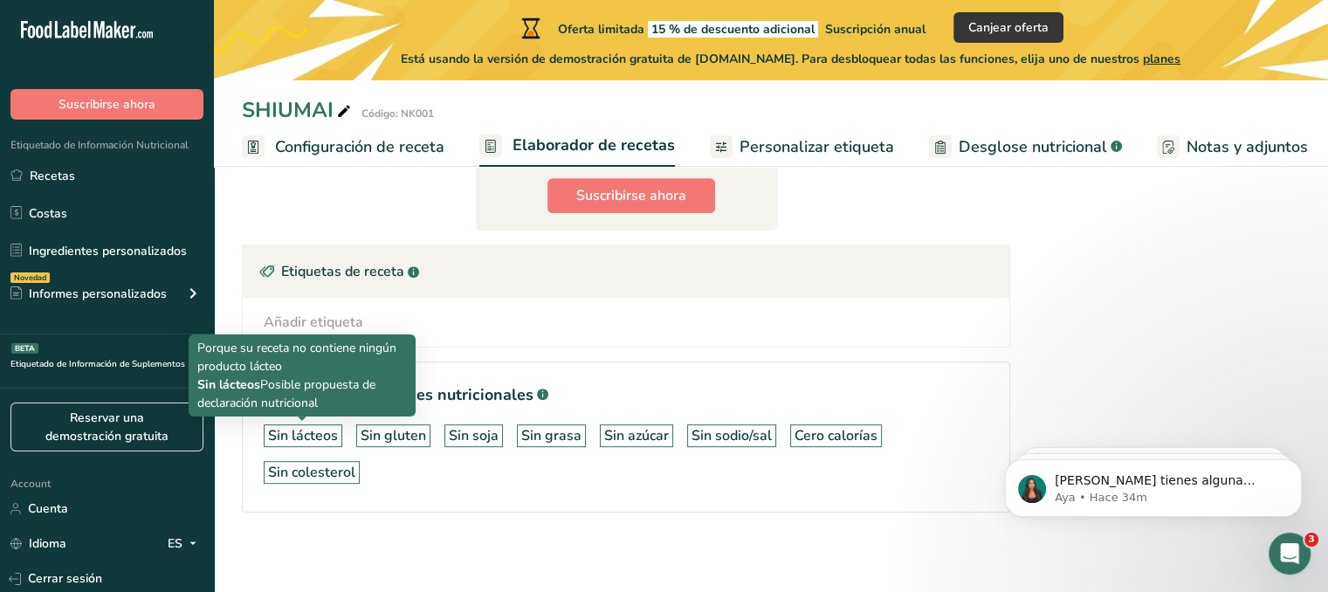
click at [321, 430] on div "Sin lácteos" at bounding box center [303, 435] width 70 height 21
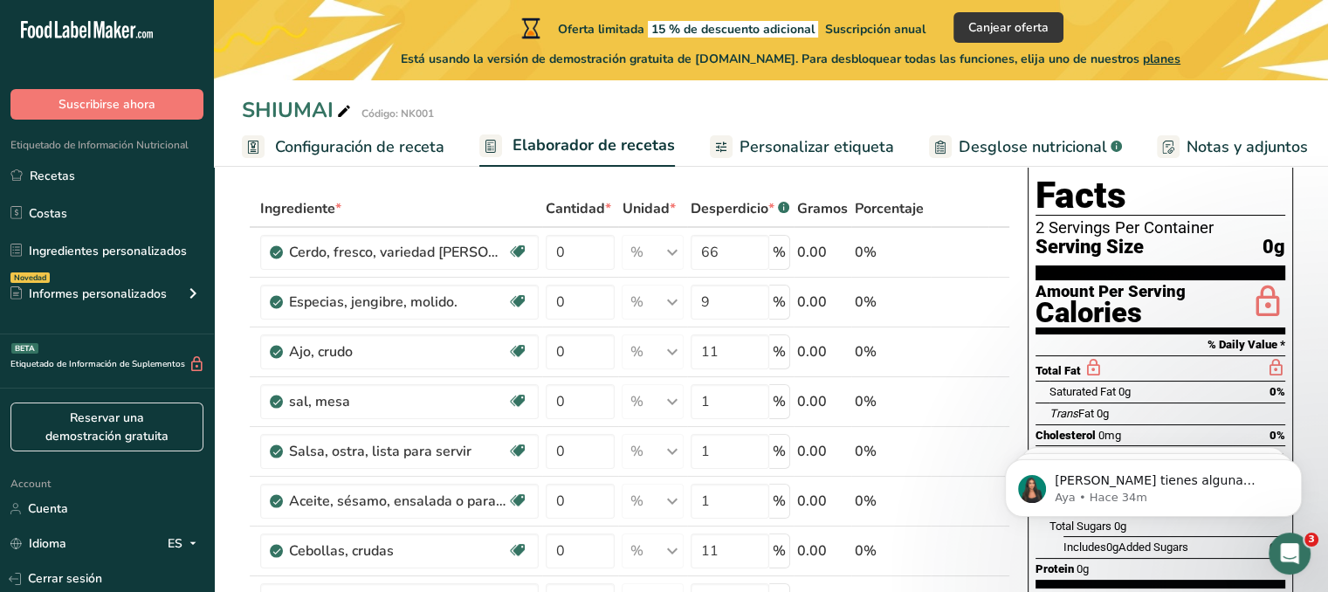
scroll to position [0, 0]
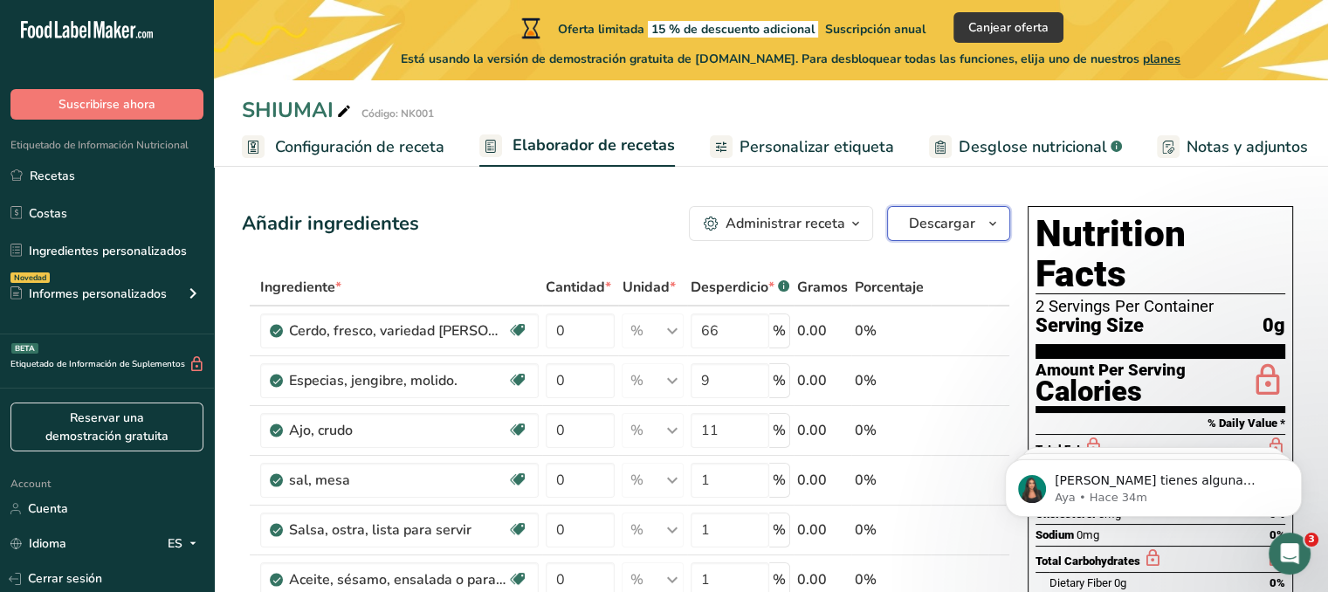
click at [975, 208] on button "Descargar" at bounding box center [948, 223] width 123 height 35
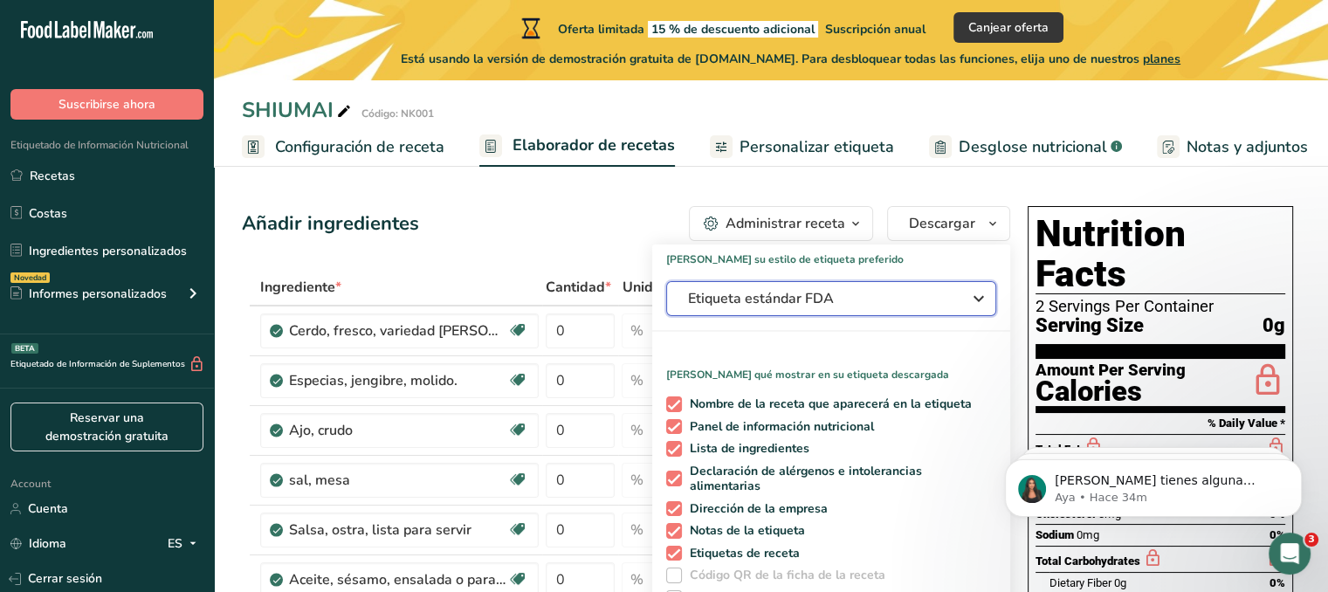
click at [856, 288] on span "Etiqueta estándar FDA" at bounding box center [819, 298] width 262 height 21
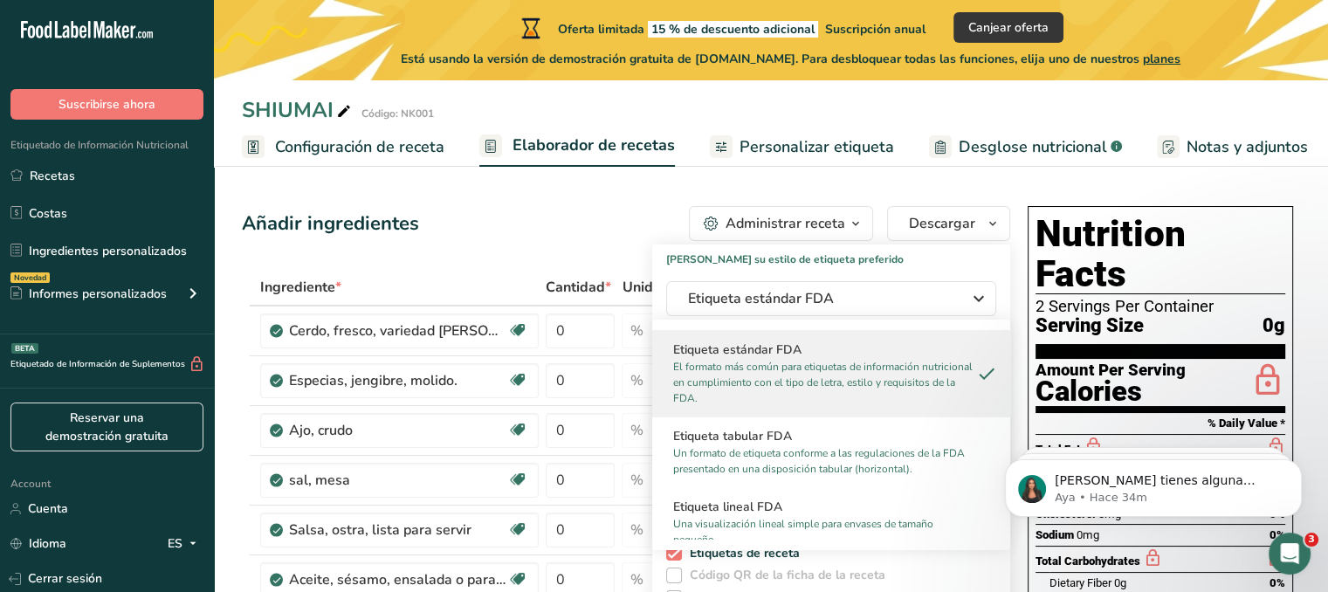
click at [948, 375] on p "El formato más común para etiquetas de información nutricional en cumplimiento …" at bounding box center [823, 382] width 300 height 47
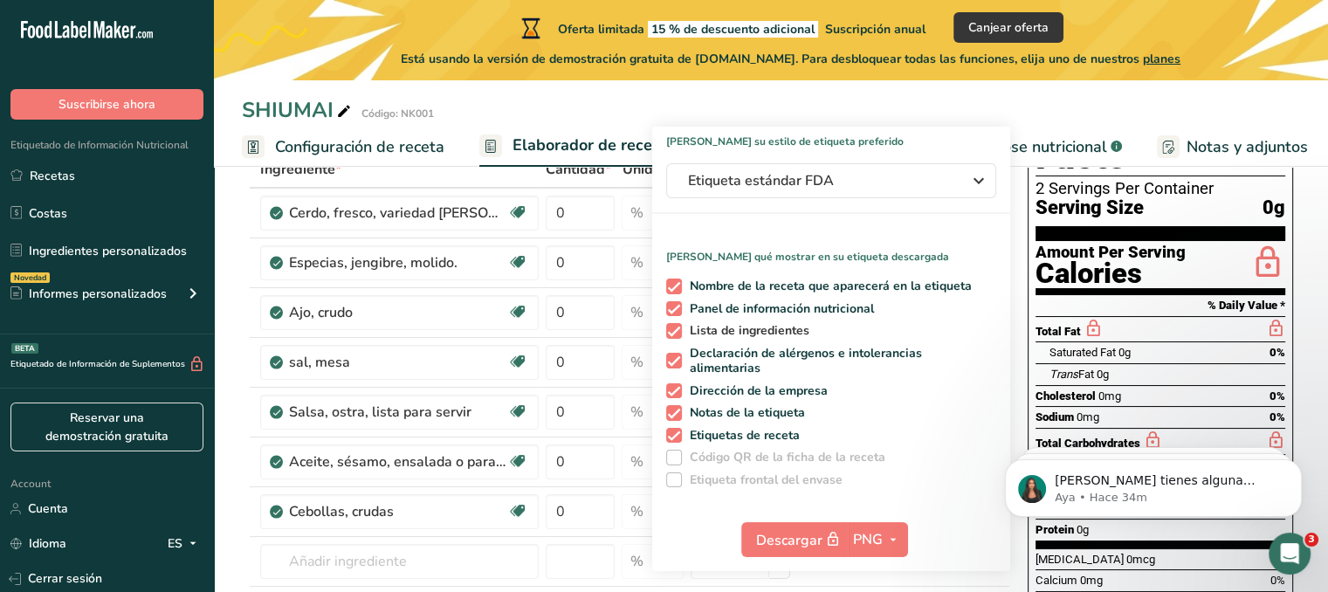
scroll to position [262, 0]
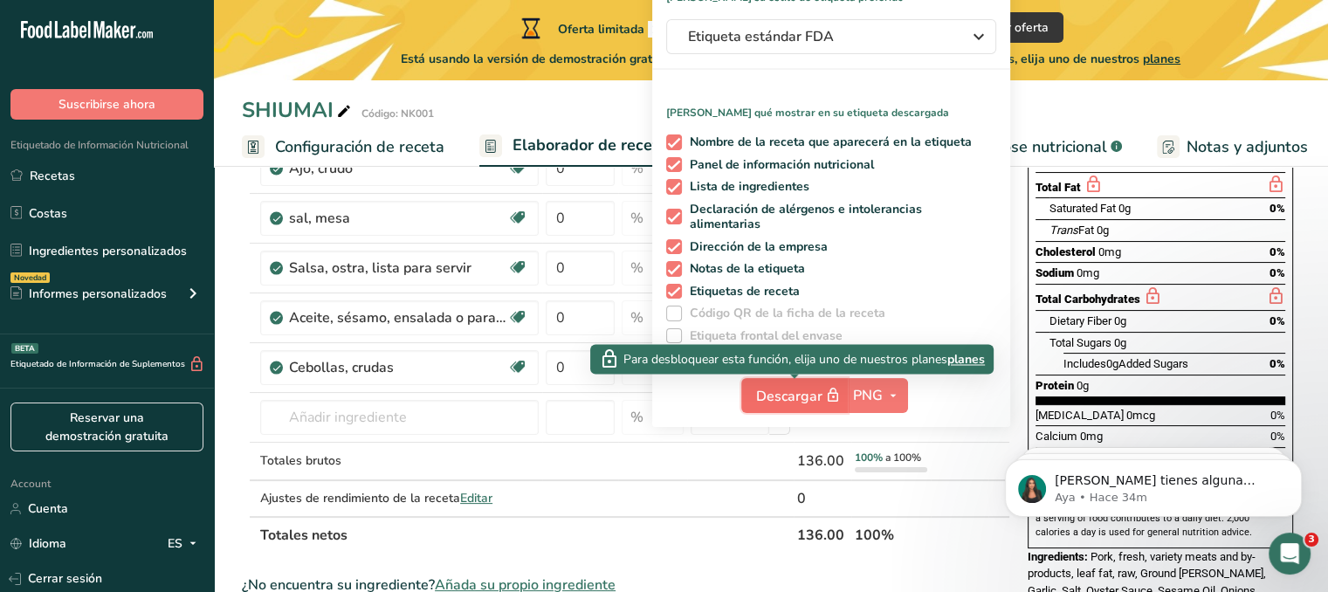
click at [800, 403] on span "Descargar" at bounding box center [799, 396] width 87 height 22
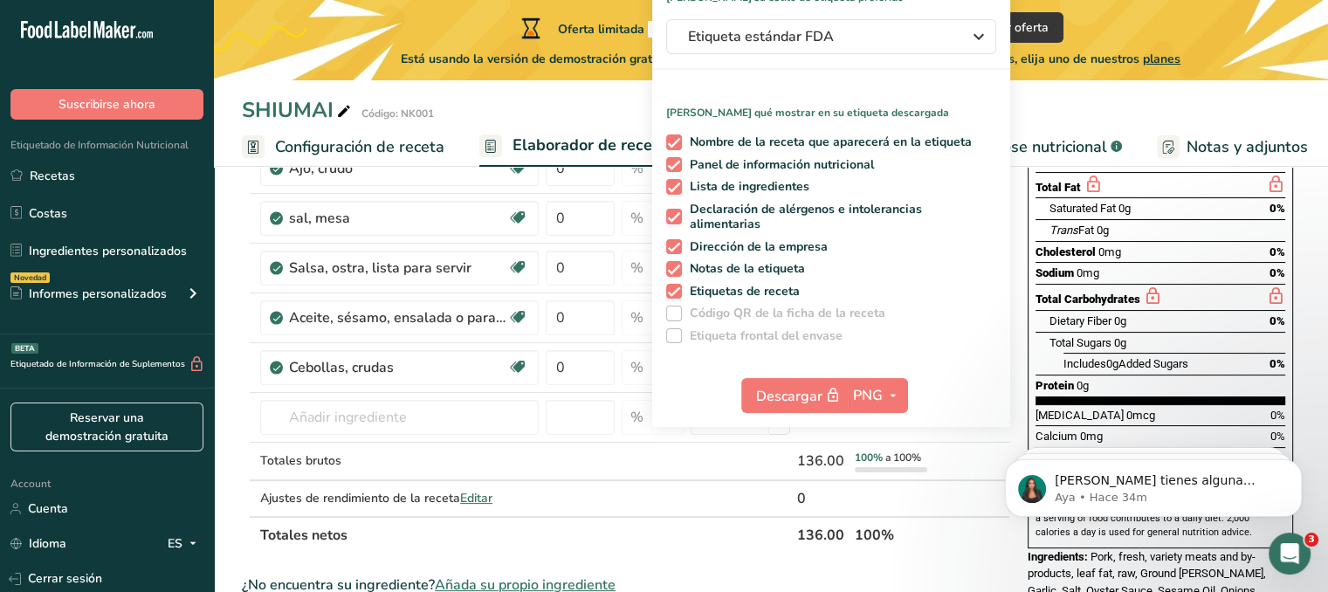
click at [552, 106] on div "SHIUMAI Código: NK001" at bounding box center [771, 109] width 1114 height 31
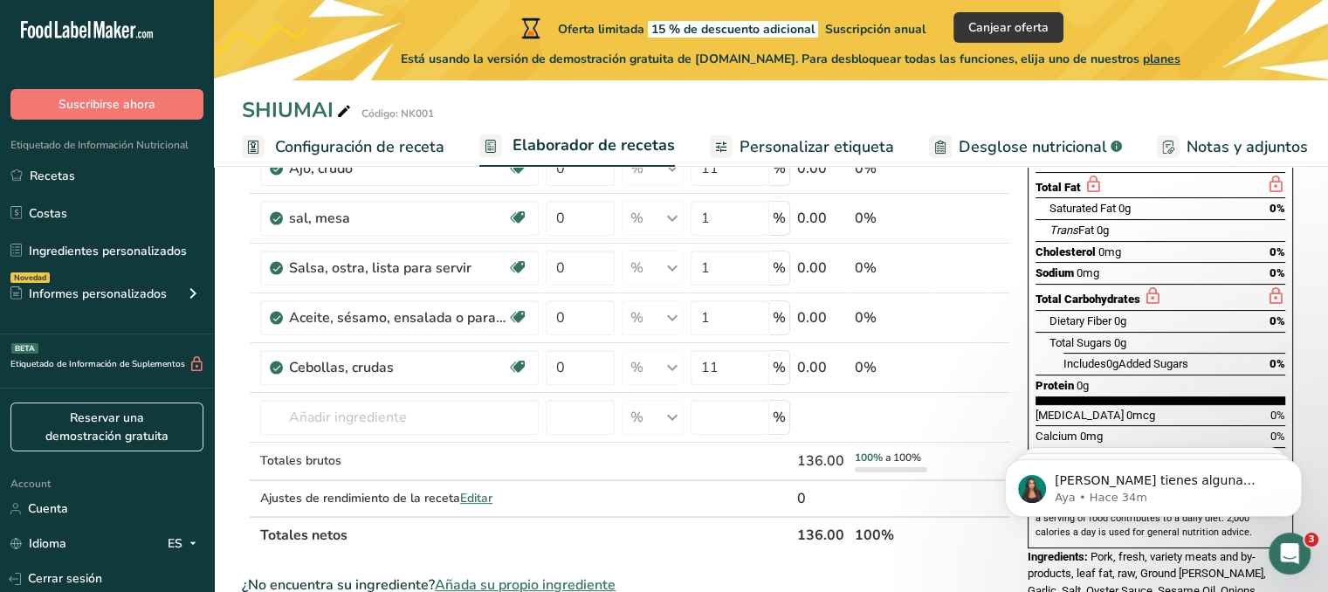
click at [988, 148] on span "Desglose nutricional" at bounding box center [1033, 147] width 148 height 24
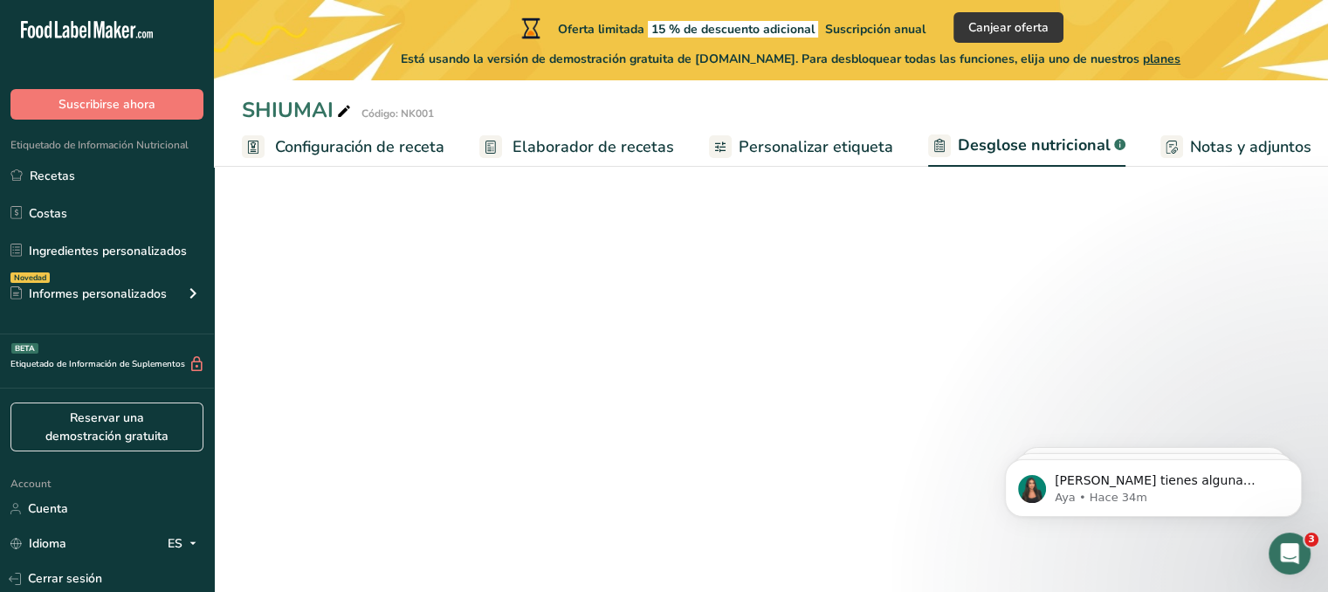
scroll to position [0, 132]
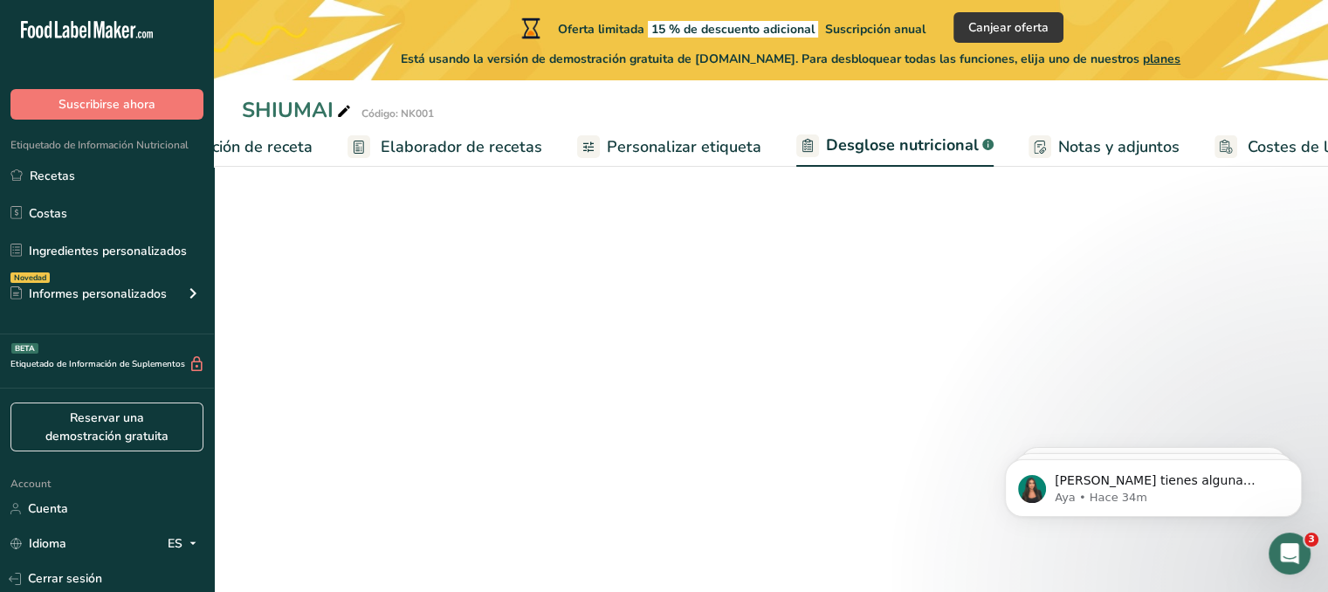
select select "Calories"
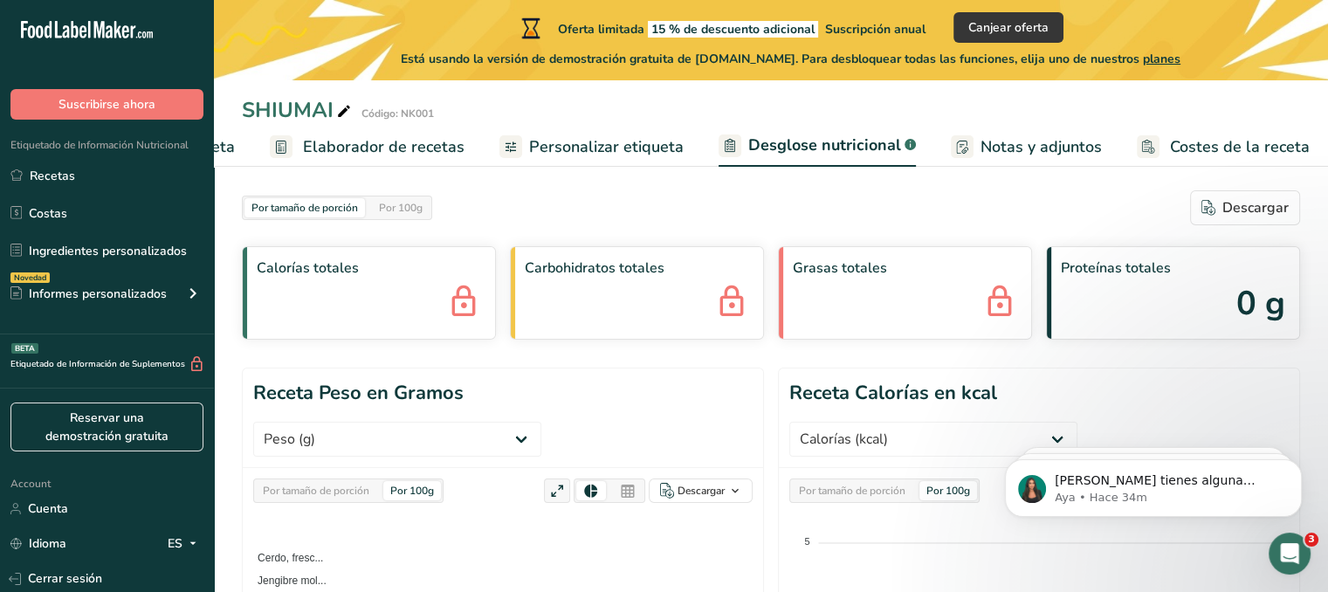
scroll to position [0, 0]
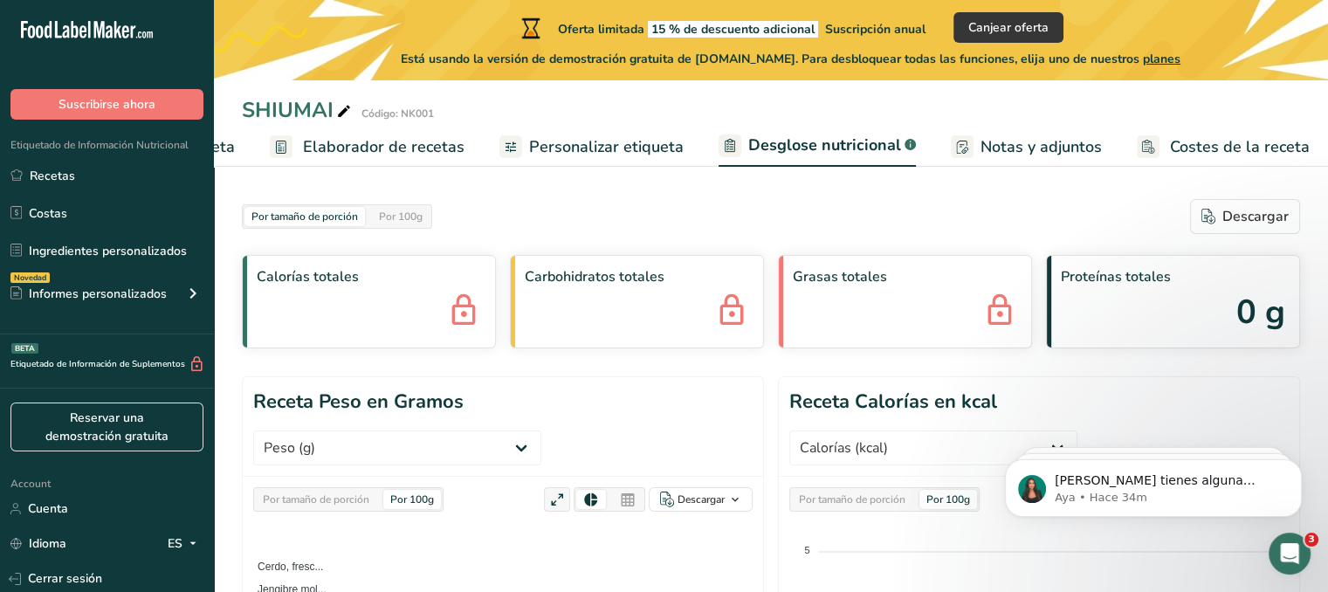
click at [576, 156] on span "Personalizar etiqueta" at bounding box center [606, 147] width 155 height 24
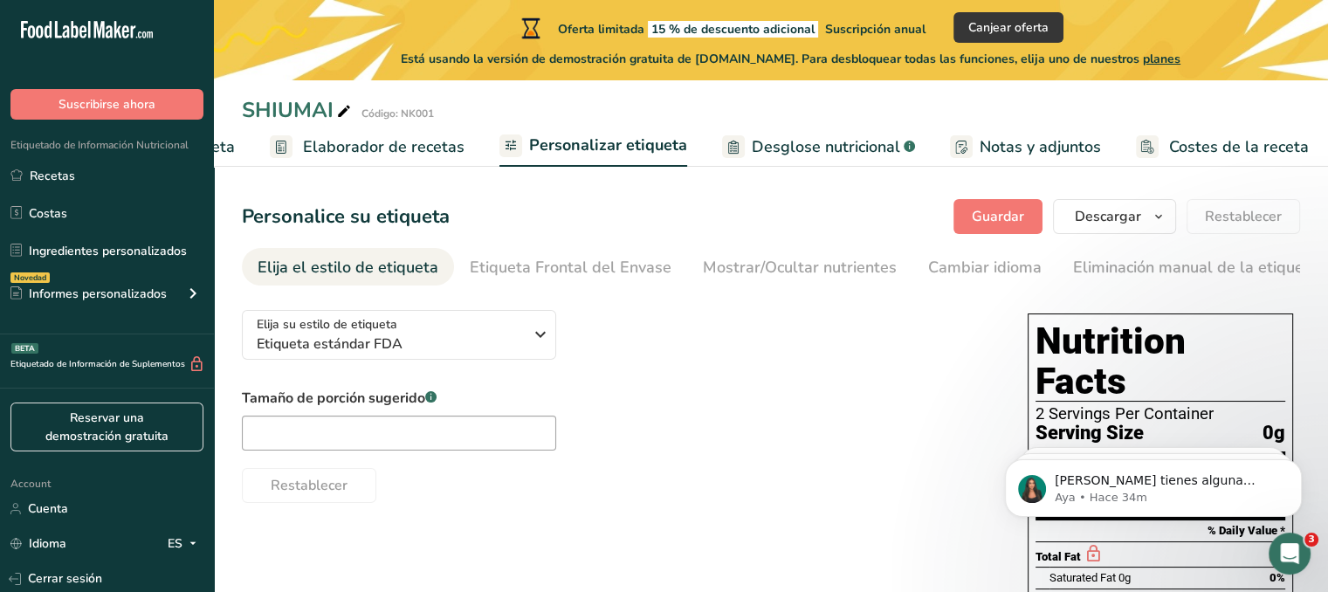
click at [349, 141] on span "Elaborador de recetas" at bounding box center [384, 147] width 162 height 24
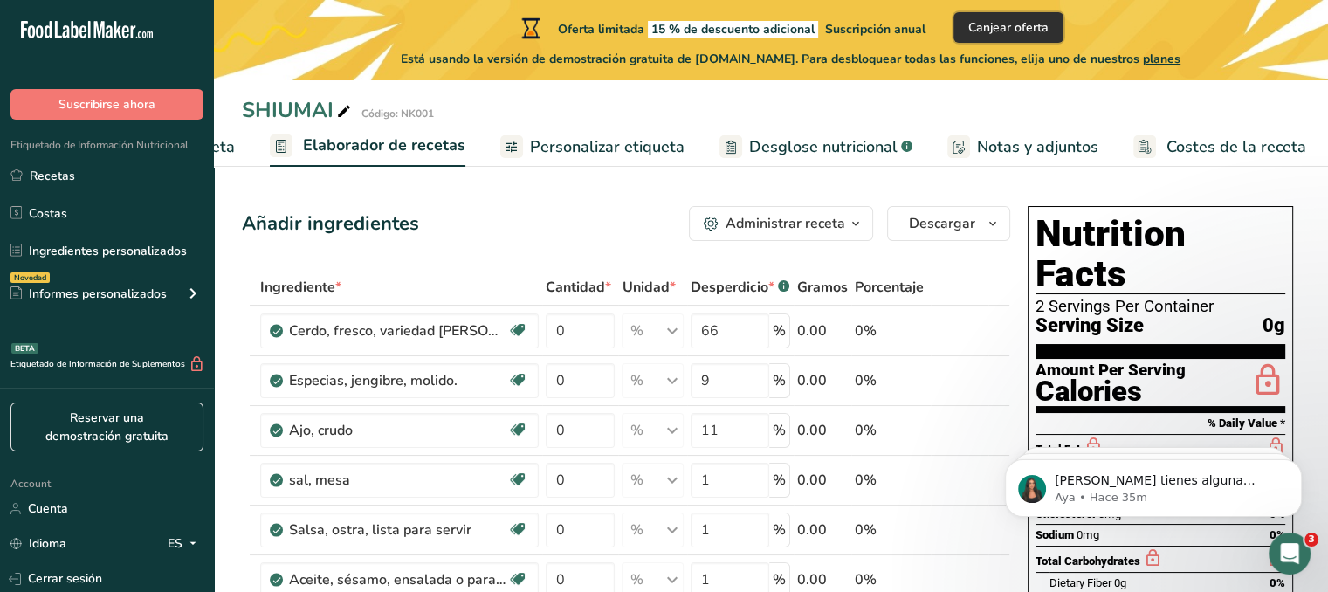
click at [1034, 38] on button "Canjear oferta" at bounding box center [1008, 27] width 110 height 31
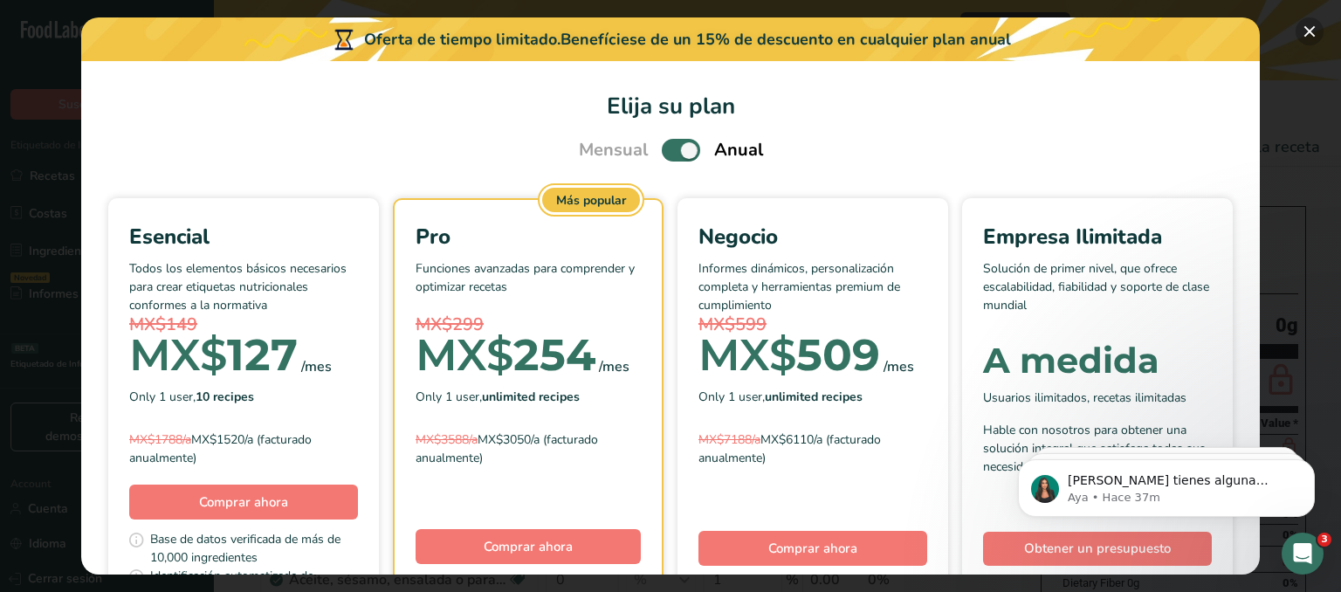
click at [1309, 26] on button "Pick Your Pricing Plan Modal" at bounding box center [1310, 31] width 28 height 28
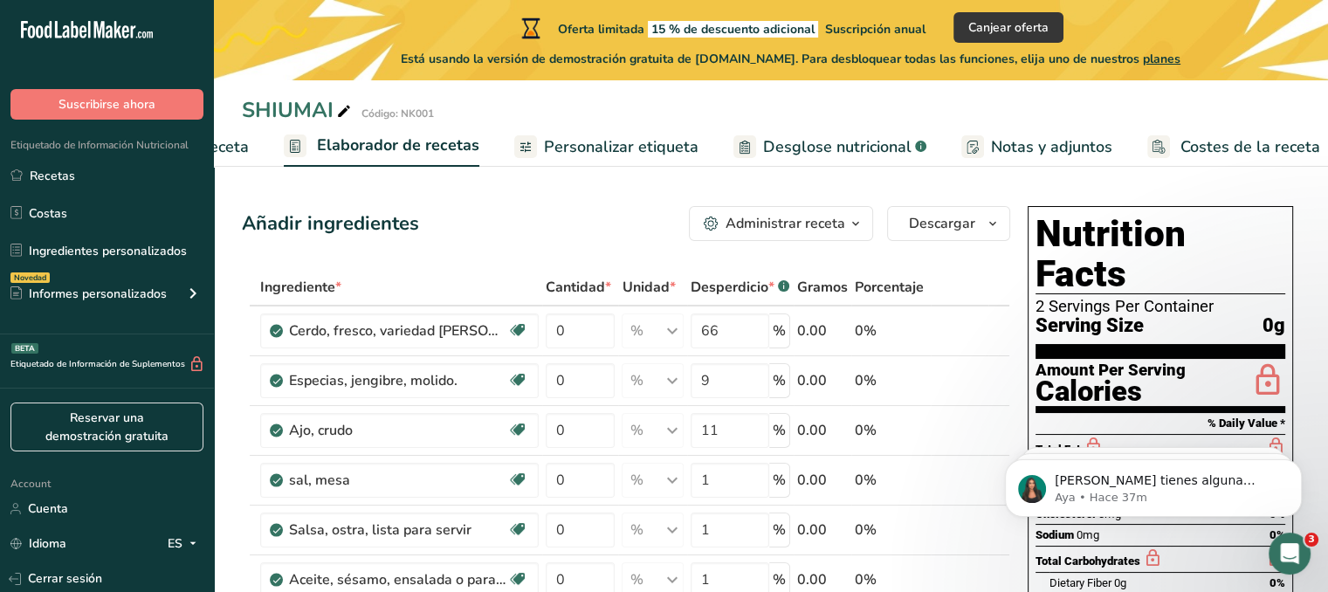
drag, startPoint x: 230, startPoint y: 137, endPoint x: 939, endPoint y: 247, distance: 717.4
click at [230, 137] on span "Configuración de receta" at bounding box center [163, 147] width 169 height 24
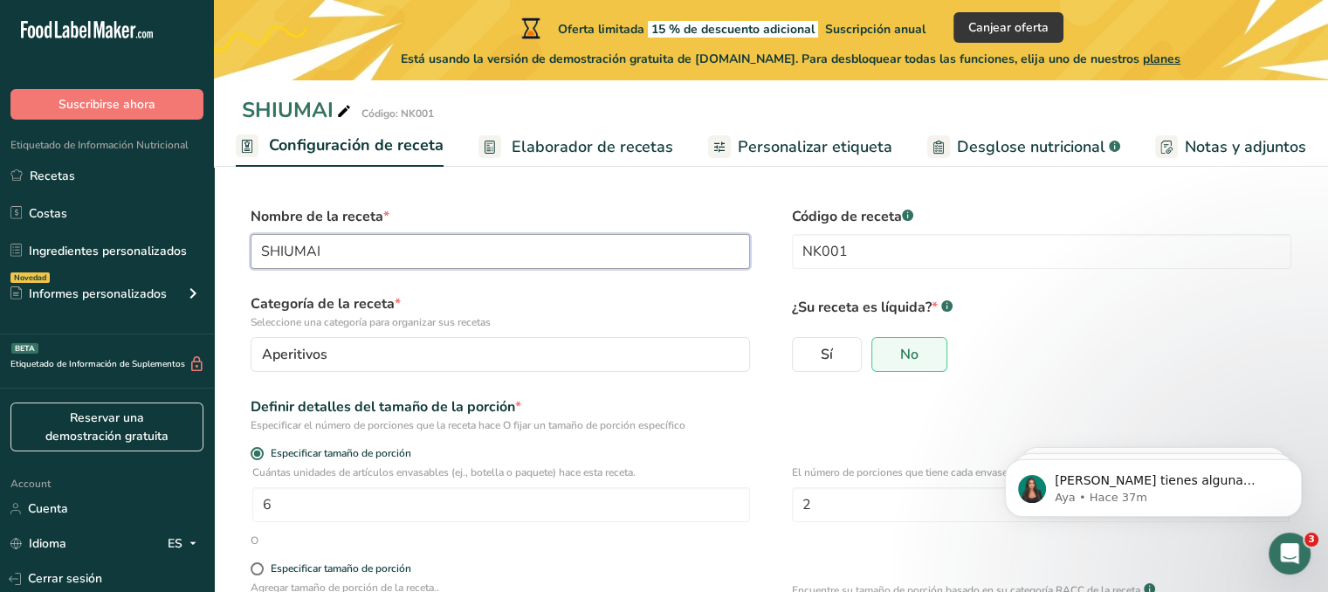
drag, startPoint x: 463, startPoint y: 258, endPoint x: 217, endPoint y: 220, distance: 248.2
click at [217, 220] on section "Nombre de la receta * SHIUMAI Código de receta .a-a{fill:#347362;}.b-a{fill:#ff…" at bounding box center [771, 526] width 1114 height 710
click at [4, 238] on div ".a-20{fill:#fff;} Suscribirse ahora Etiquetado de Información Nutricional Recet…" at bounding box center [664, 440] width 1328 height 881
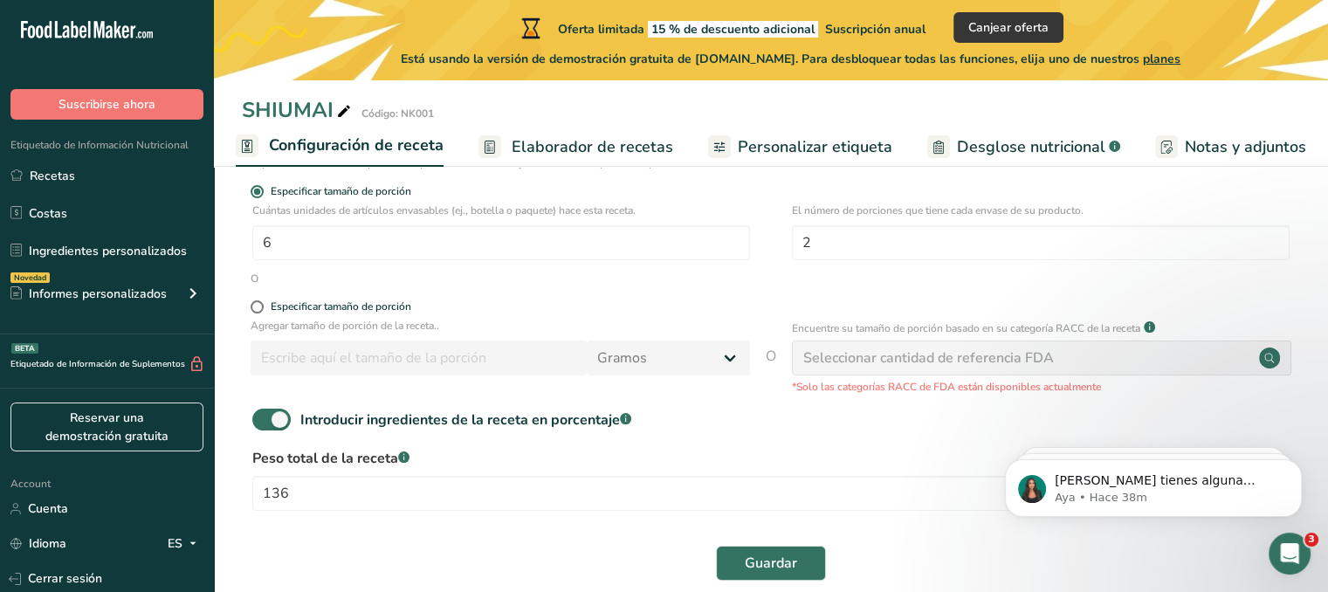
scroll to position [290, 0]
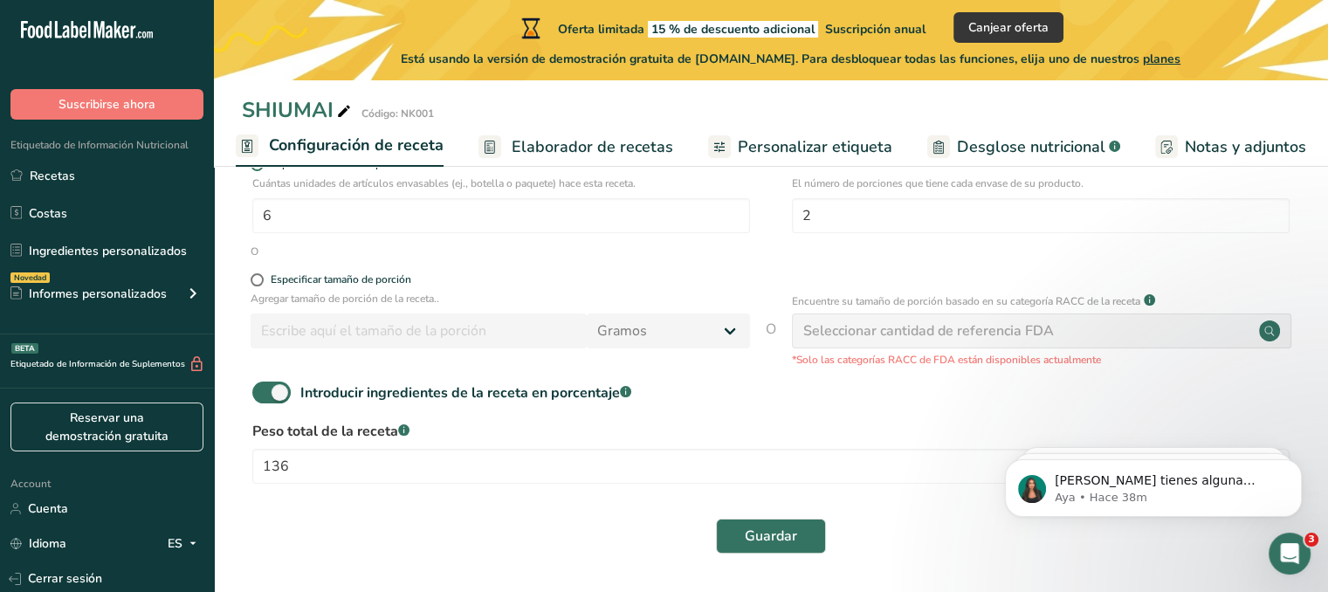
type input "SHUMAI"
drag, startPoint x: 796, startPoint y: 359, endPoint x: 1185, endPoint y: 368, distance: 388.6
click at [1185, 368] on form "Nombre de la receta * SHUMAI Código de receta .a-a{fill:#347362;}.b-a{fill:#fff…" at bounding box center [771, 240] width 1058 height 647
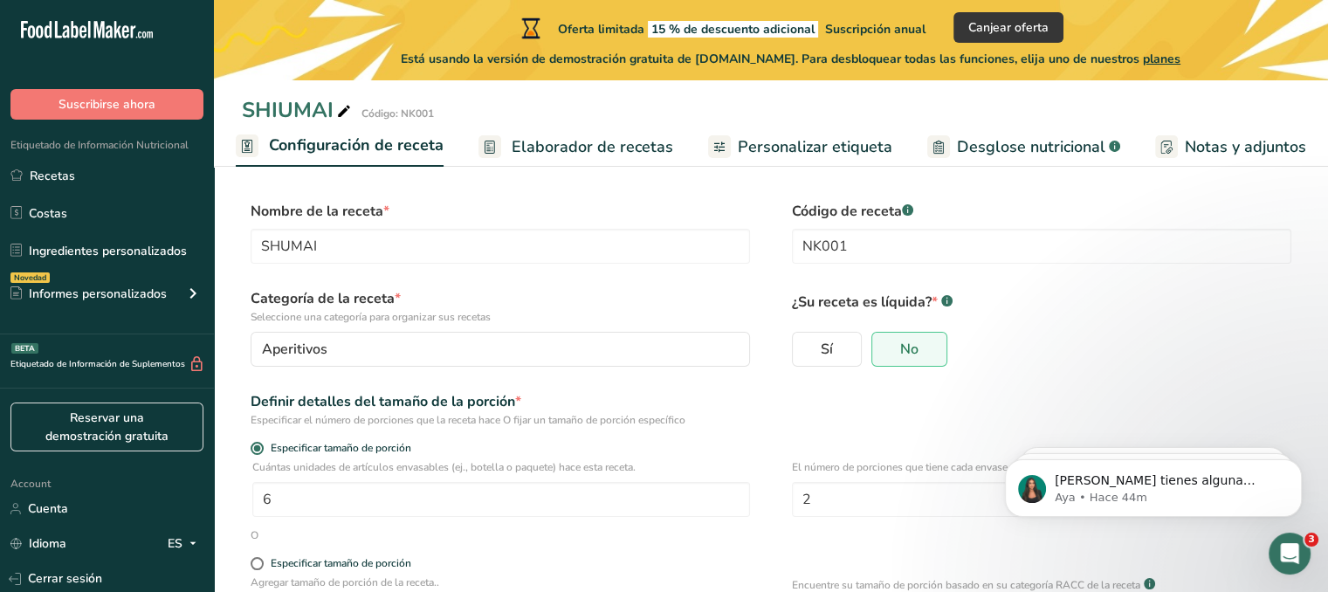
scroll to position [0, 0]
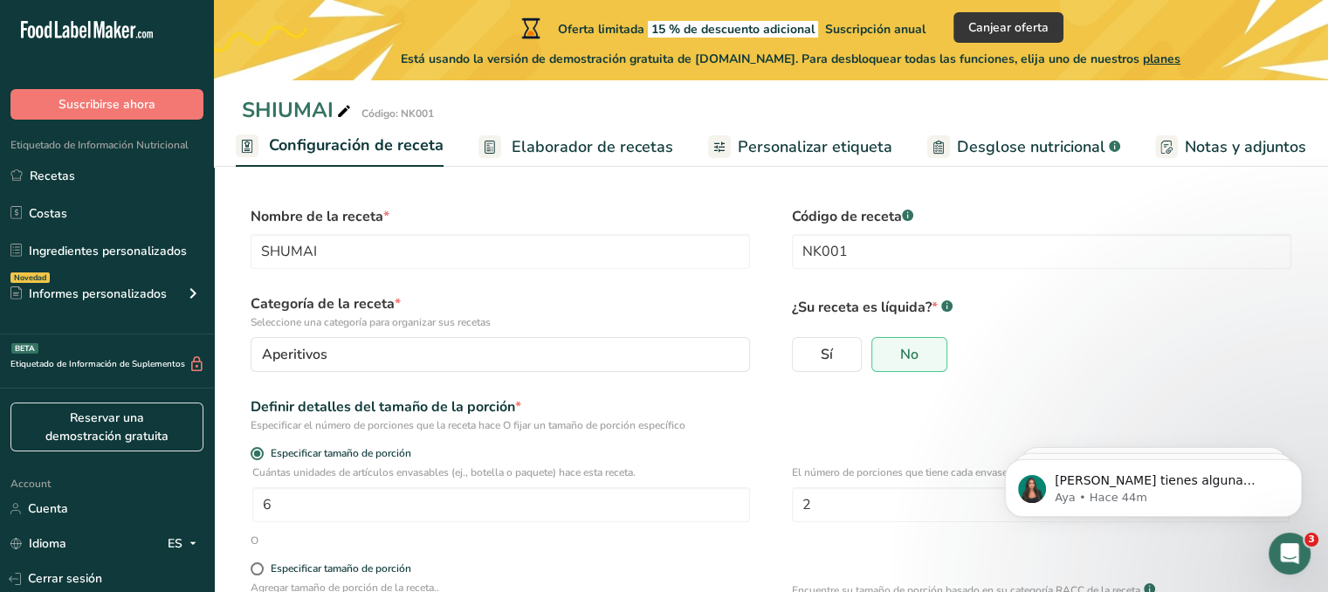
click at [587, 142] on span "Elaborador de recetas" at bounding box center [593, 147] width 162 height 24
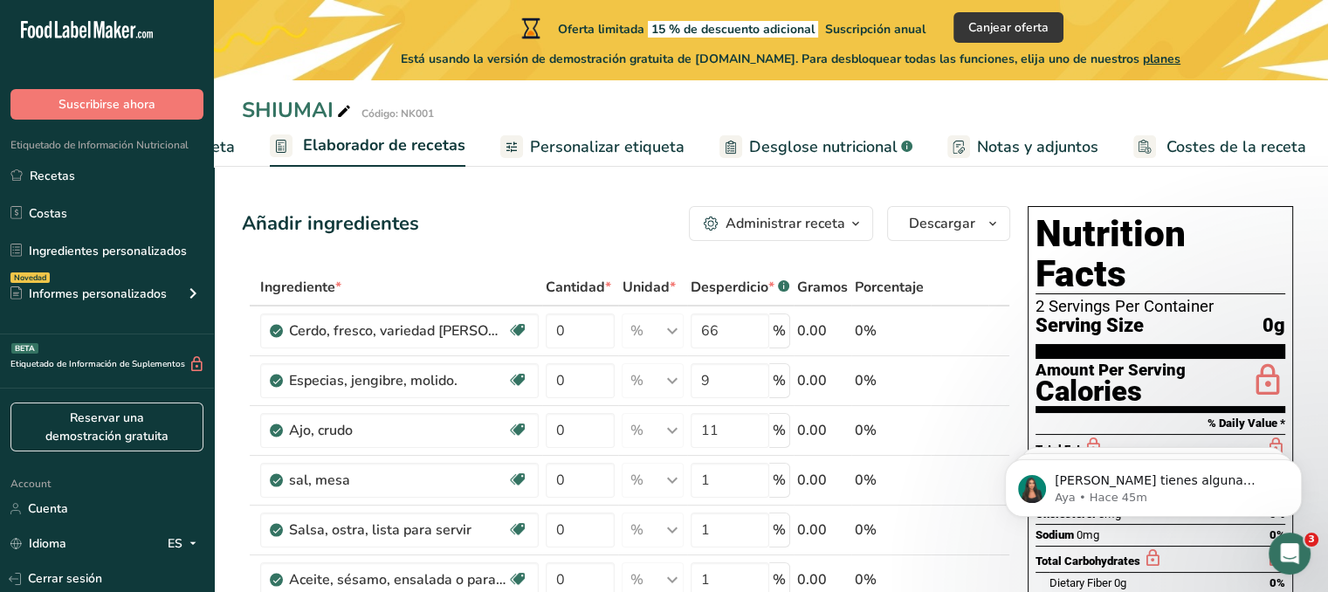
click at [1247, 156] on span "Costes de la receta" at bounding box center [1236, 147] width 140 height 24
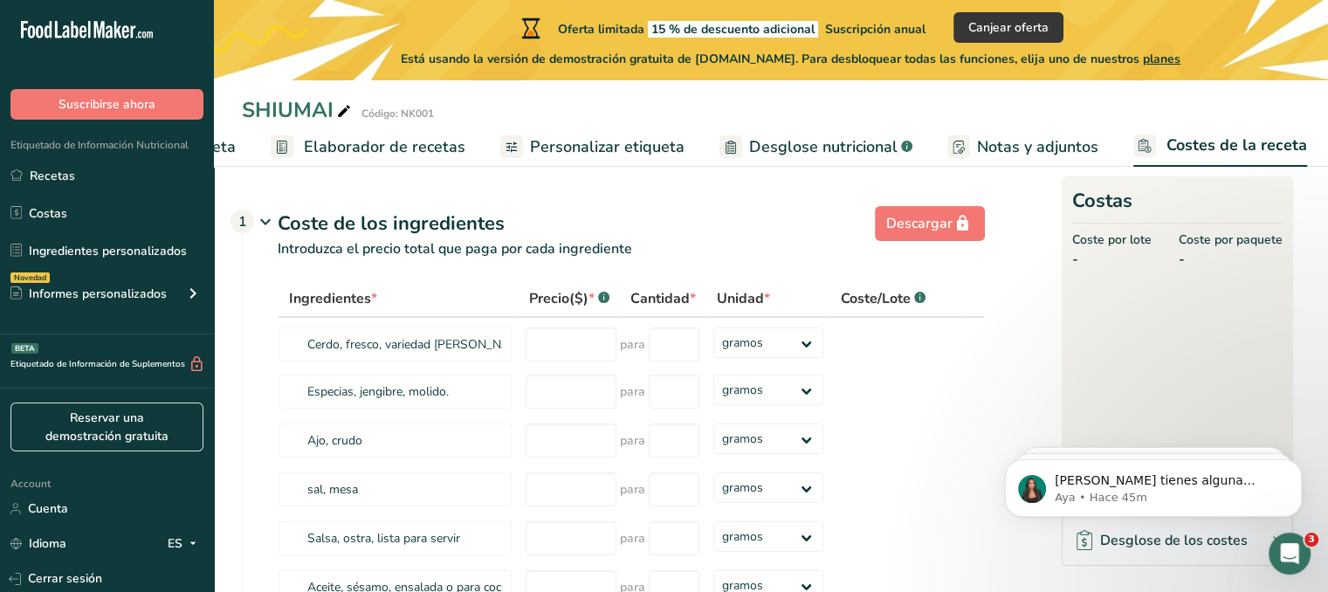
click at [339, 149] on span "Elaborador de recetas" at bounding box center [385, 147] width 162 height 24
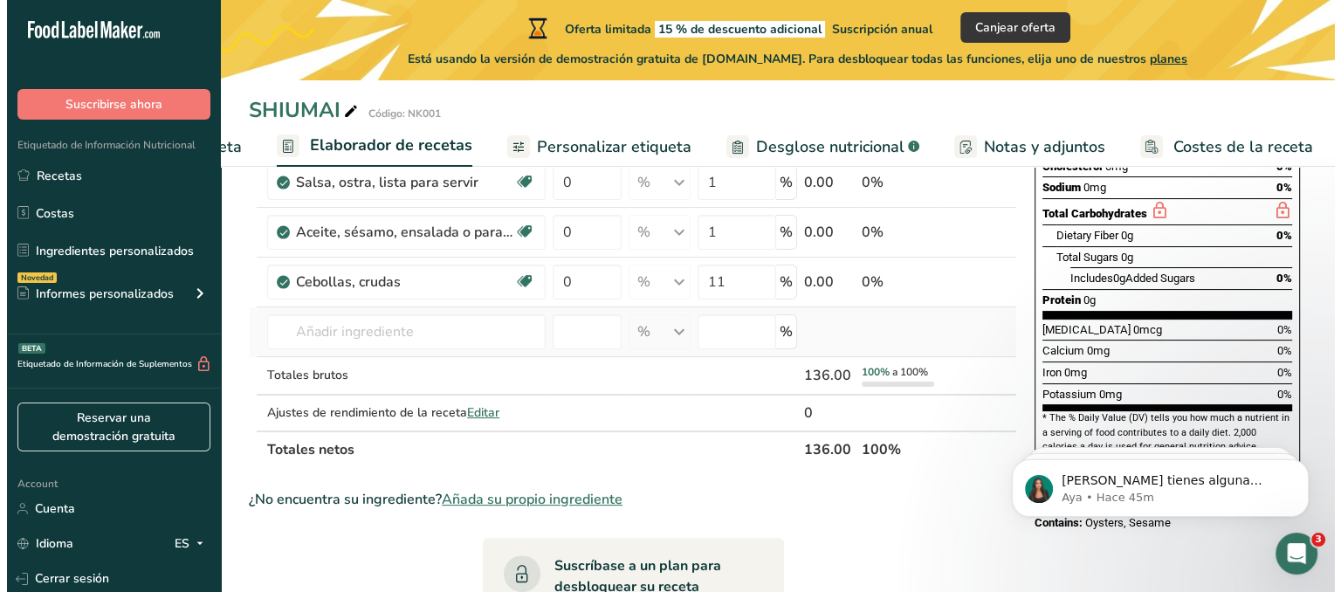
scroll to position [524, 0]
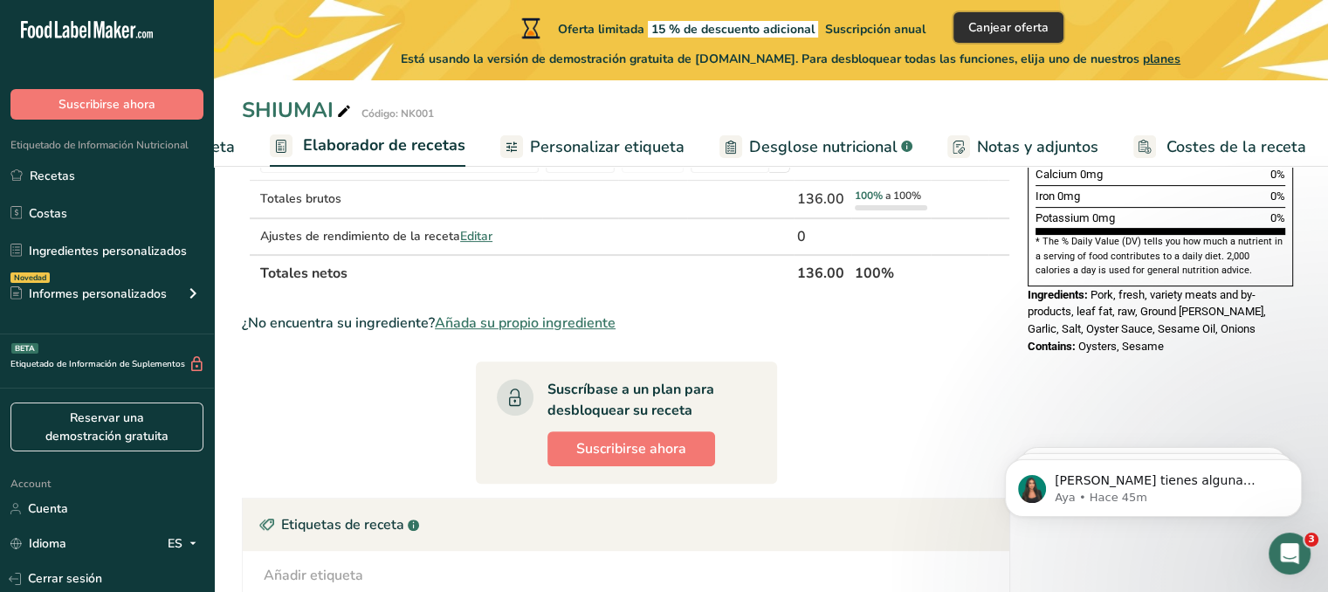
click at [1000, 31] on span "Canjear oferta" at bounding box center [1008, 27] width 80 height 18
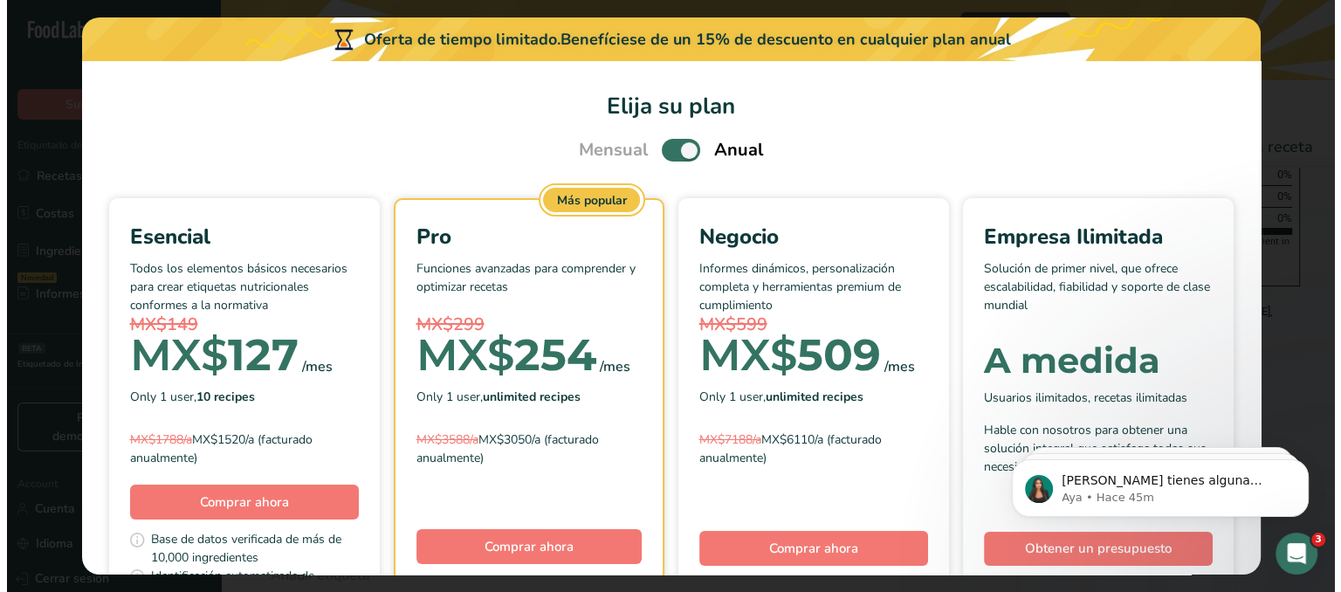
scroll to position [0, 196]
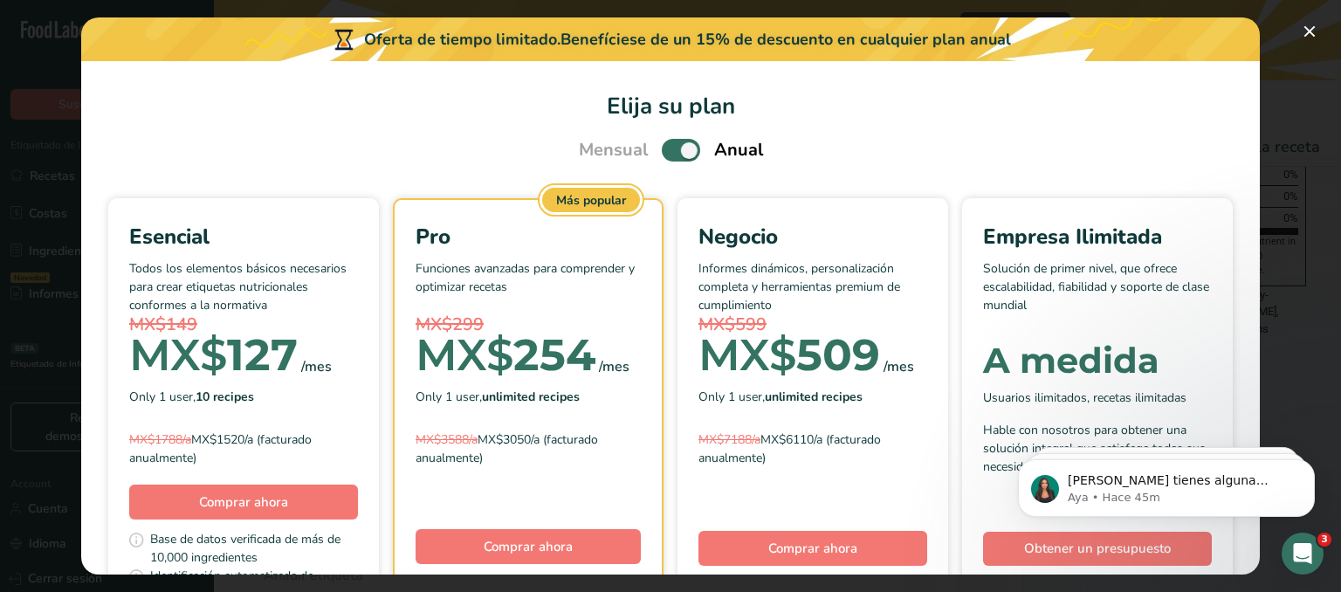
click at [674, 151] on span "Pick Your Pricing Plan Modal" at bounding box center [681, 150] width 38 height 22
click at [673, 151] on input "Pick Your Pricing Plan Modal" at bounding box center [667, 150] width 11 height 11
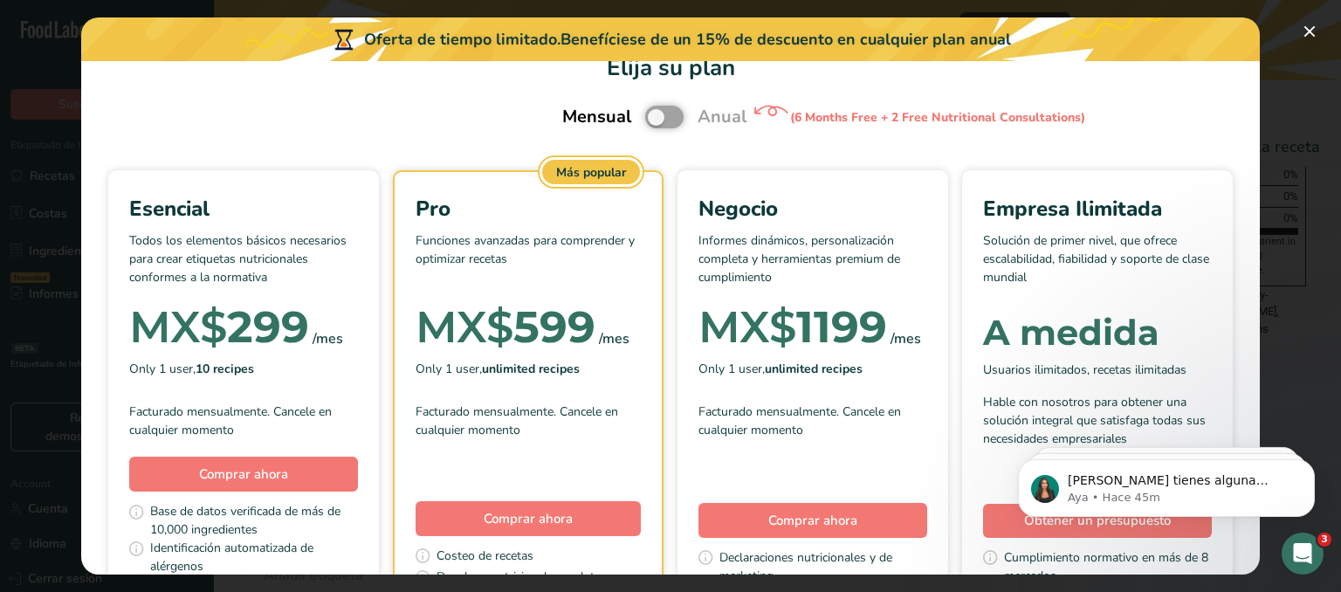
scroll to position [0, 0]
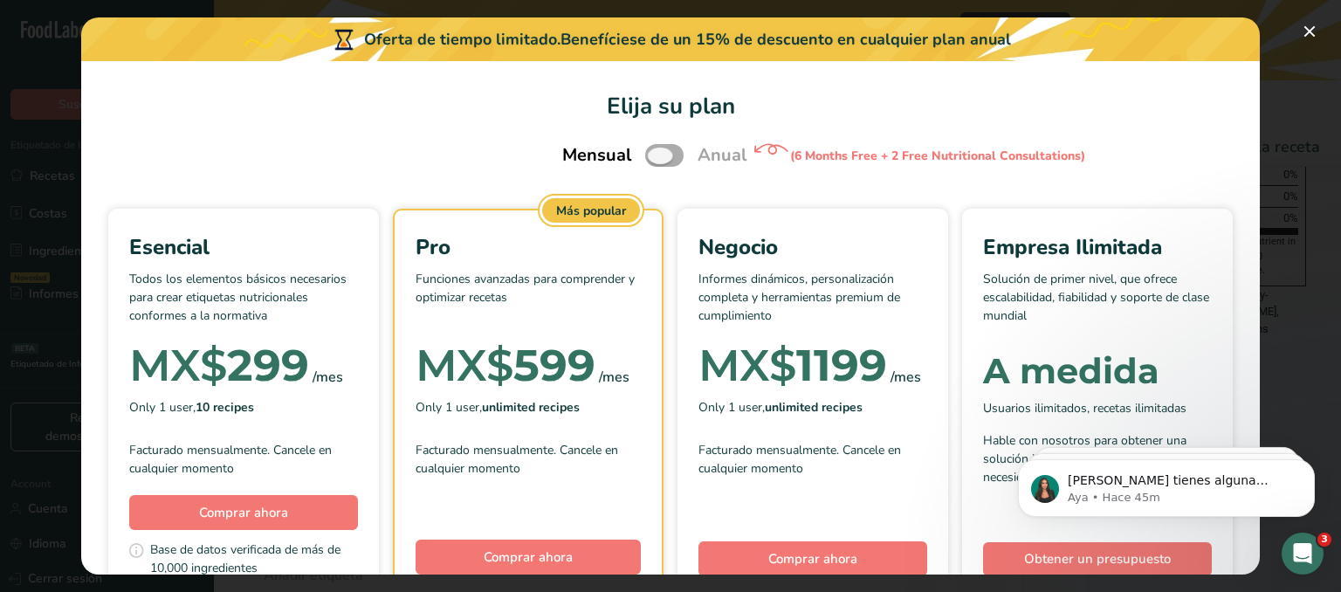
click at [657, 151] on span "Pick Your Pricing Plan Modal" at bounding box center [664, 155] width 38 height 22
click at [657, 151] on input "Pick Your Pricing Plan Modal" at bounding box center [650, 155] width 11 height 11
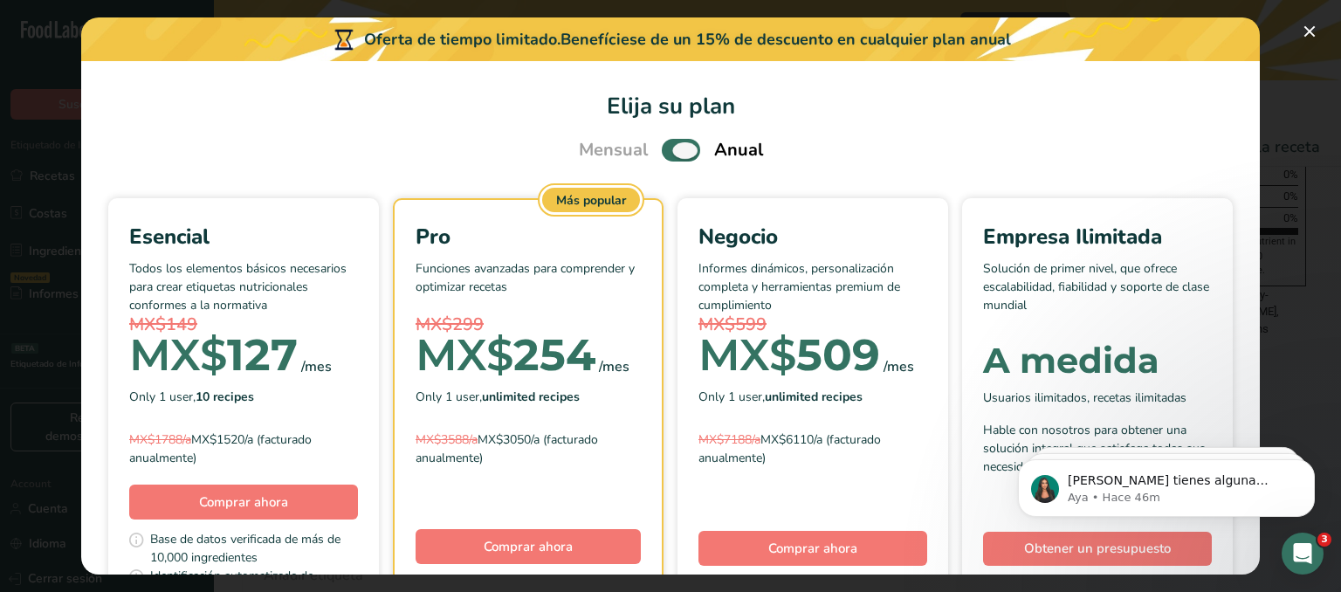
click at [668, 148] on span "Pick Your Pricing Plan Modal" at bounding box center [681, 150] width 38 height 22
click at [668, 148] on input "Pick Your Pricing Plan Modal" at bounding box center [667, 150] width 11 height 11
checkbox input "false"
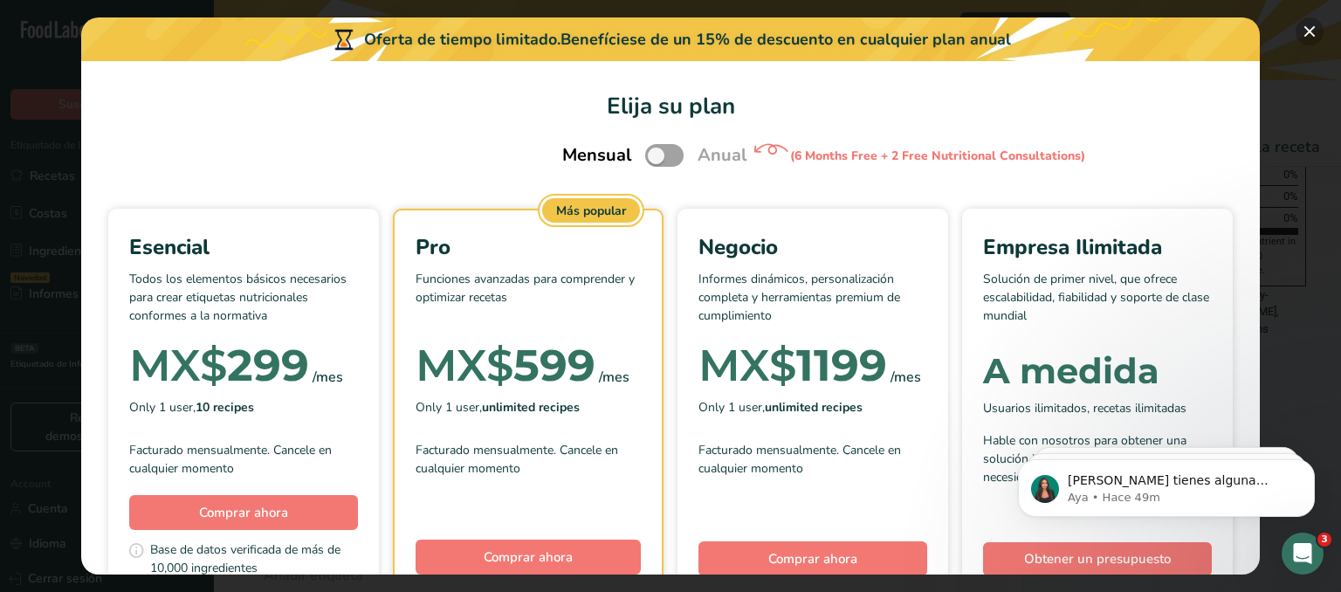
click at [1310, 33] on button "Pick Your Pricing Plan Modal" at bounding box center [1310, 31] width 28 height 28
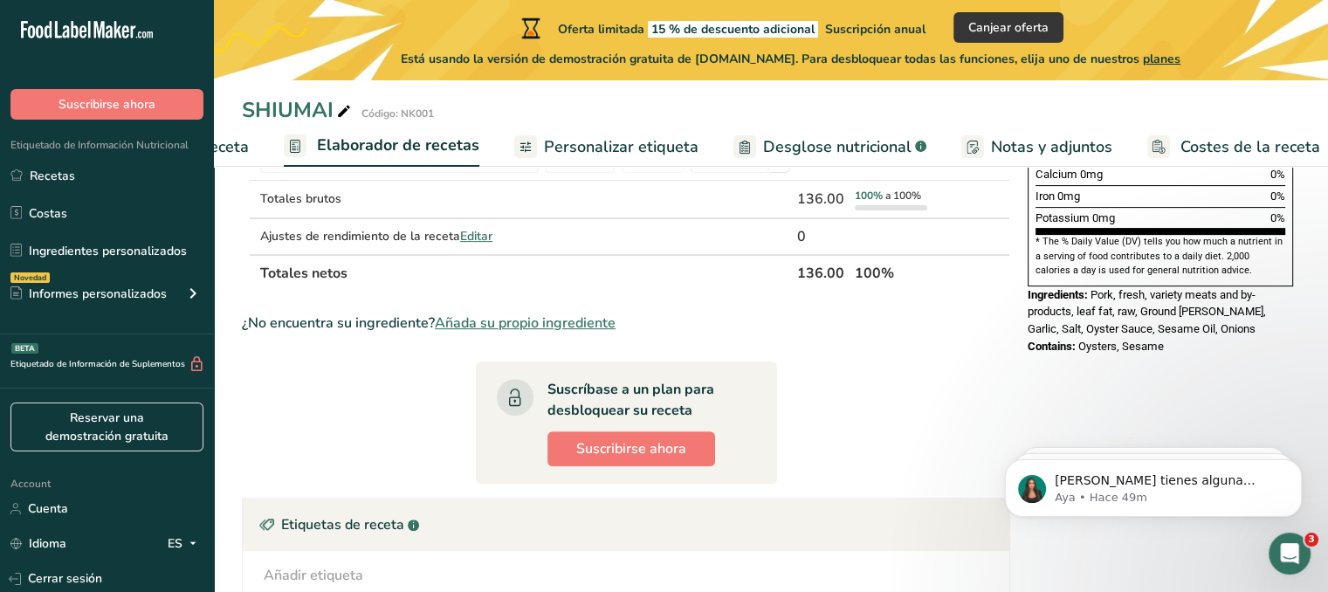
click at [230, 144] on span "Configuración de receta" at bounding box center [163, 147] width 169 height 24
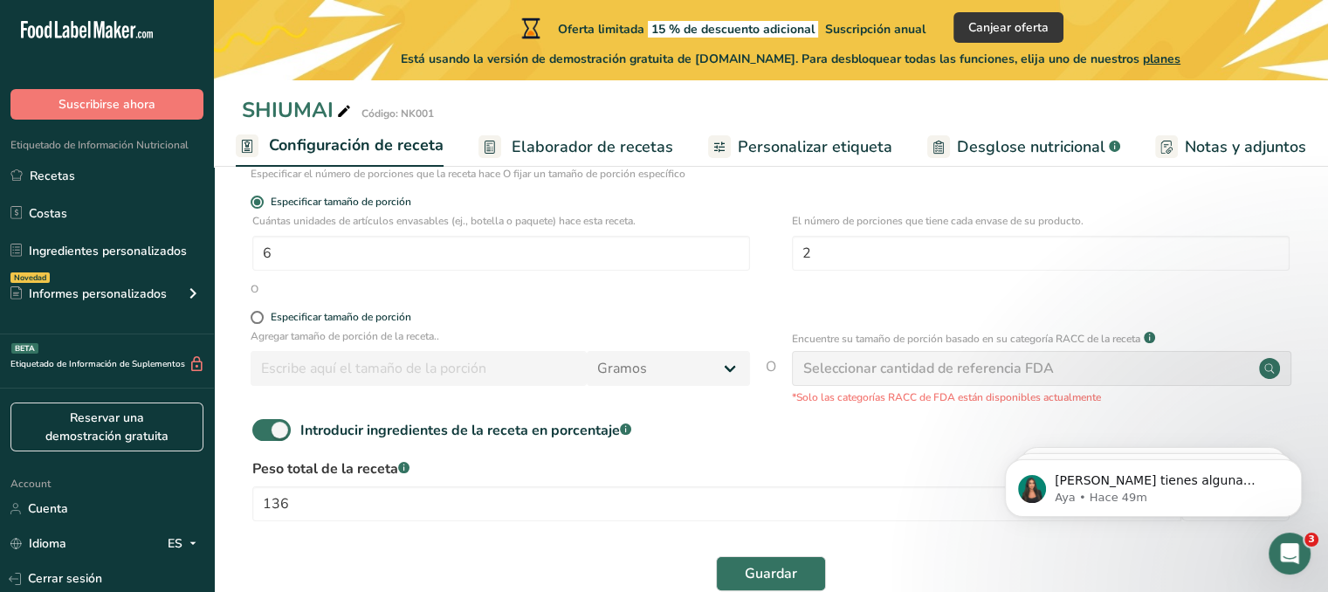
scroll to position [290, 0]
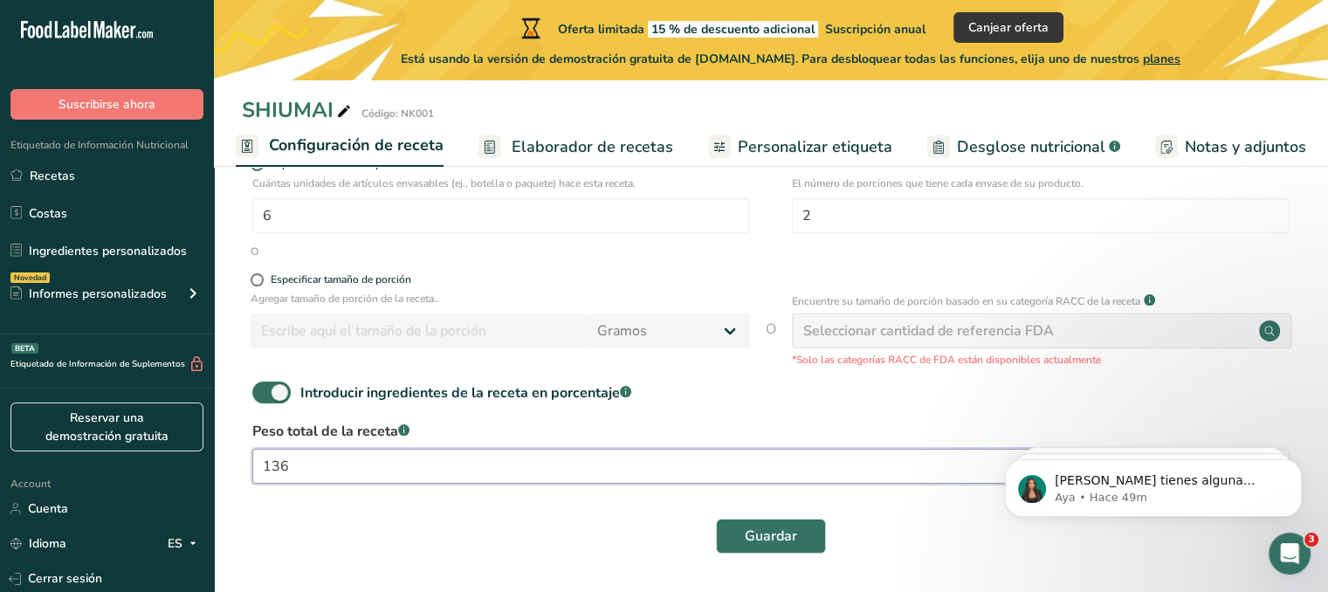
click at [319, 457] on input "136" at bounding box center [716, 466] width 929 height 35
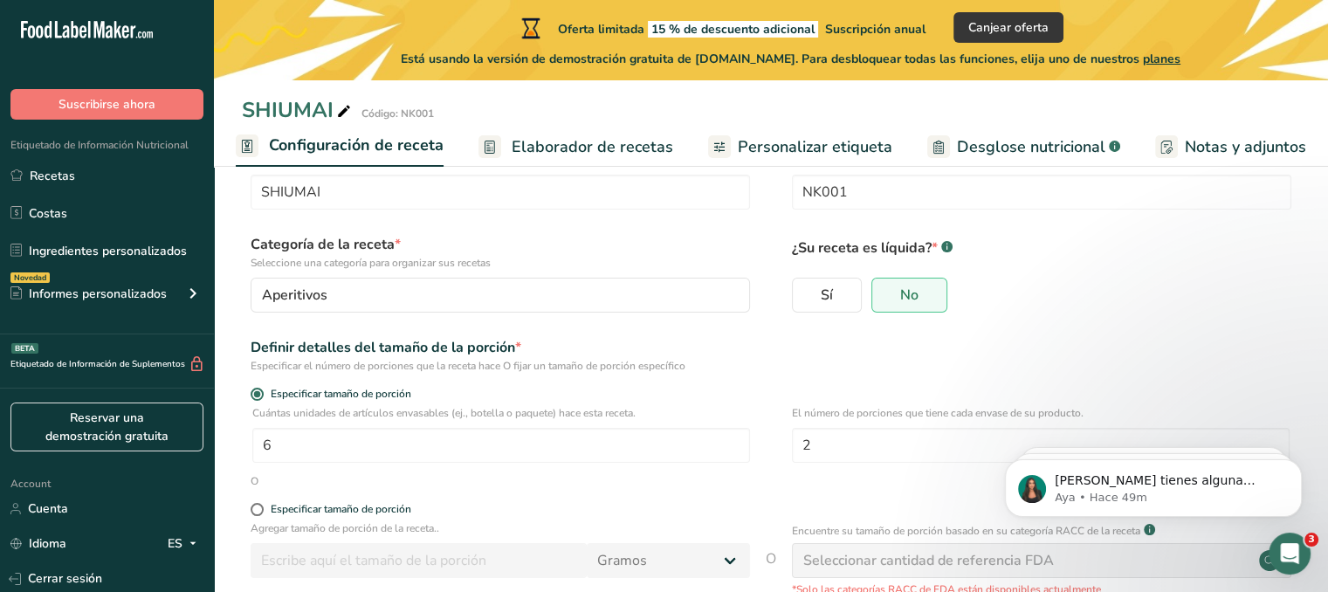
scroll to position [0, 0]
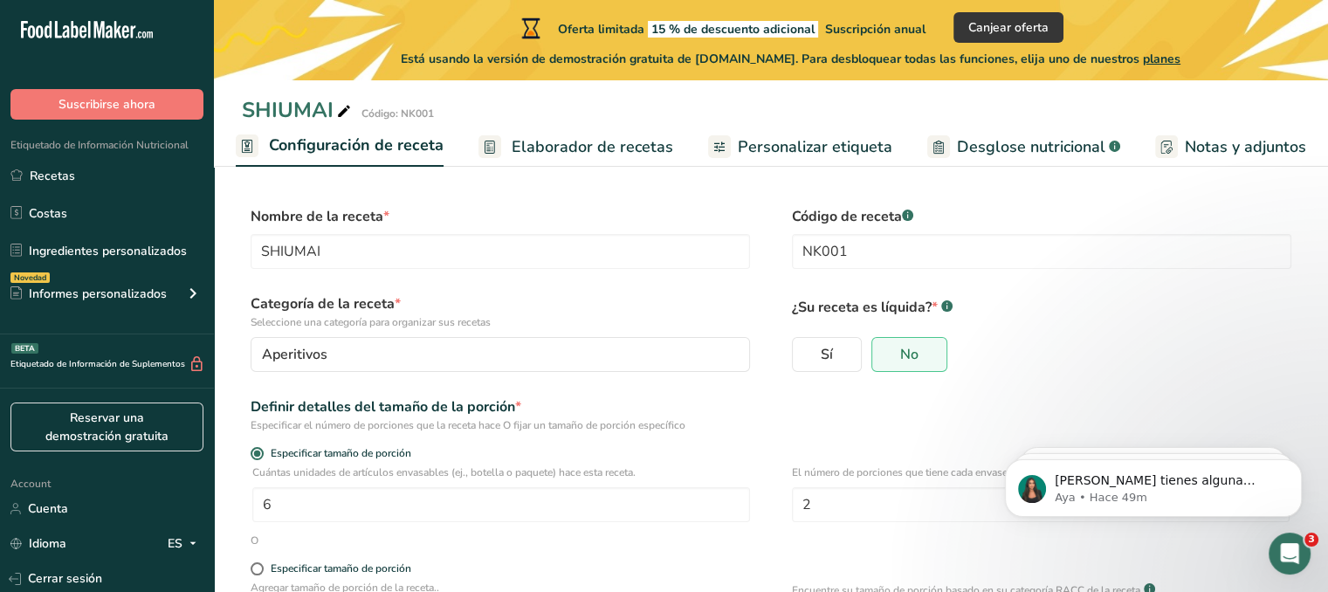
type input "172"
click at [608, 149] on span "Elaborador de recetas" at bounding box center [593, 147] width 162 height 24
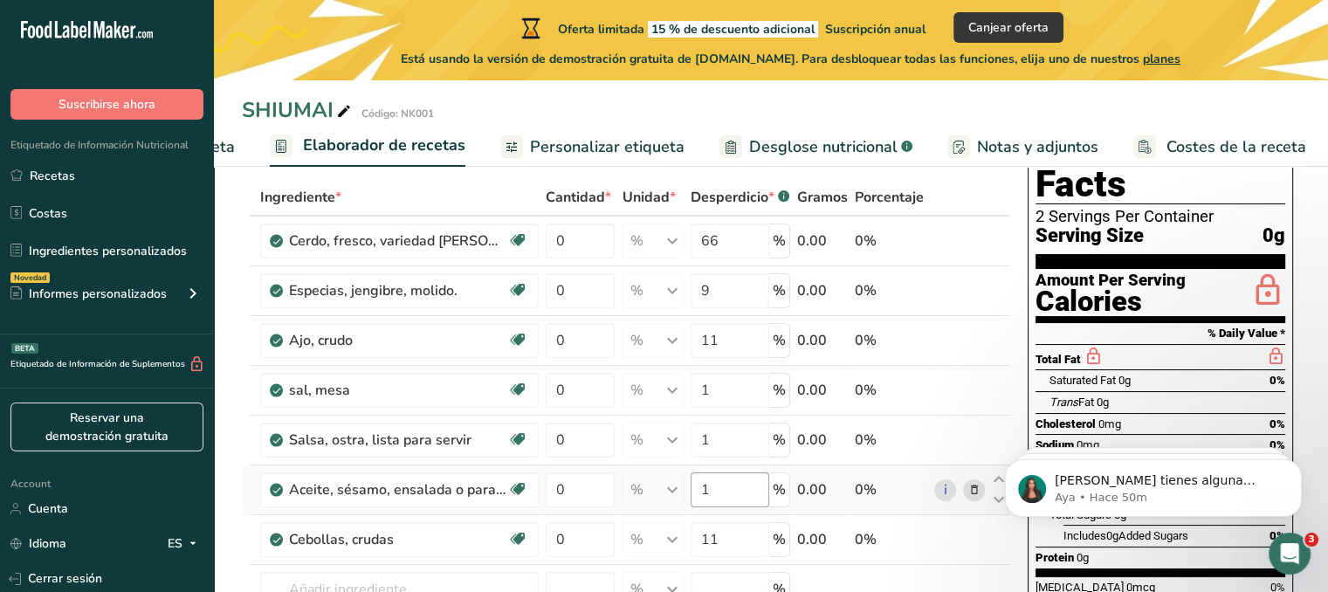
scroll to position [175, 0]
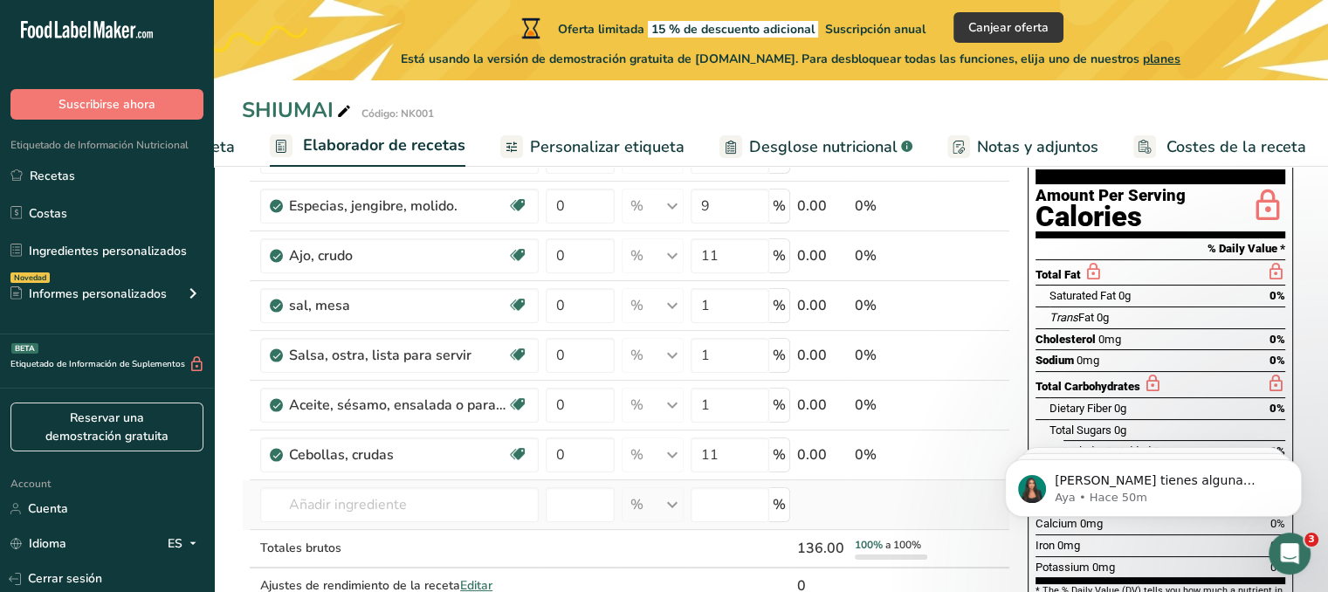
click at [405, 482] on td "Harina [PERSON_NAME] 1211 Leche entera, 3,25 % de grasa láctea, sin vitamina A …" at bounding box center [399, 505] width 285 height 50
click at [402, 498] on input "text" at bounding box center [399, 504] width 278 height 35
type input "m"
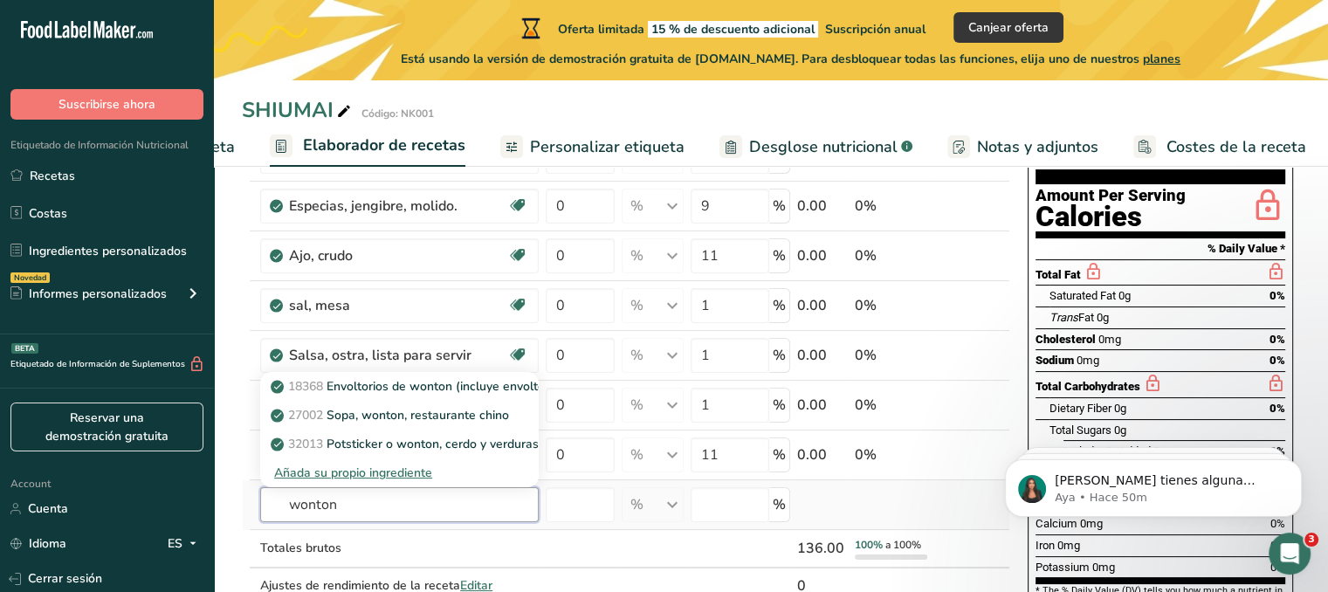
type input "wonton"
drag, startPoint x: 361, startPoint y: 472, endPoint x: 735, endPoint y: 472, distance: 373.7
click at [361, 472] on div "Añada su propio ingrediente" at bounding box center [399, 473] width 251 height 18
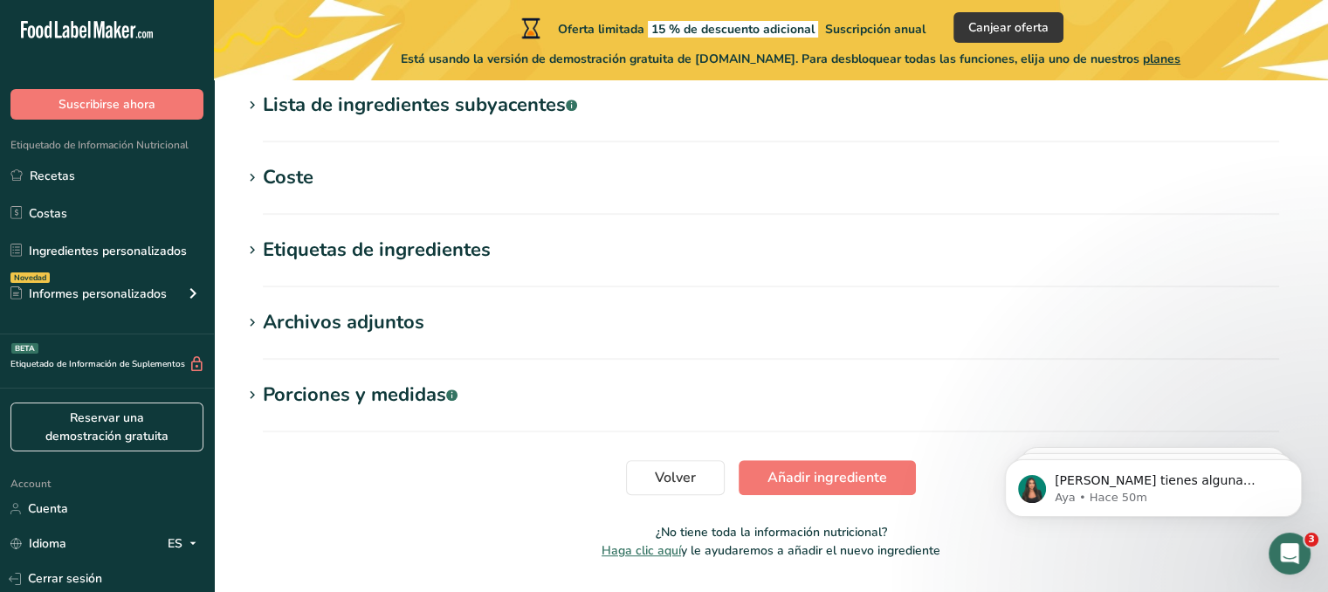
scroll to position [877, 0]
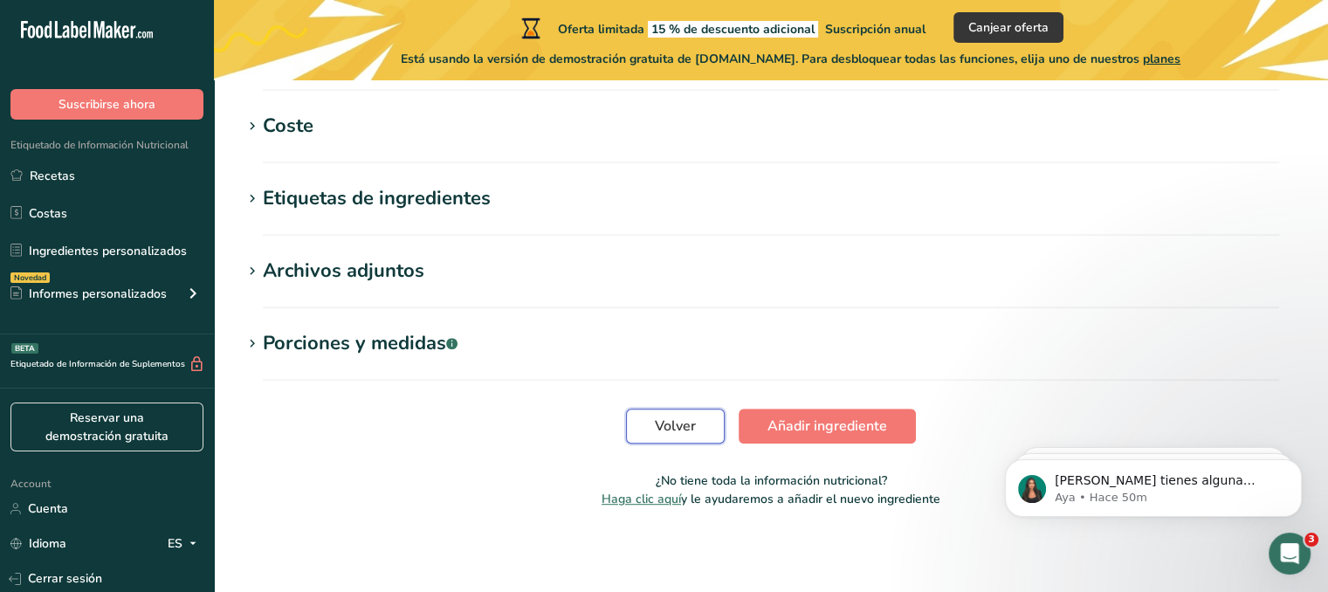
click at [672, 432] on span "Volver" at bounding box center [675, 426] width 41 height 21
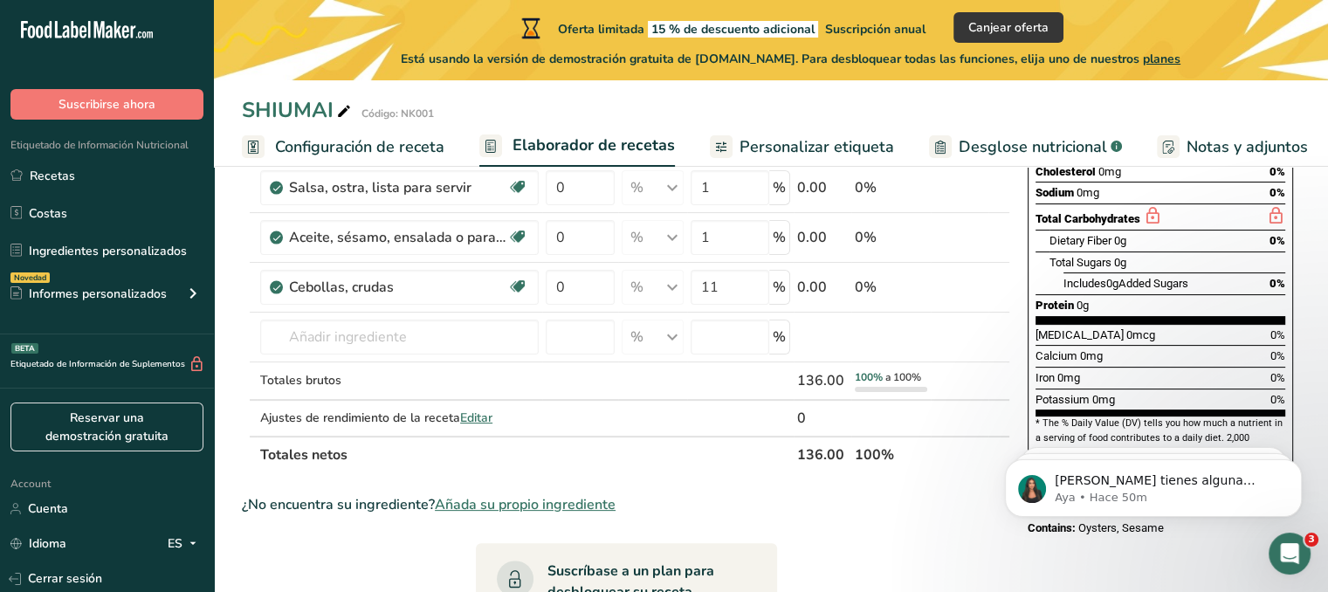
scroll to position [349, 0]
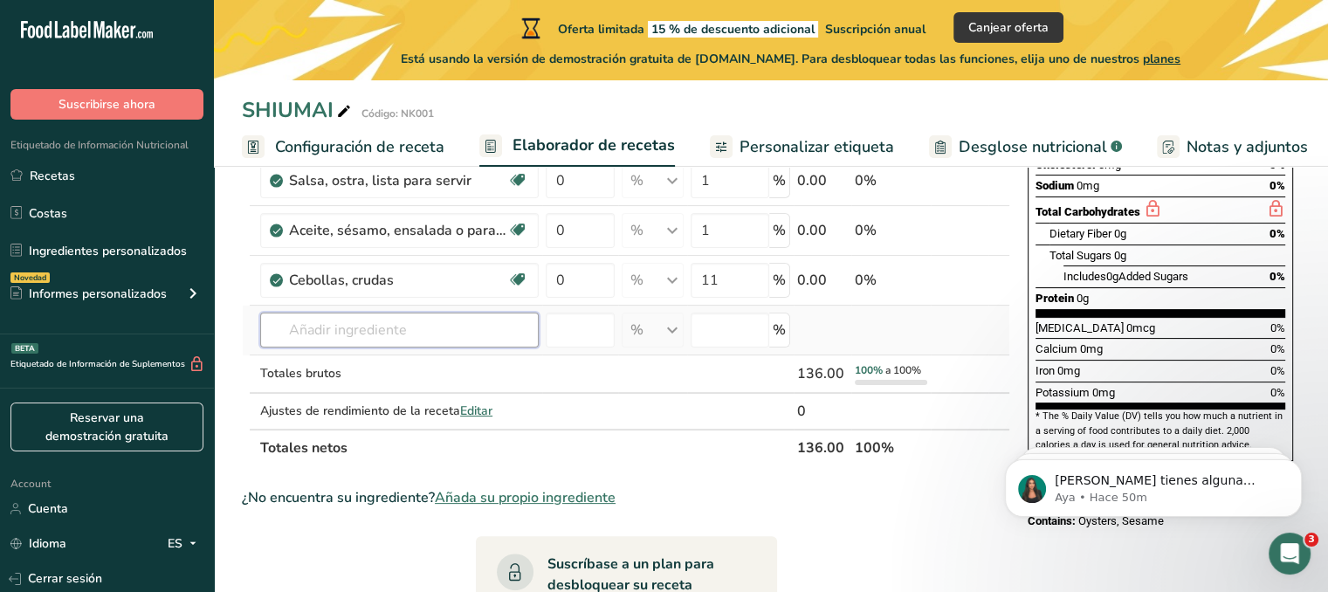
click at [324, 331] on input "text" at bounding box center [399, 330] width 278 height 35
